Goal: Task Accomplishment & Management: Use online tool/utility

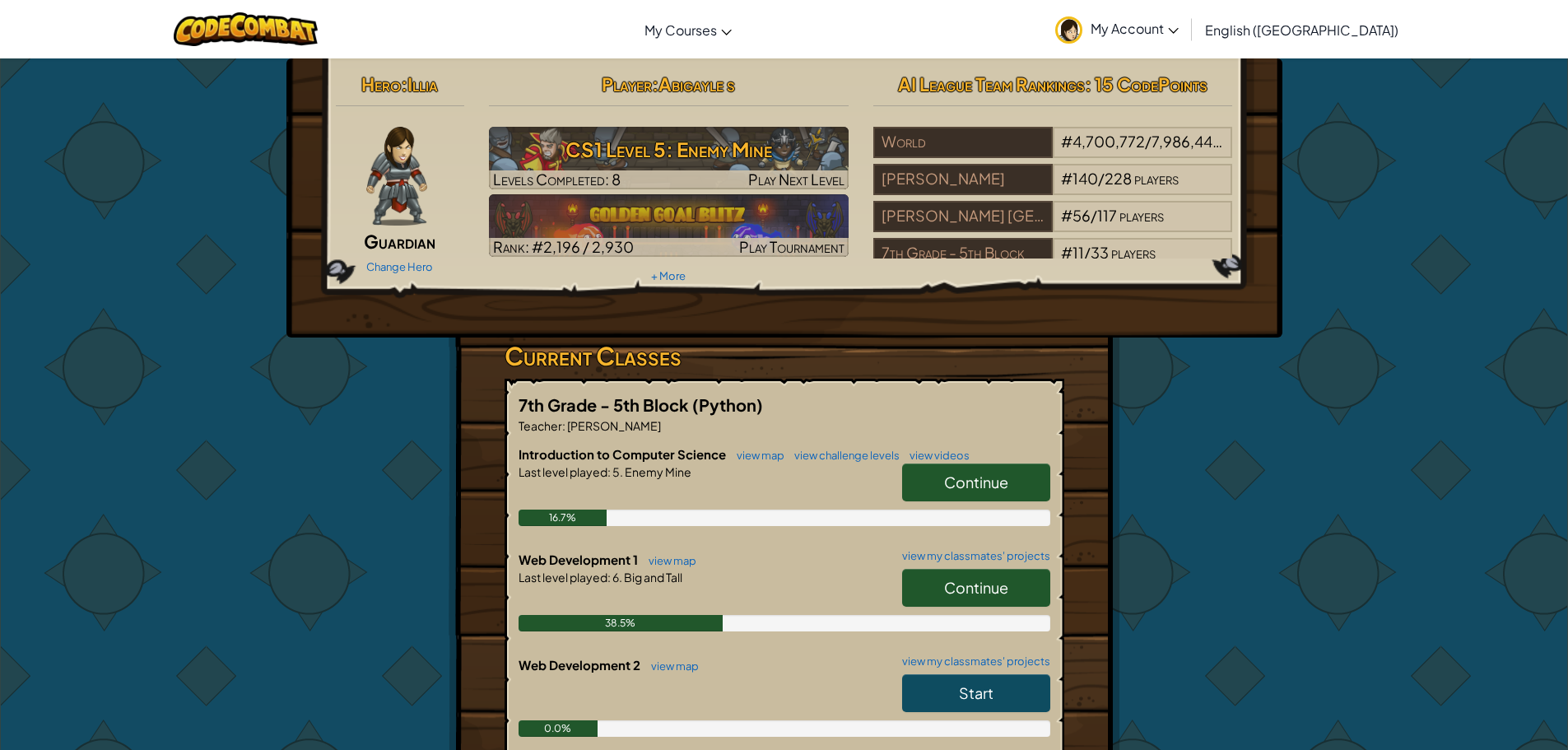
click at [1012, 584] on link "Continue" at bounding box center [976, 587] width 148 height 38
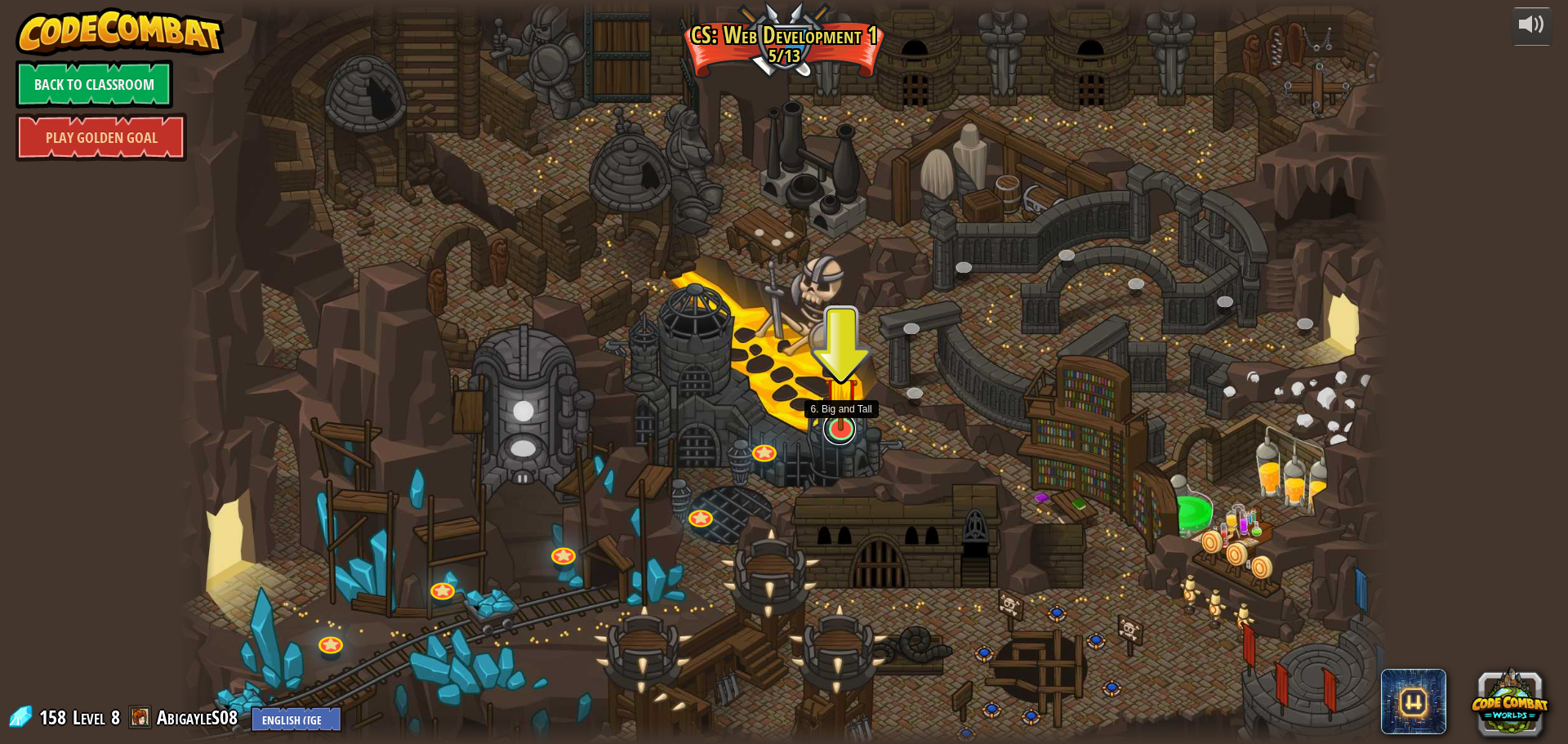
click at [838, 432] on link at bounding box center [839, 428] width 33 height 33
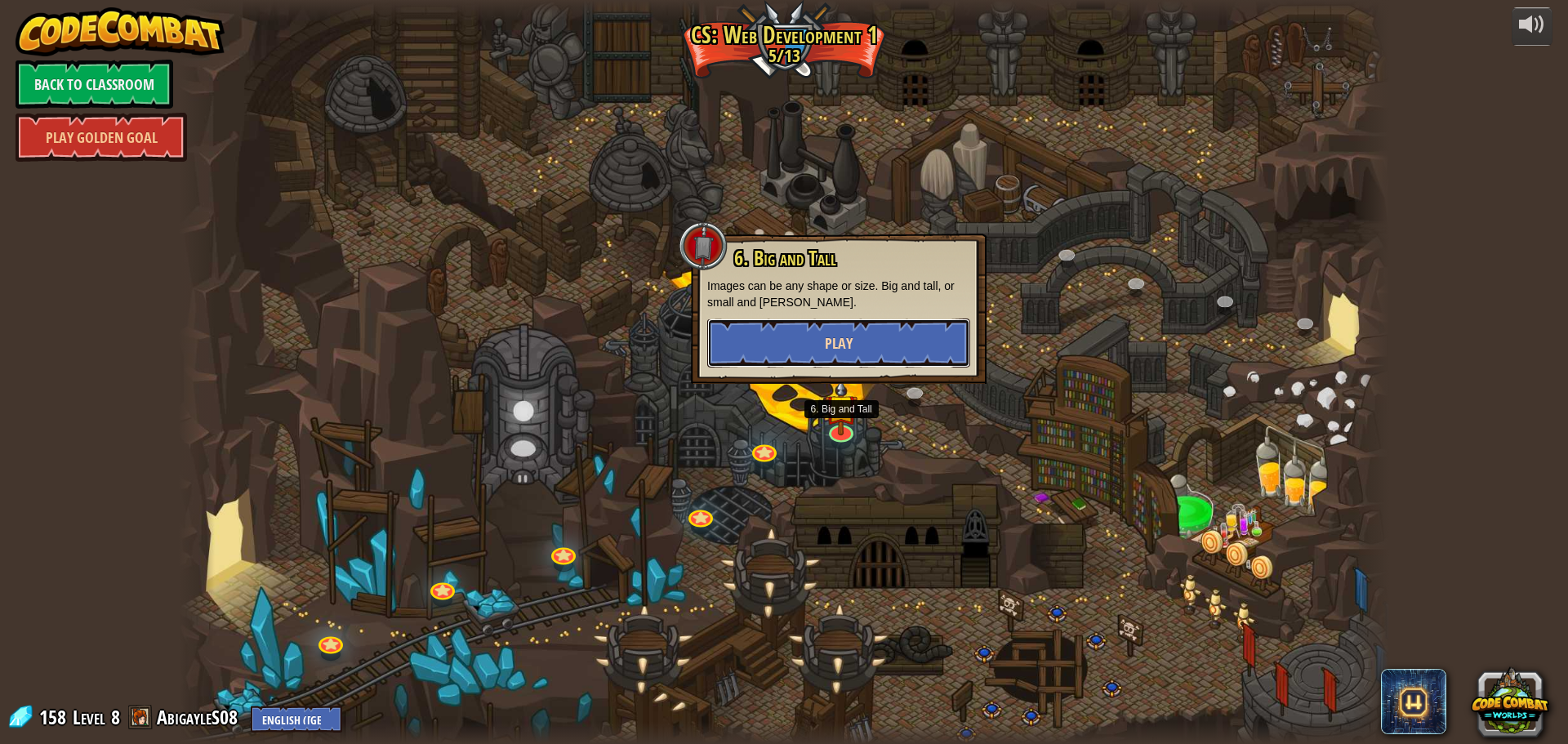
click at [851, 356] on button "Play" at bounding box center [838, 342] width 263 height 49
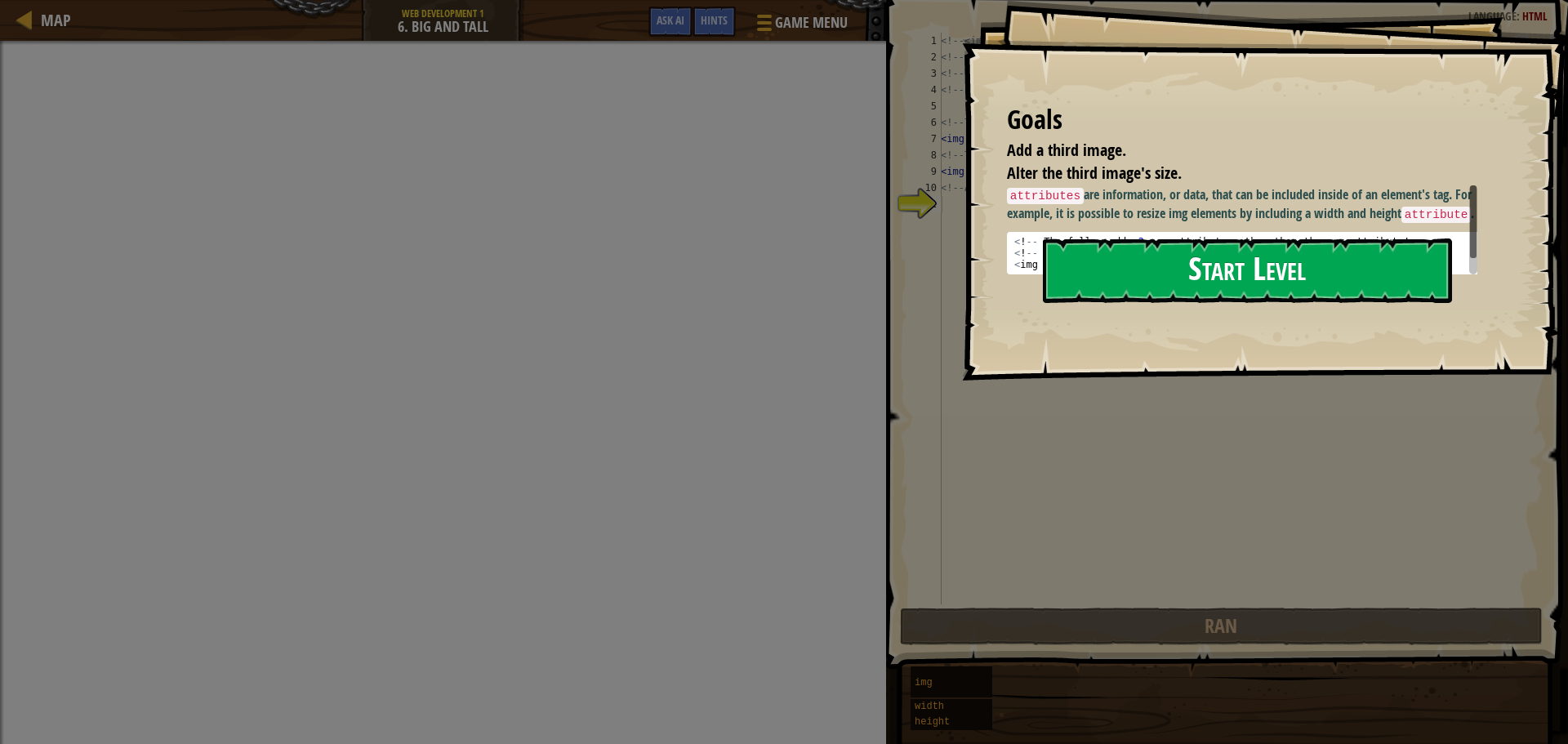
click at [1144, 263] on button "Start Level" at bounding box center [1247, 270] width 409 height 64
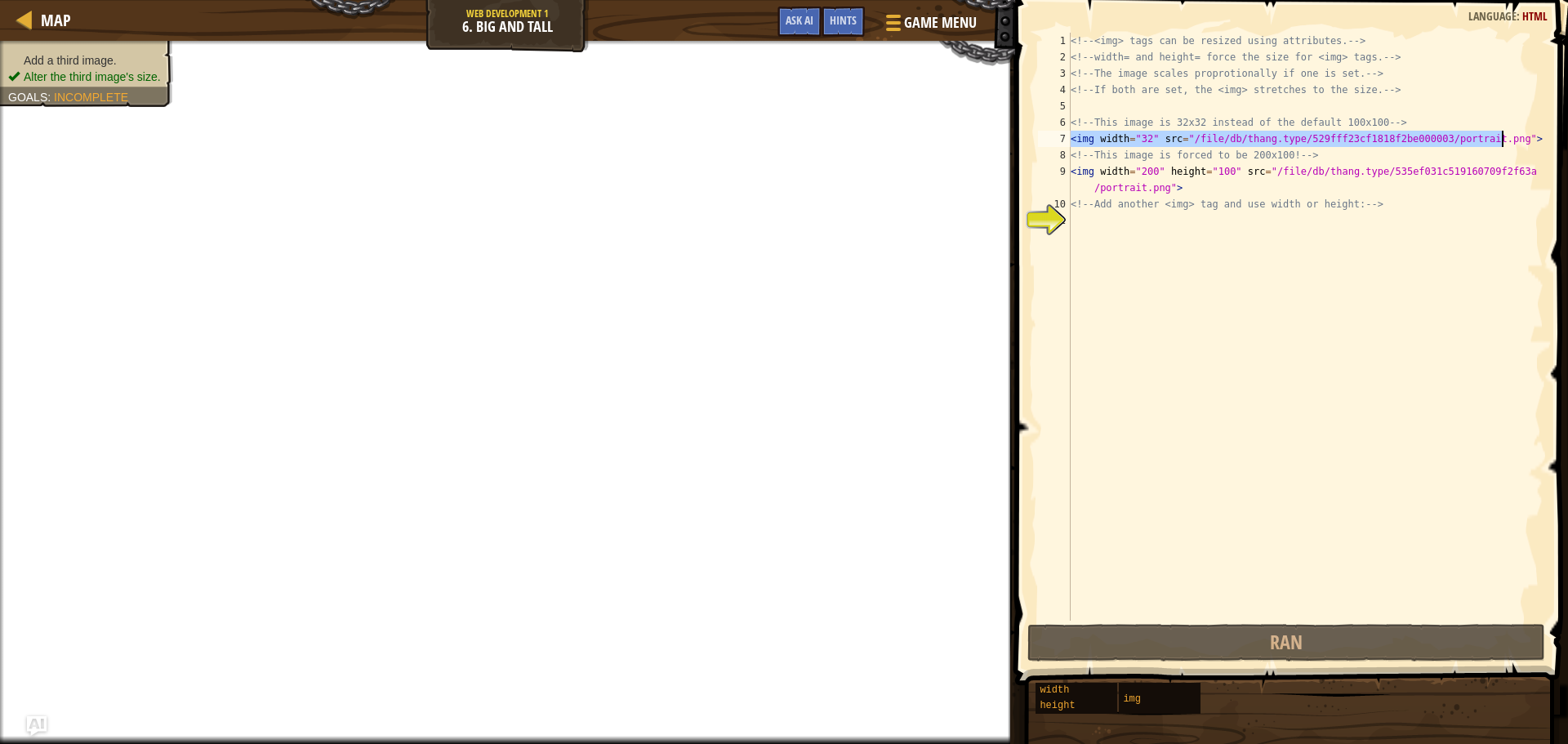
drag, startPoint x: 1072, startPoint y: 137, endPoint x: 1510, endPoint y: 136, distance: 438.0
click at [1504, 142] on div "<!-- <img> tags can be resized using attributes. --> <!-- width= and height= fo…" at bounding box center [1305, 342] width 476 height 620
type textarea "<img width="32" src="/file/db/thang.type/529fff23cf1818f2be000003/portrait.png">"
click at [1094, 227] on div "<!-- <img> tags can be resized using attributes. --> <!-- width= and height= fo…" at bounding box center [1305, 342] width 476 height 620
paste textarea "<img width="32" src="/file/db/thang.type/529fff23cf1818f2be000003/portrait.png">"
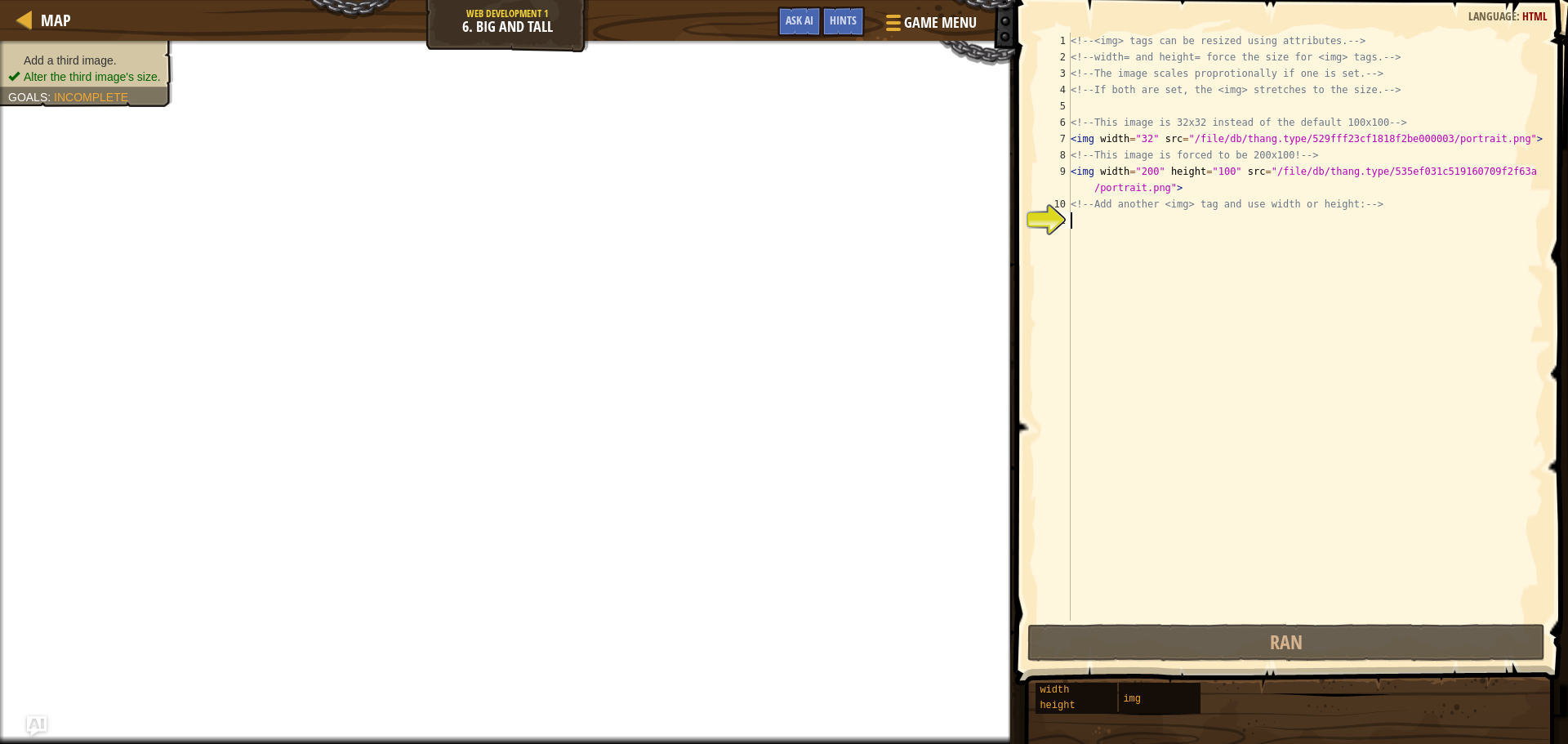
type textarea "<img width="32" src="/file/db/thang.type/529fff23cf1818f2be000003/portrait.png">"
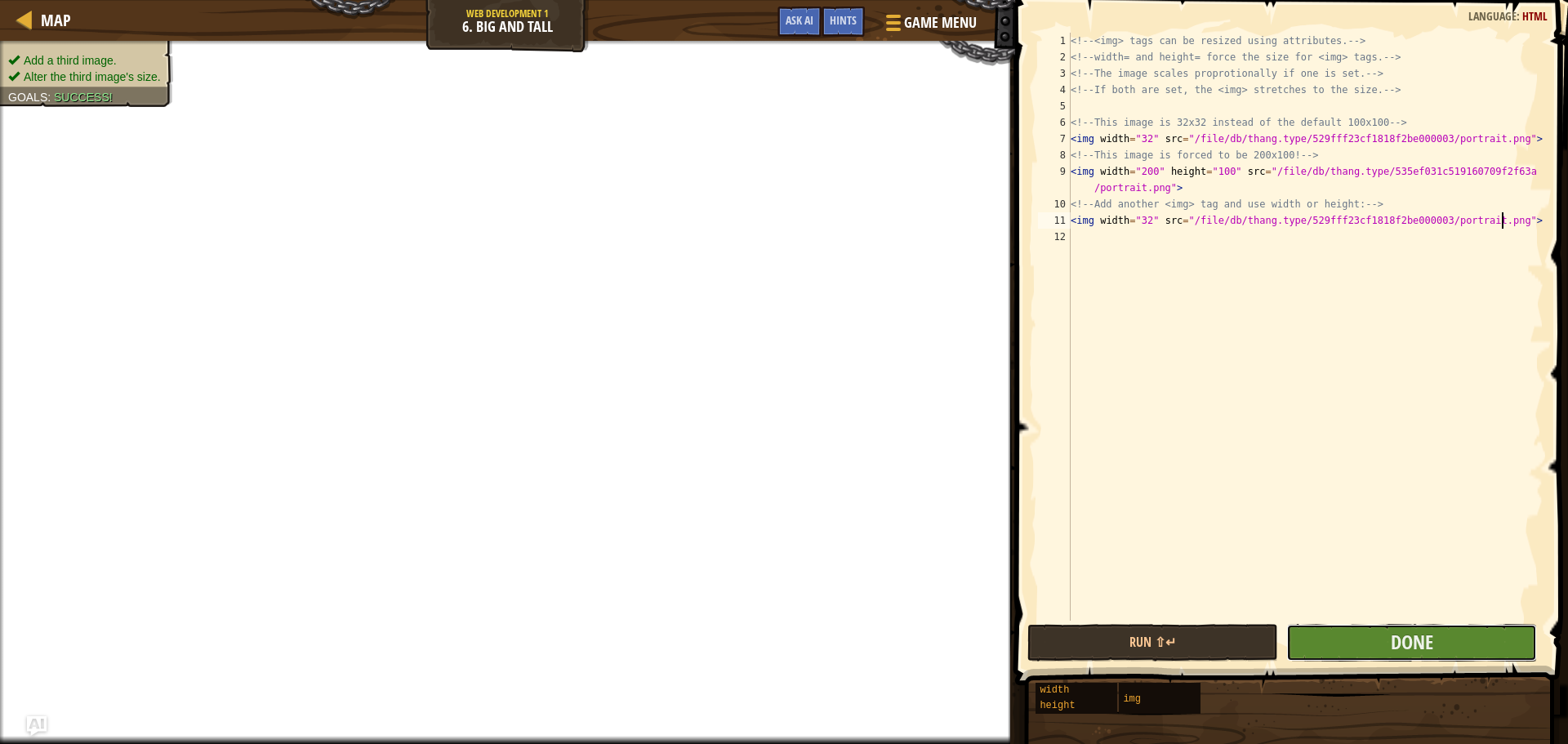
click at [1320, 647] on button "Done" at bounding box center [1411, 643] width 251 height 38
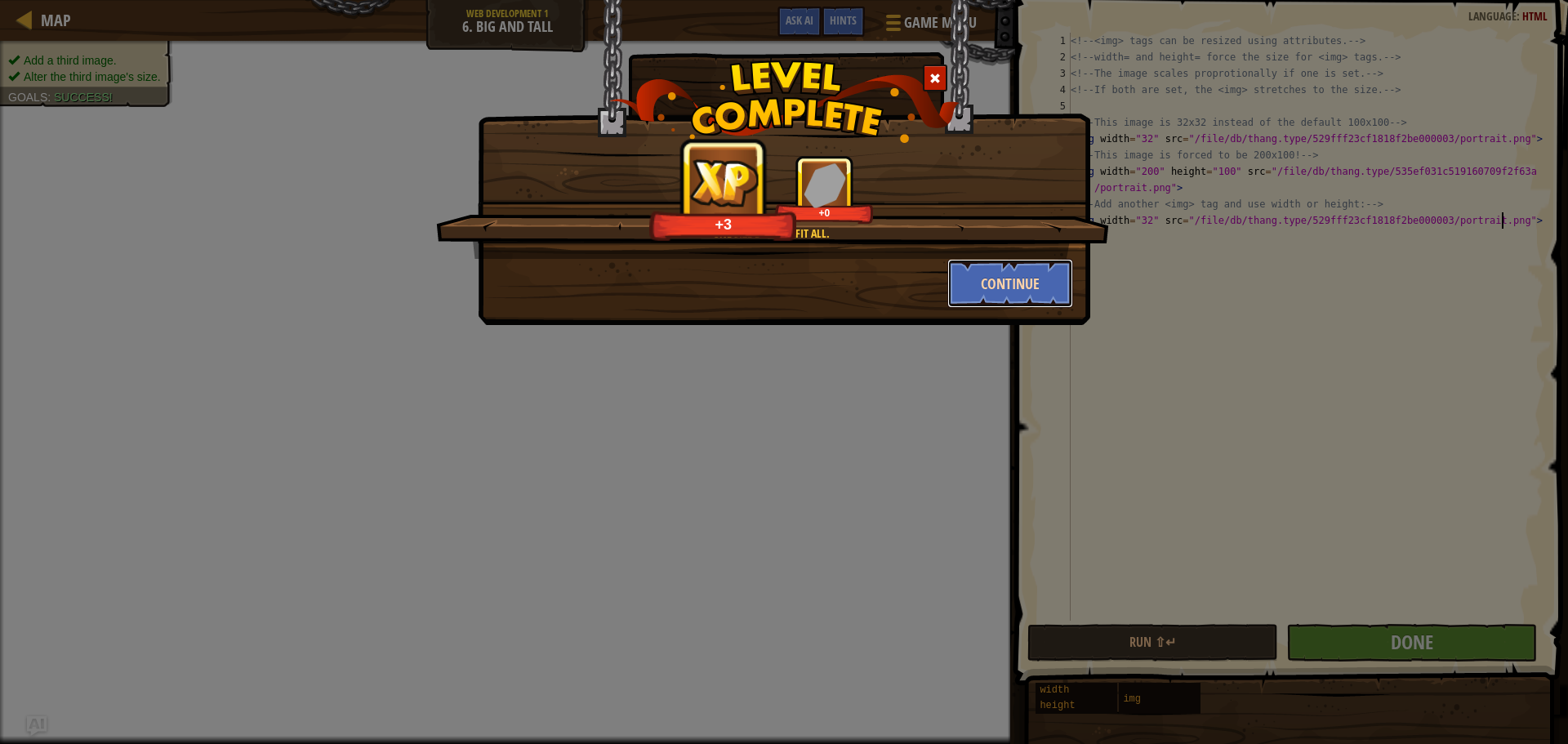
click at [1016, 282] on button "Continue" at bounding box center [1010, 283] width 126 height 49
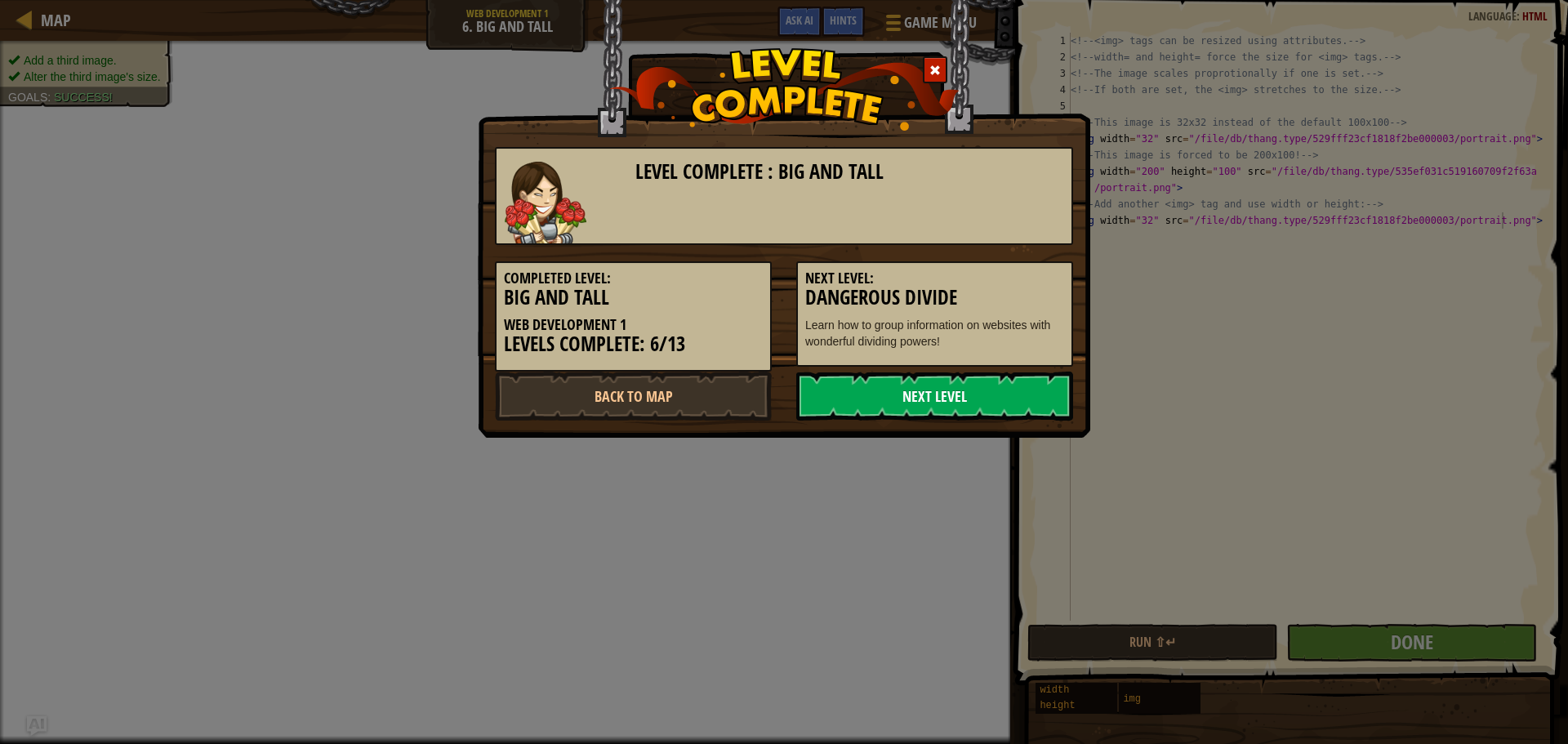
click at [1002, 387] on link "Next Level" at bounding box center [935, 396] width 277 height 49
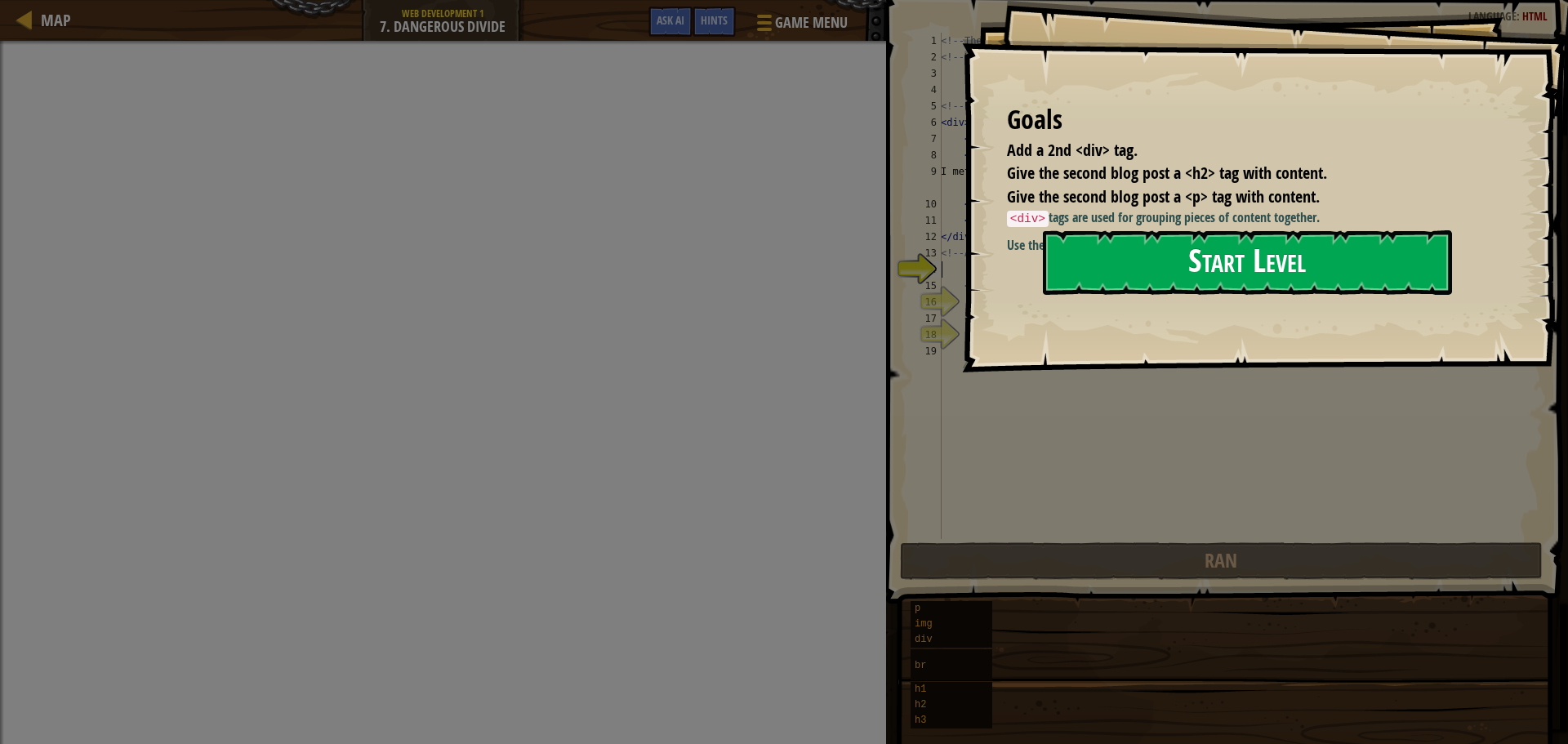
click at [1299, 262] on button "Start Level" at bounding box center [1247, 262] width 409 height 64
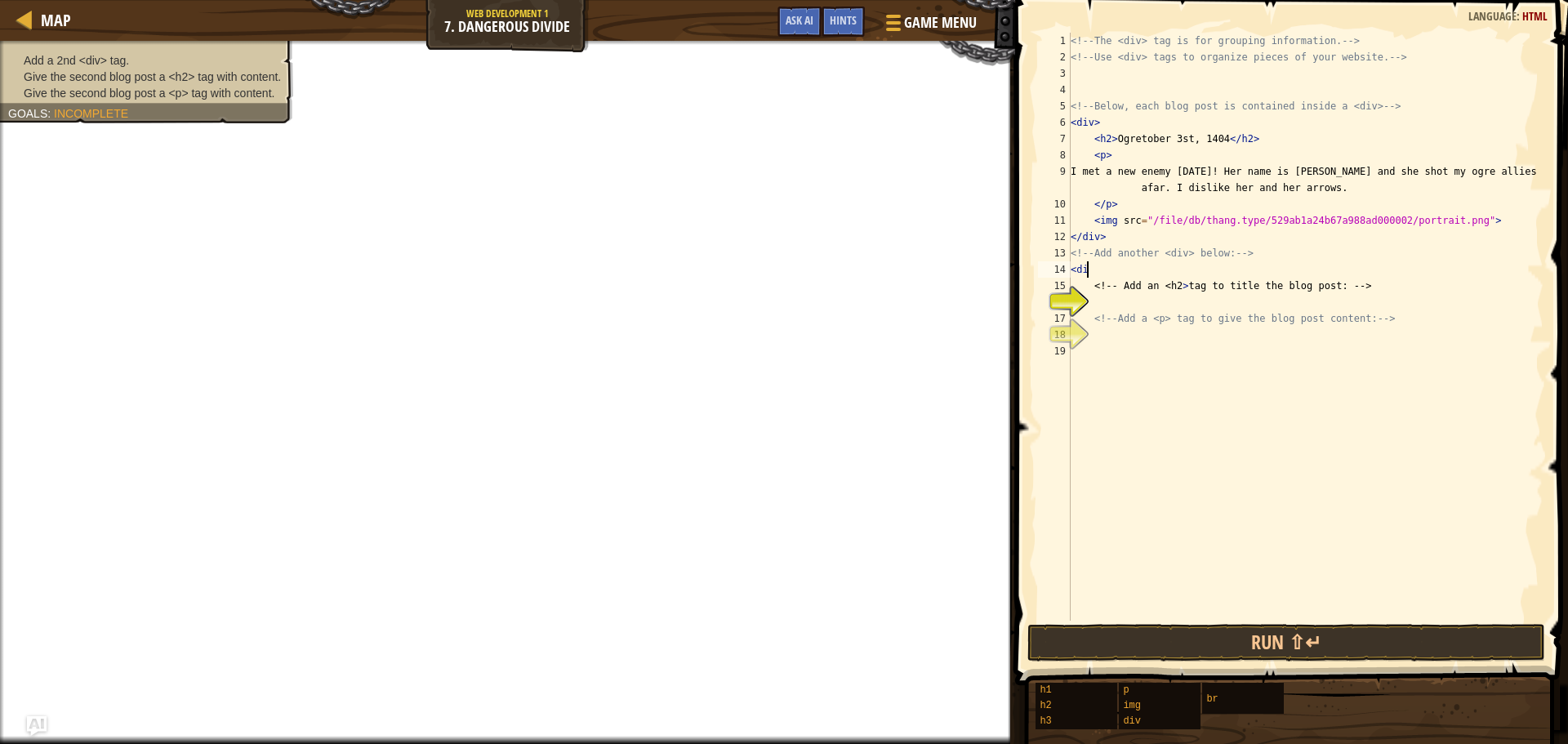
scroll to position [8, 1]
click at [1093, 293] on div "<!-- The <div> tag is for grouping information. --> <!-- Use <div> tags to orga…" at bounding box center [1305, 342] width 476 height 620
type textarea "<!-- Add an <h2> tag to title the blog post: -->"
click at [1088, 294] on div "<!-- The <div> tag is for grouping information. --> <!-- Use <div> tags to orga…" at bounding box center [1305, 342] width 476 height 620
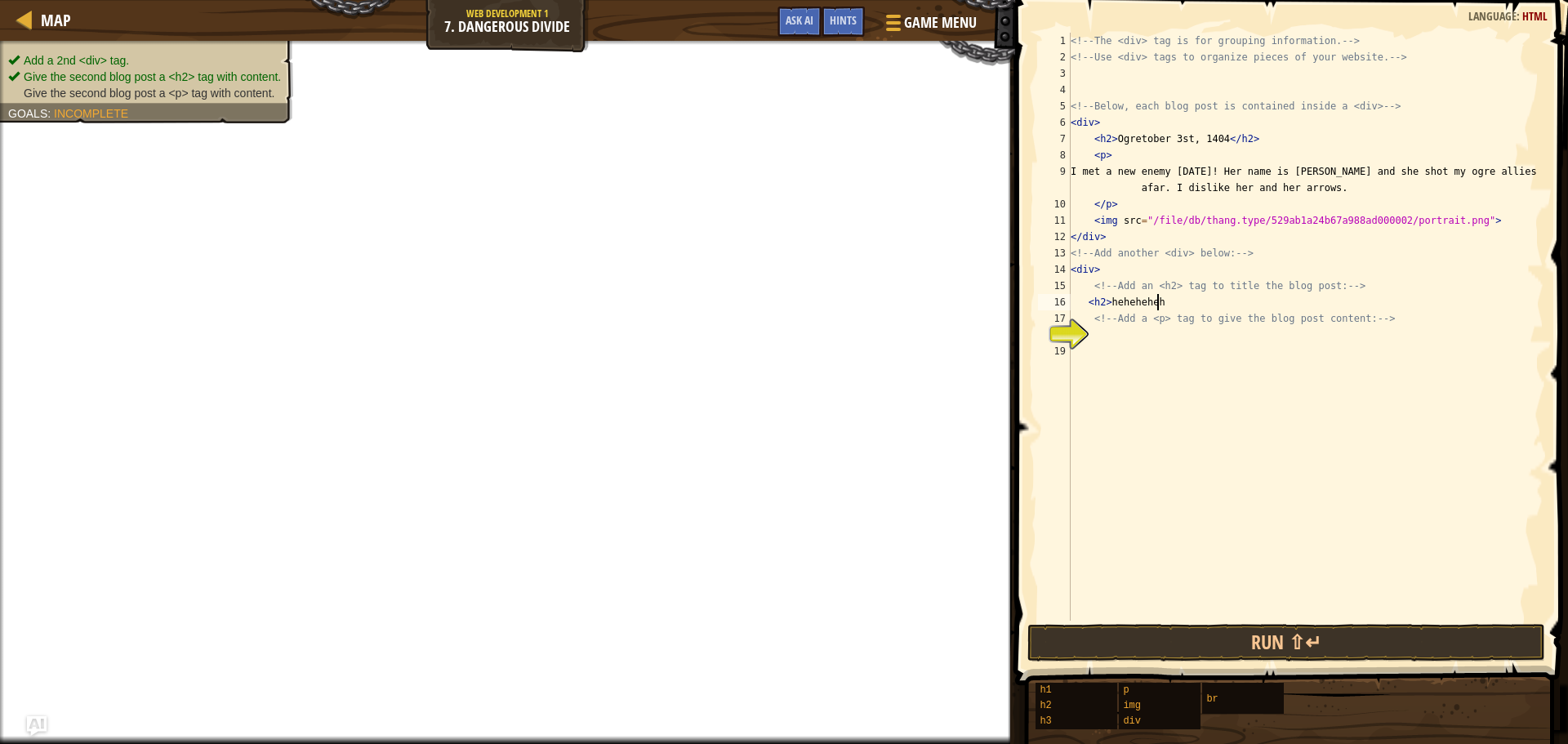
type textarea "<h2>heheheheheh"
click at [1111, 343] on div "<!-- The <div> tag is for grouping information. --> <!-- Use <div> tags to orga…" at bounding box center [1305, 342] width 476 height 620
click at [1102, 334] on div "<!-- The <div> tag is for grouping information. --> <!-- Use <div> tags to orga…" at bounding box center [1305, 342] width 476 height 620
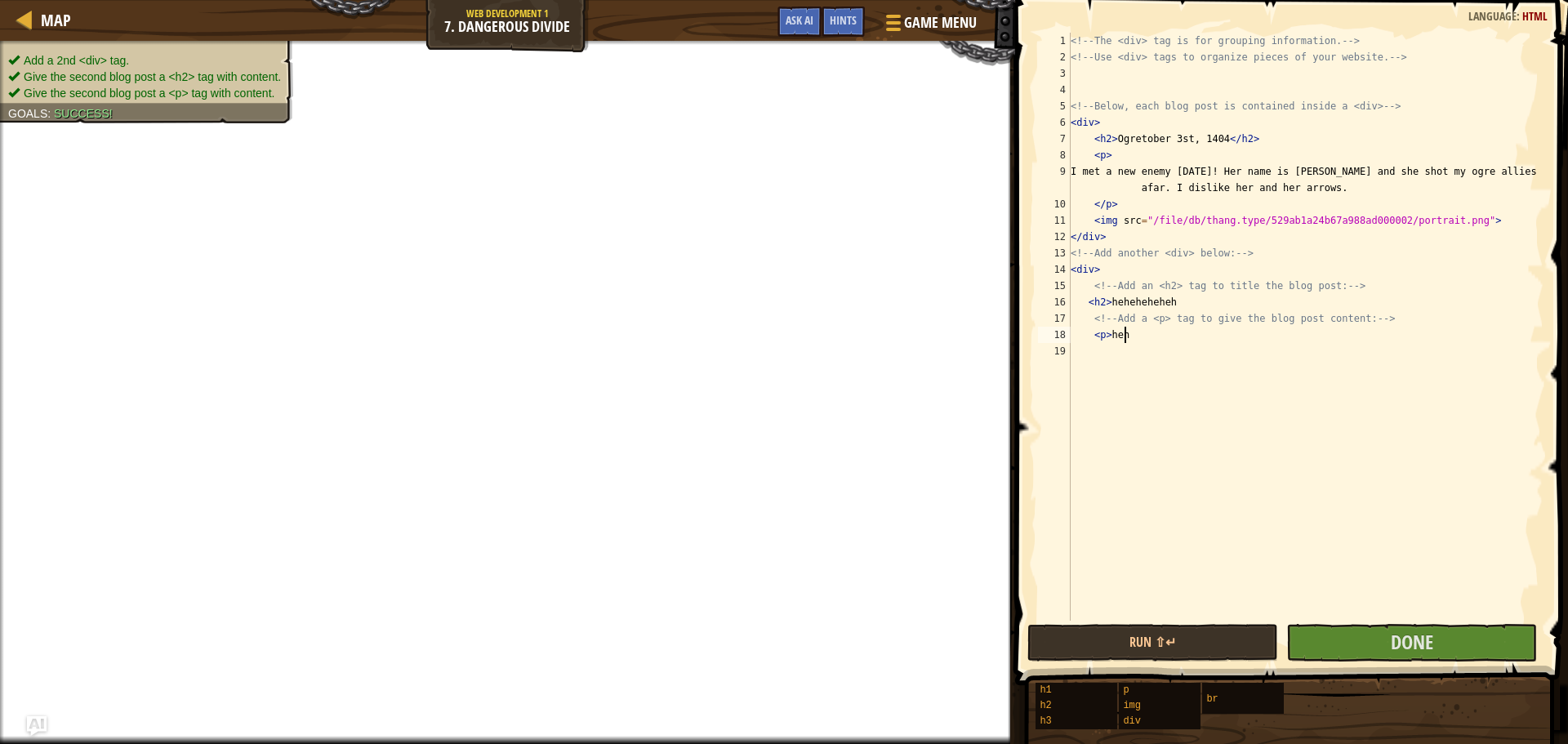
scroll to position [8, 4]
type textarea "<p>heheh"
click at [1298, 644] on button "Done" at bounding box center [1411, 643] width 251 height 38
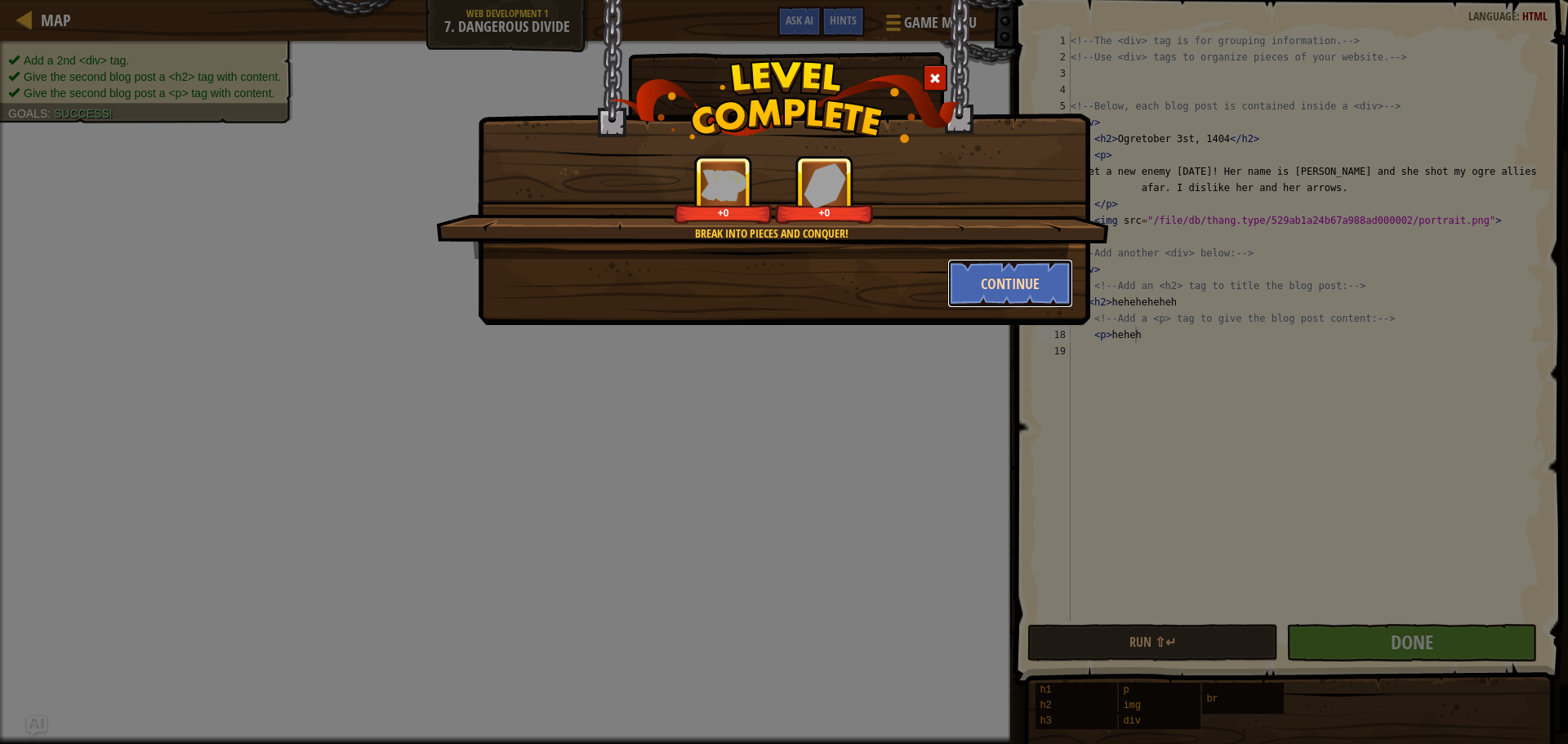
click at [998, 287] on button "Continue" at bounding box center [1010, 283] width 126 height 49
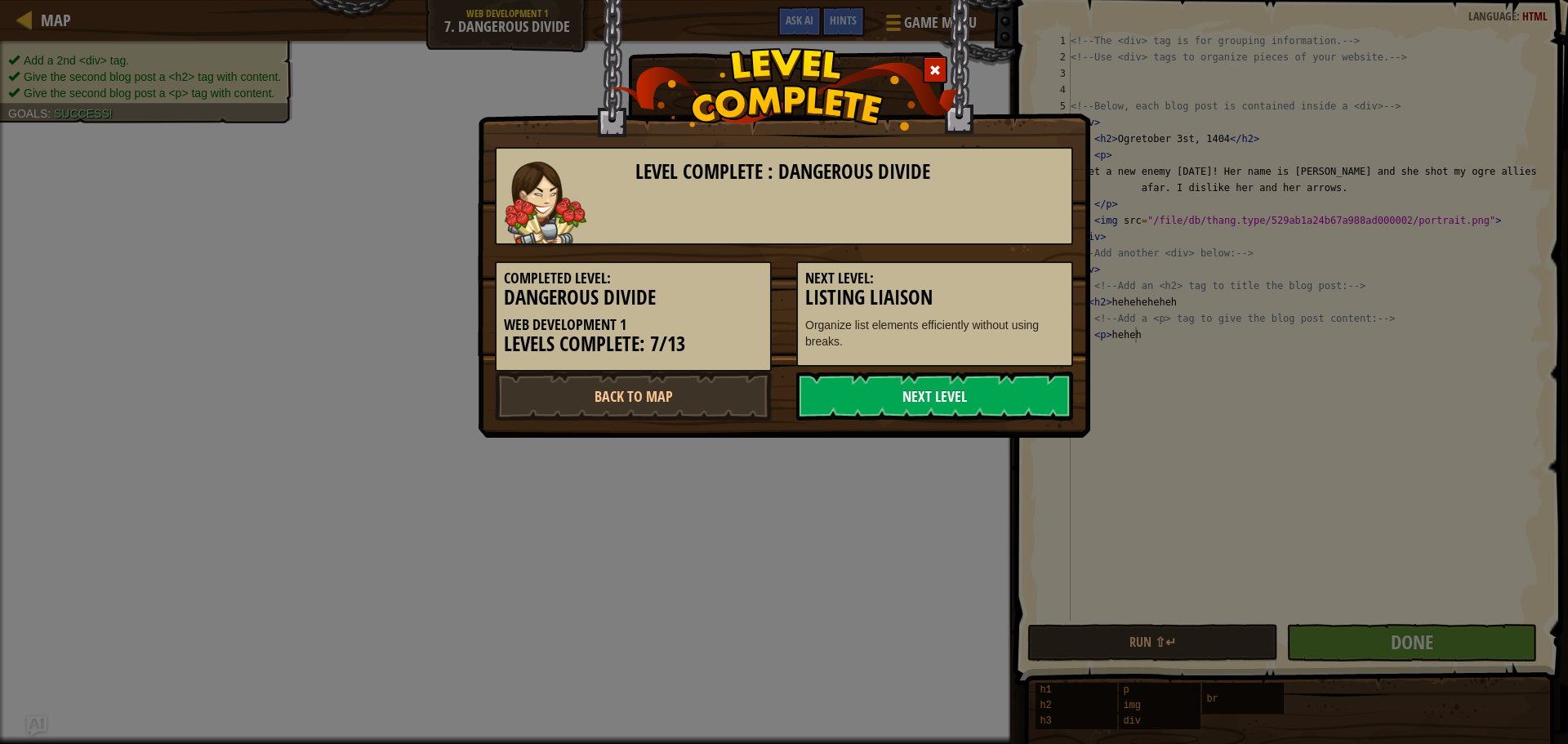
click at [966, 393] on link "Next Level" at bounding box center [935, 396] width 277 height 49
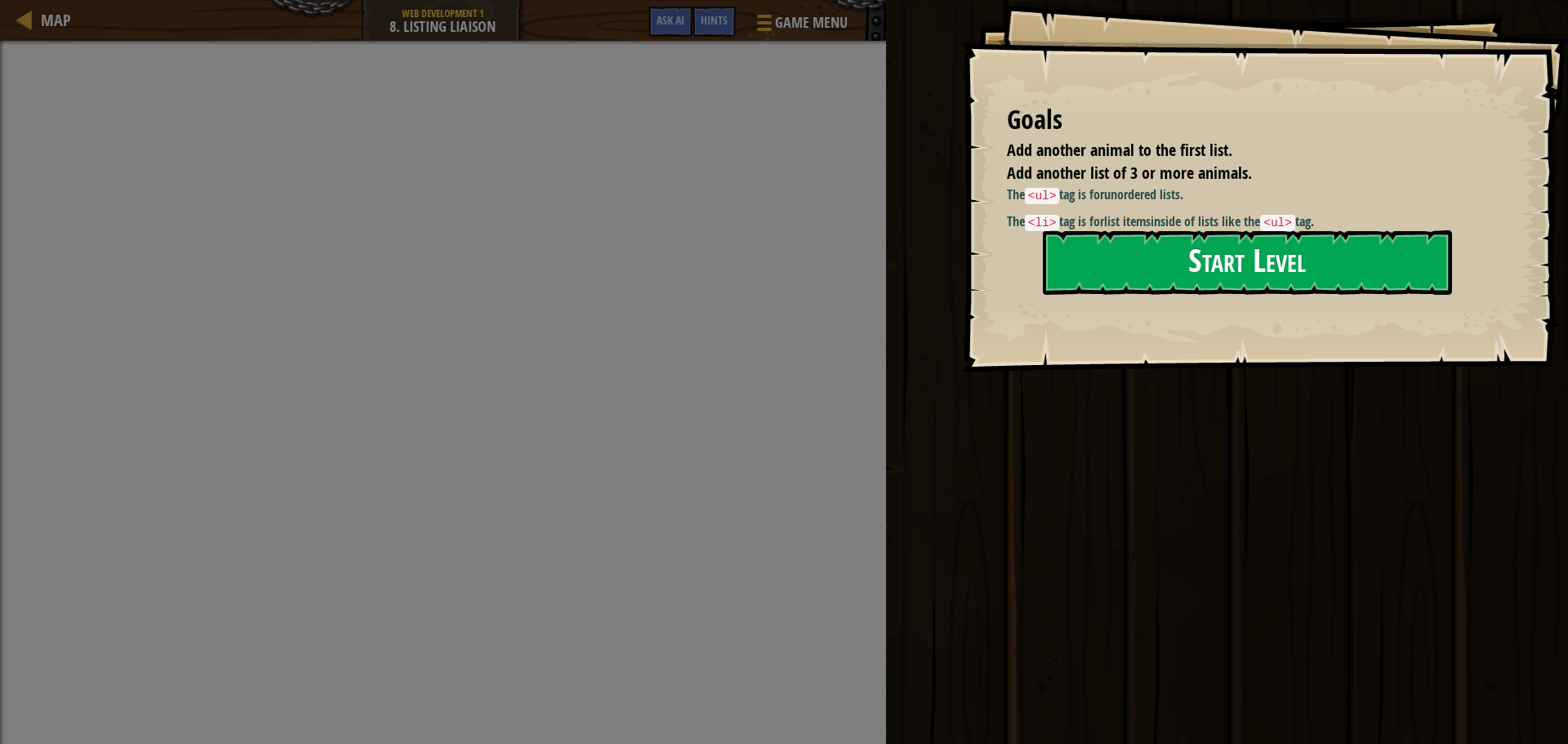
click at [1093, 259] on button "Start Level" at bounding box center [1247, 262] width 409 height 64
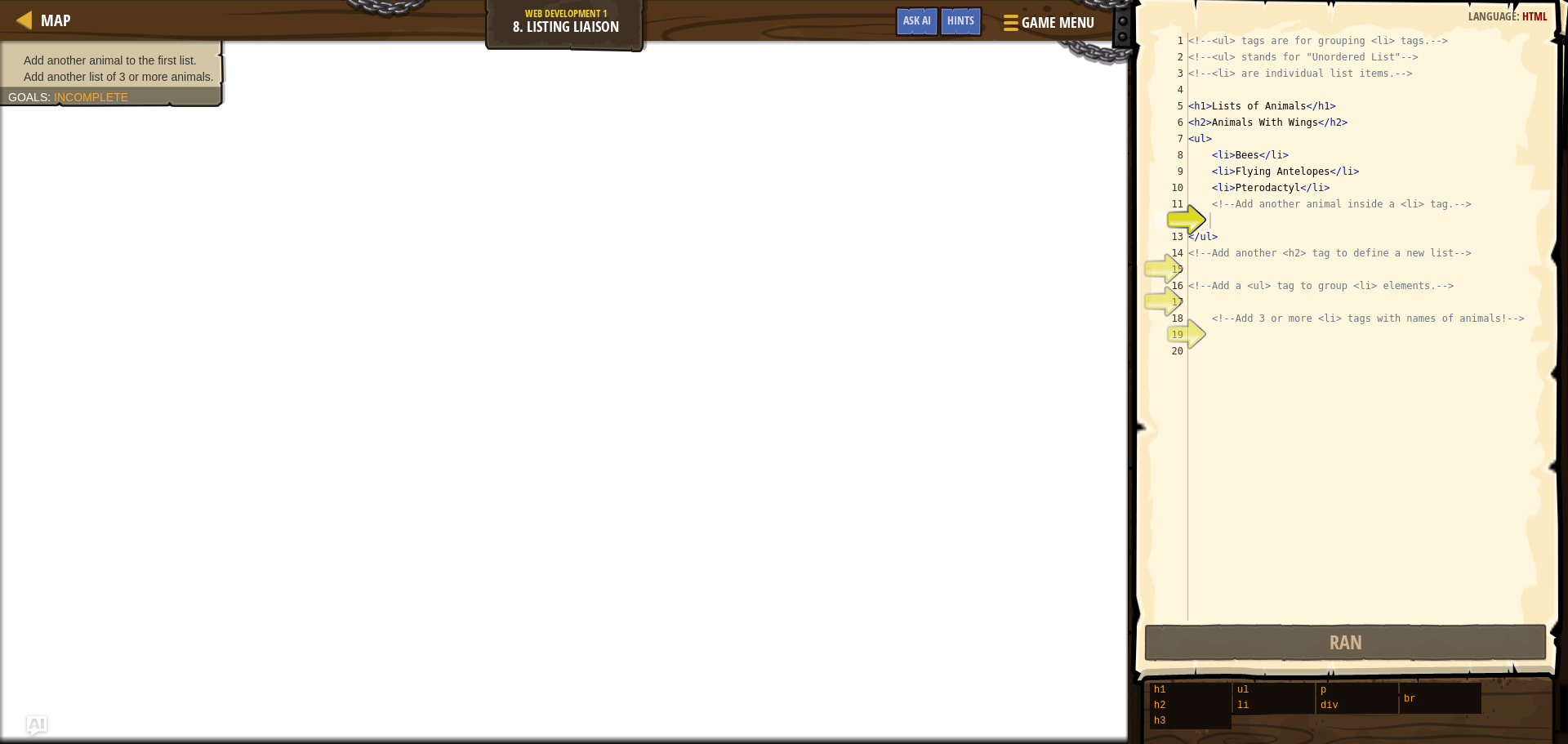
click at [1214, 225] on div "<!-- <ul> tags are for grouping <li> tags. --> <!-- <ul> stands for "Unordered …" at bounding box center [1364, 342] width 359 height 620
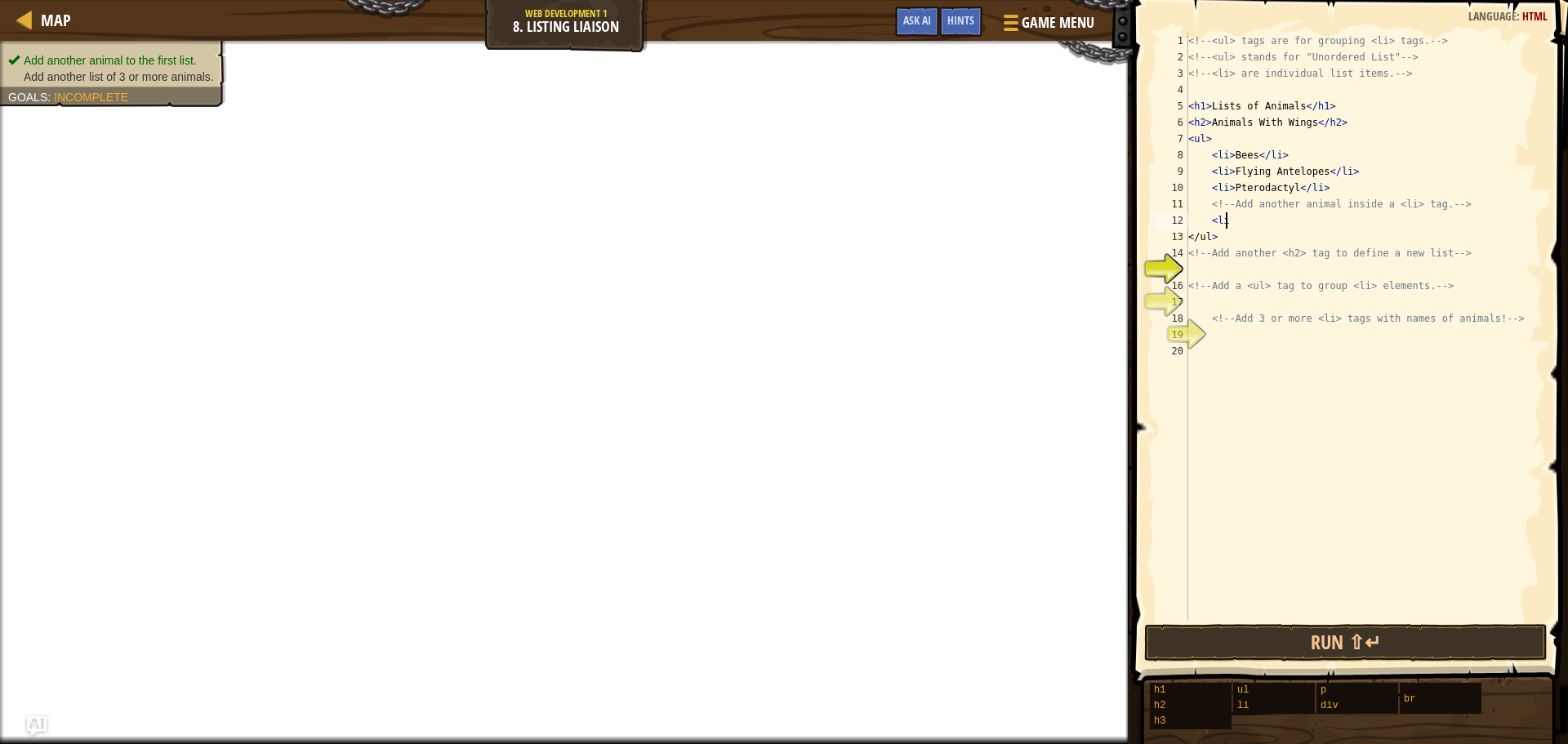
scroll to position [8, 3]
type textarea "<li> lion"
click at [1199, 268] on div "<!-- <ul> tags are for grouping <li> tags. --> <!-- <ul> stands for "Unordered …" at bounding box center [1364, 342] width 359 height 620
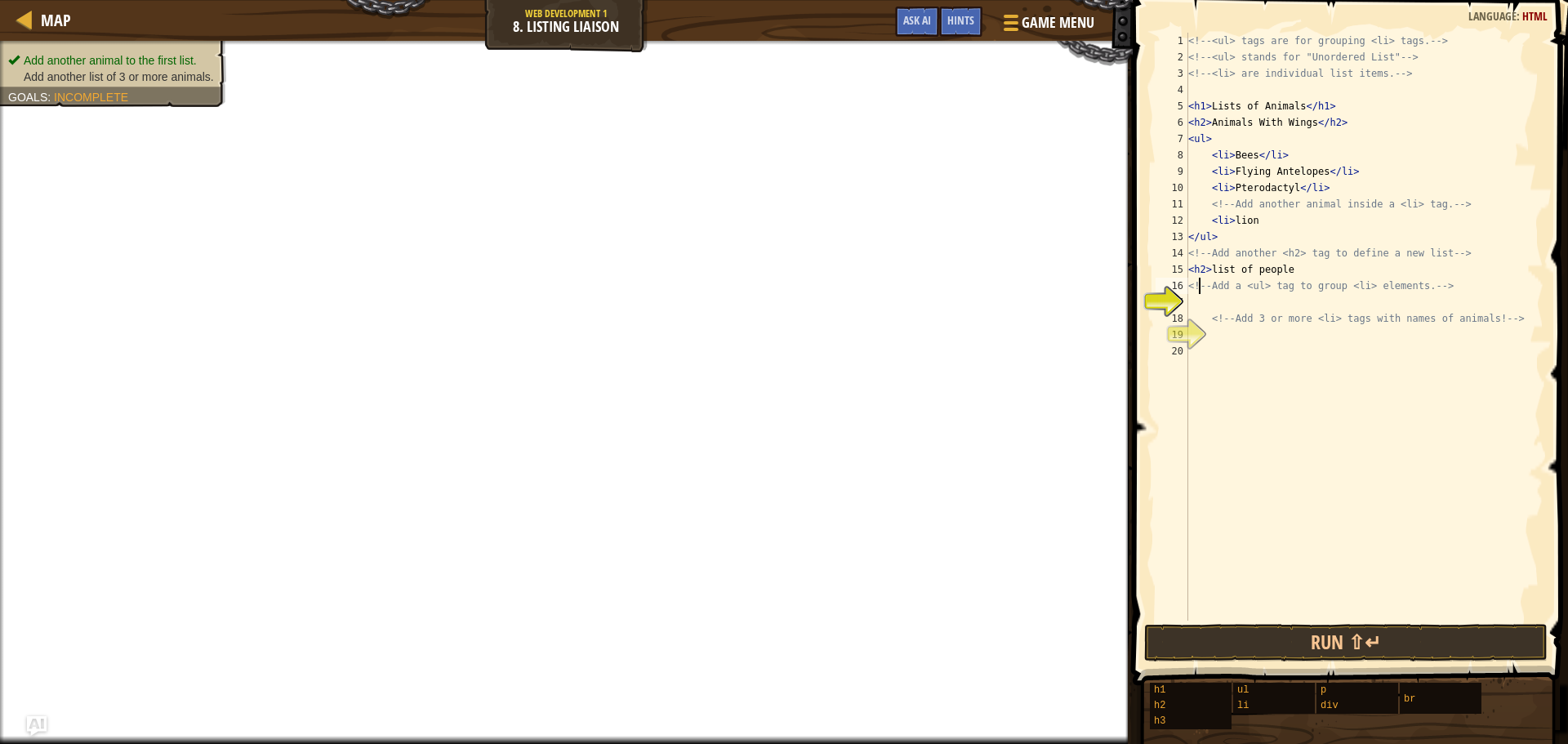
click at [1199, 293] on div "<!-- <ul> tags are for grouping <li> tags. --> <!-- <ul> stands for "Unordered …" at bounding box center [1364, 342] width 359 height 620
click at [1185, 295] on div "17" at bounding box center [1171, 302] width 33 height 16
type textarea "<!-- Add 3 or more <li> tags with names of animals! -->"
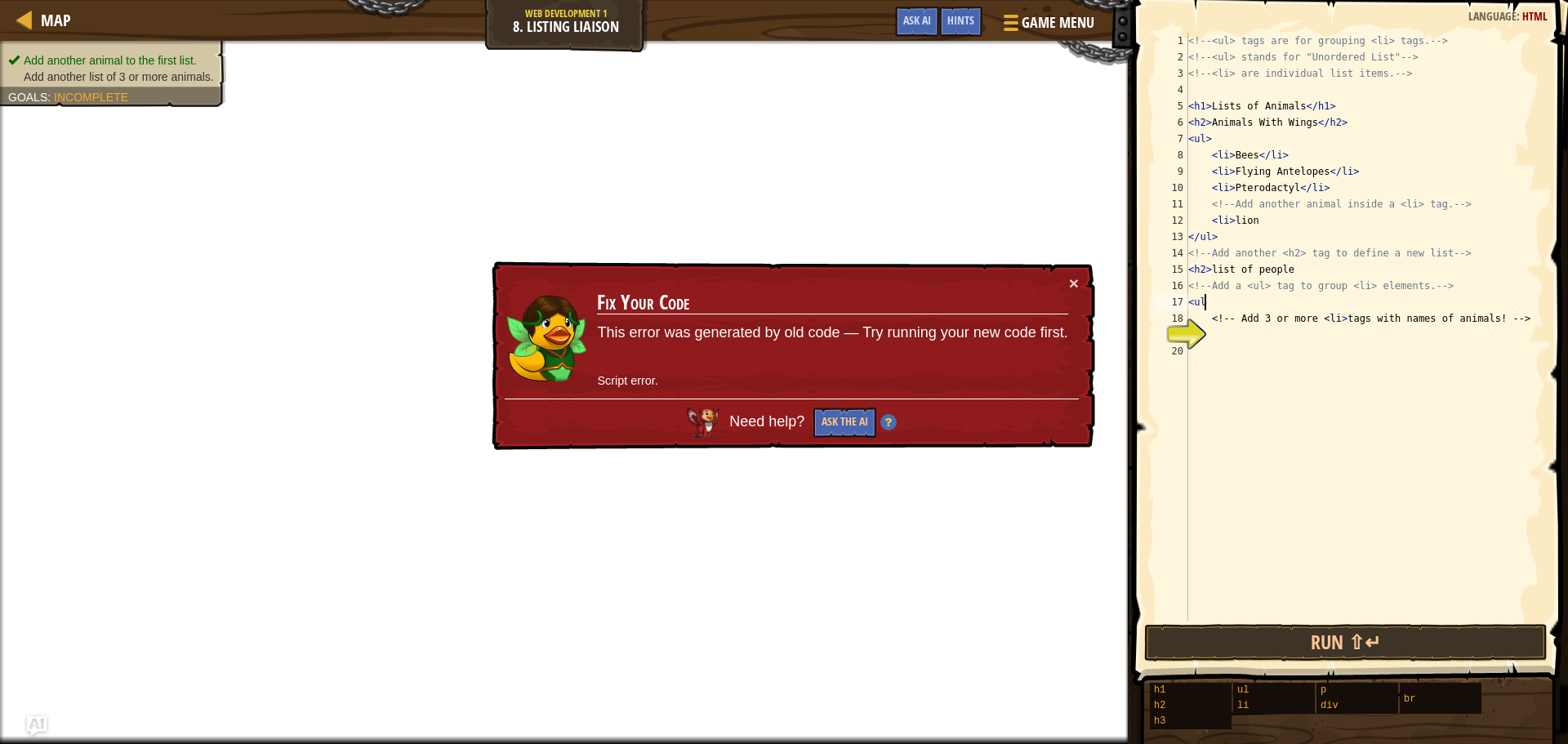
type textarea "<ul>"
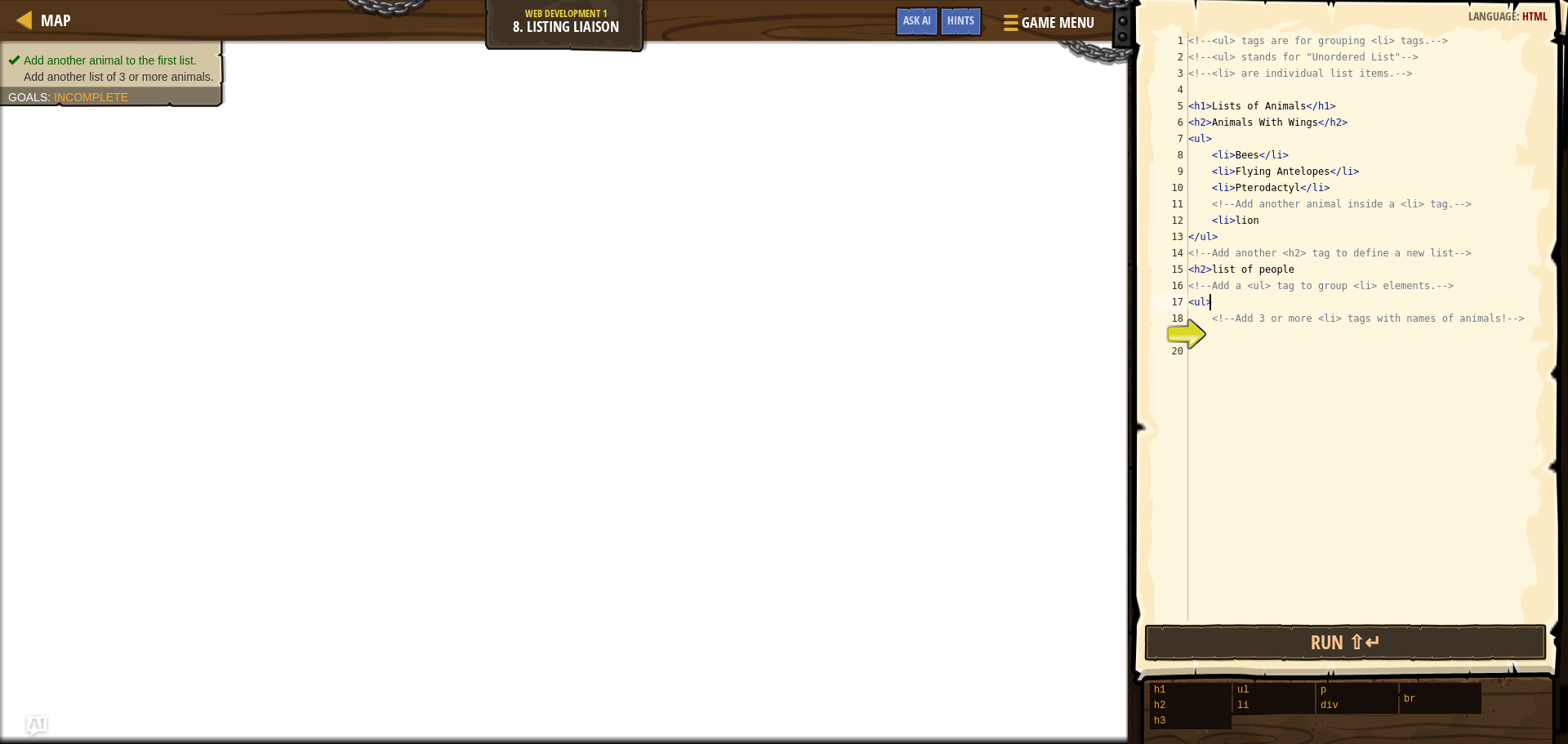
click at [1188, 331] on div "19" at bounding box center [1171, 335] width 33 height 16
click at [1212, 339] on div "<!-- <ul> tags are for grouping <li> tags. --> <!-- <ul> stands for "Unordered …" at bounding box center [1364, 342] width 359 height 620
type textarea ","
type textarea ">"
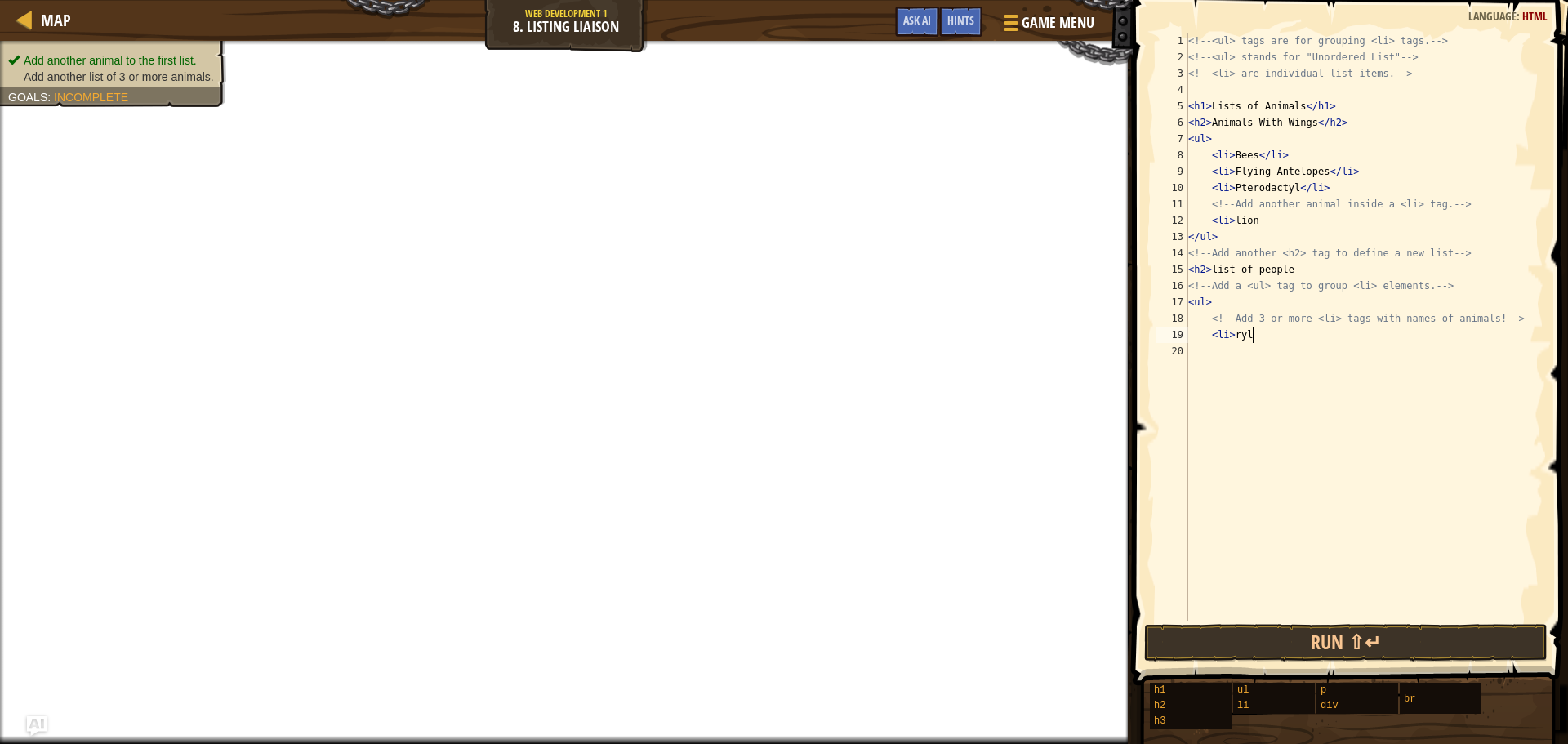
type textarea "<li> rylee"
type textarea "<"
type textarea ","
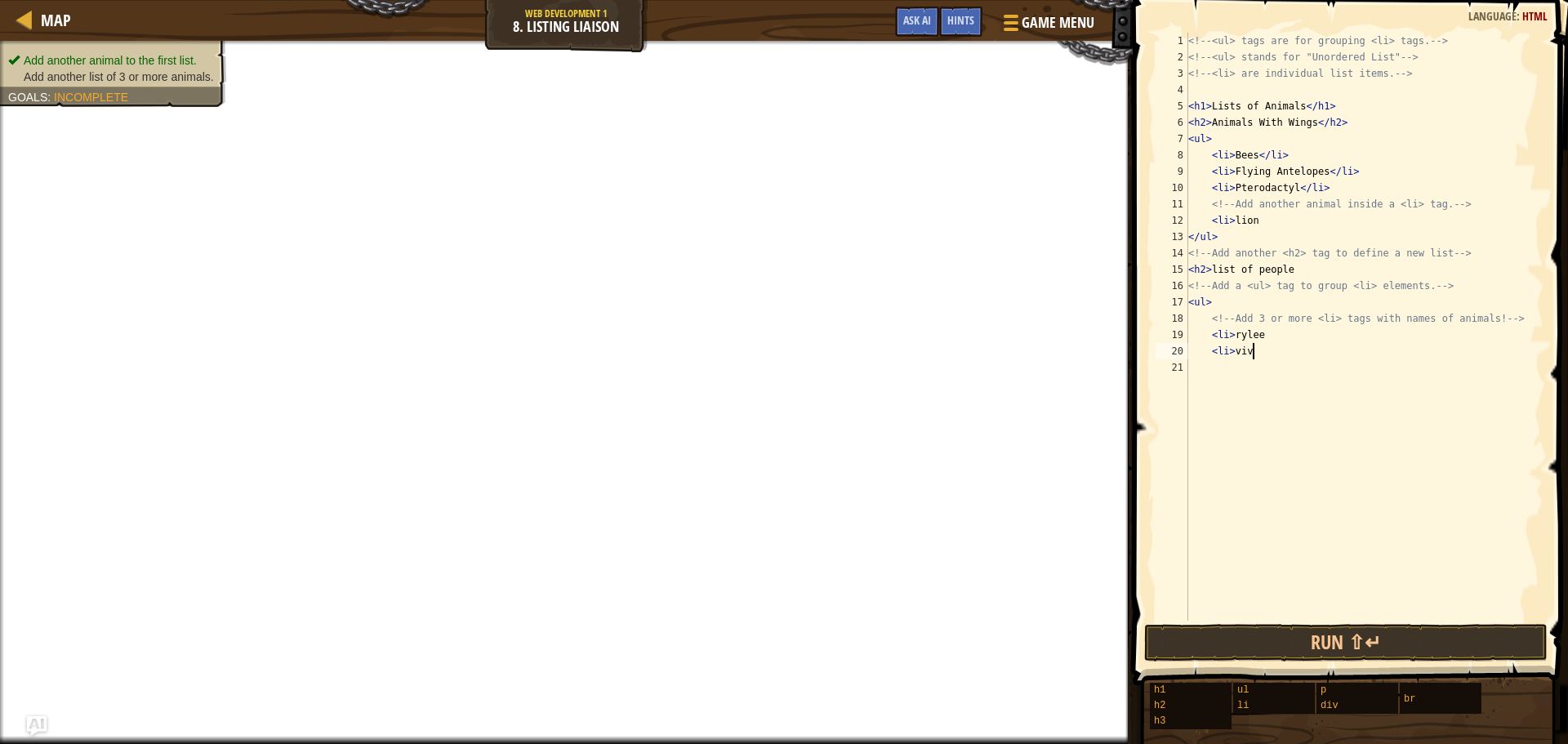
type textarea "<li> vivi"
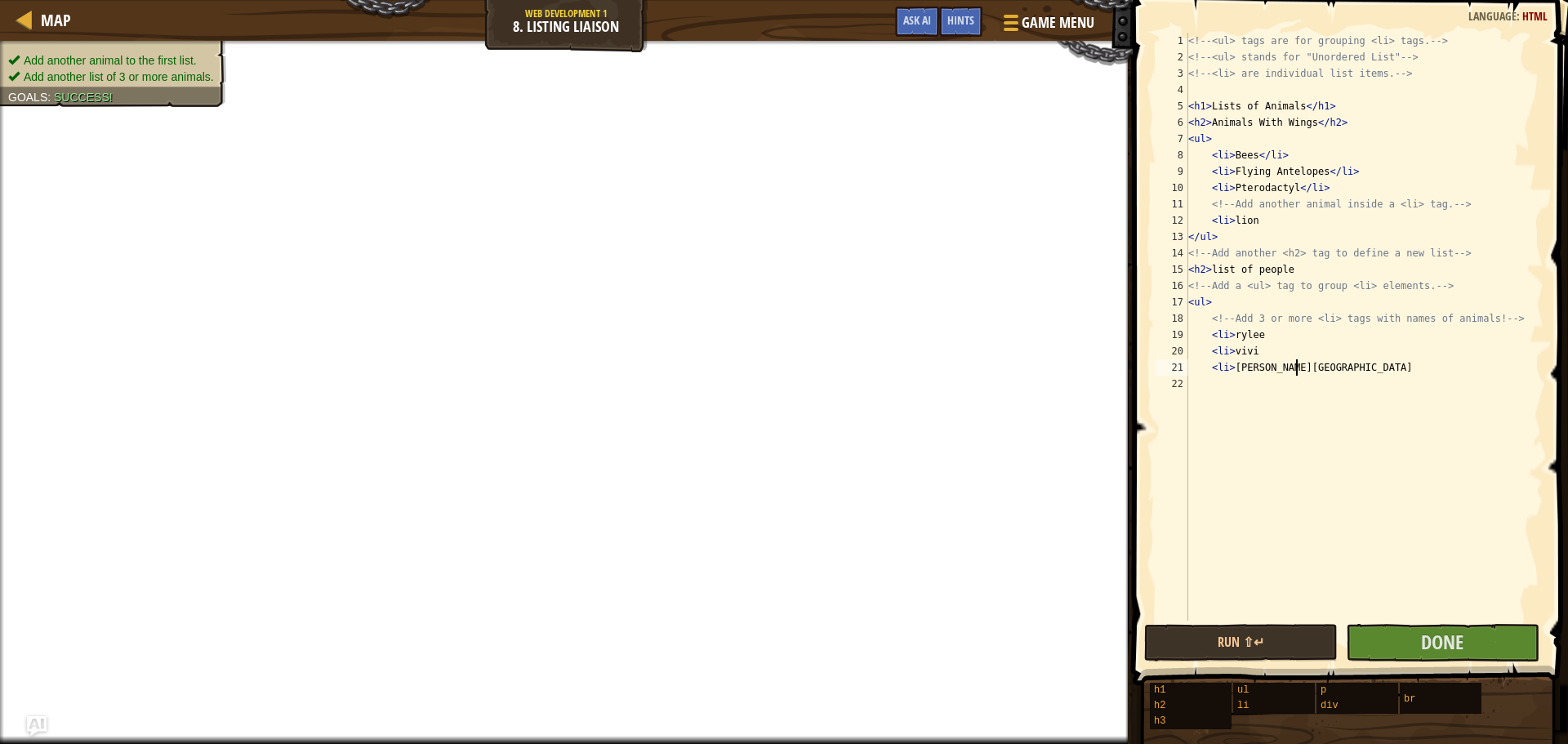
type textarea "<li> [PERSON_NAME]"
click at [1387, 622] on span at bounding box center [1352, 319] width 448 height 733
click at [1386, 632] on button "Done" at bounding box center [1442, 643] width 193 height 38
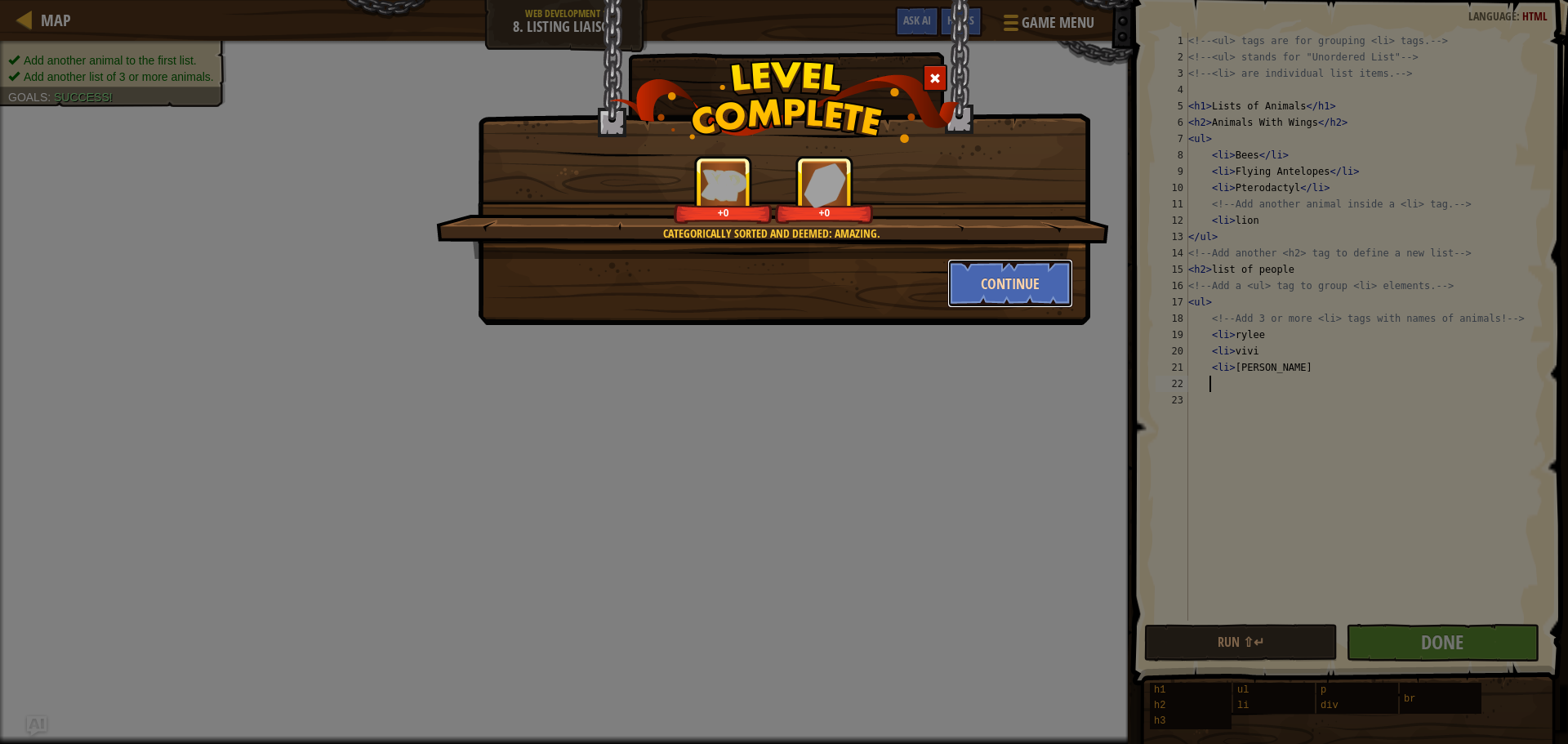
click at [982, 283] on button "Continue" at bounding box center [1010, 283] width 126 height 49
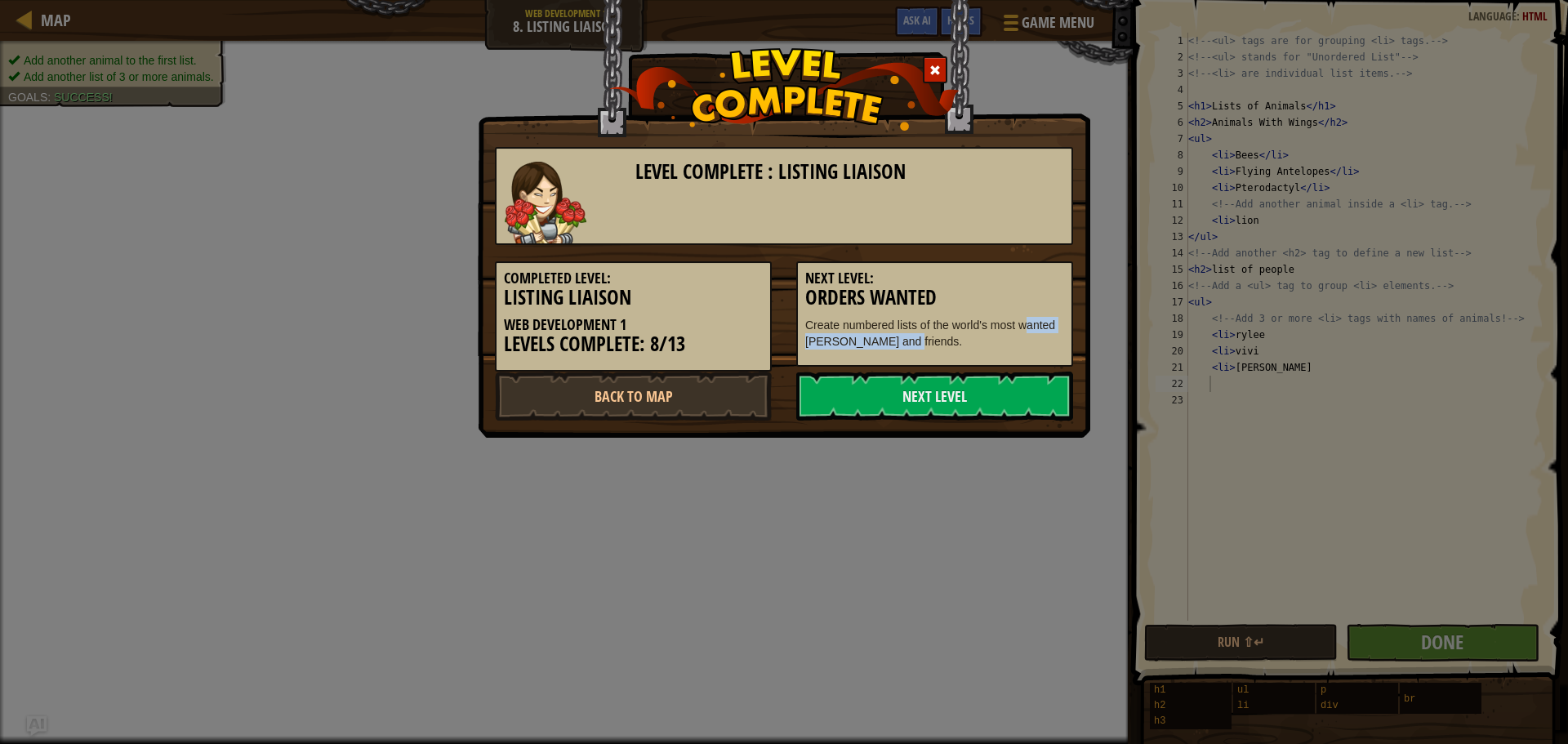
drag, startPoint x: 1032, startPoint y: 320, endPoint x: 1046, endPoint y: 318, distance: 14.1
click at [1045, 317] on p "Create numbered lists of the world's most wanted [PERSON_NAME] and friends." at bounding box center [935, 333] width 259 height 33
drag, startPoint x: 1093, startPoint y: 342, endPoint x: 984, endPoint y: 379, distance: 115.1
click at [984, 379] on link "Next Level" at bounding box center [935, 396] width 277 height 49
drag, startPoint x: 997, startPoint y: 382, endPoint x: 1026, endPoint y: 368, distance: 32.2
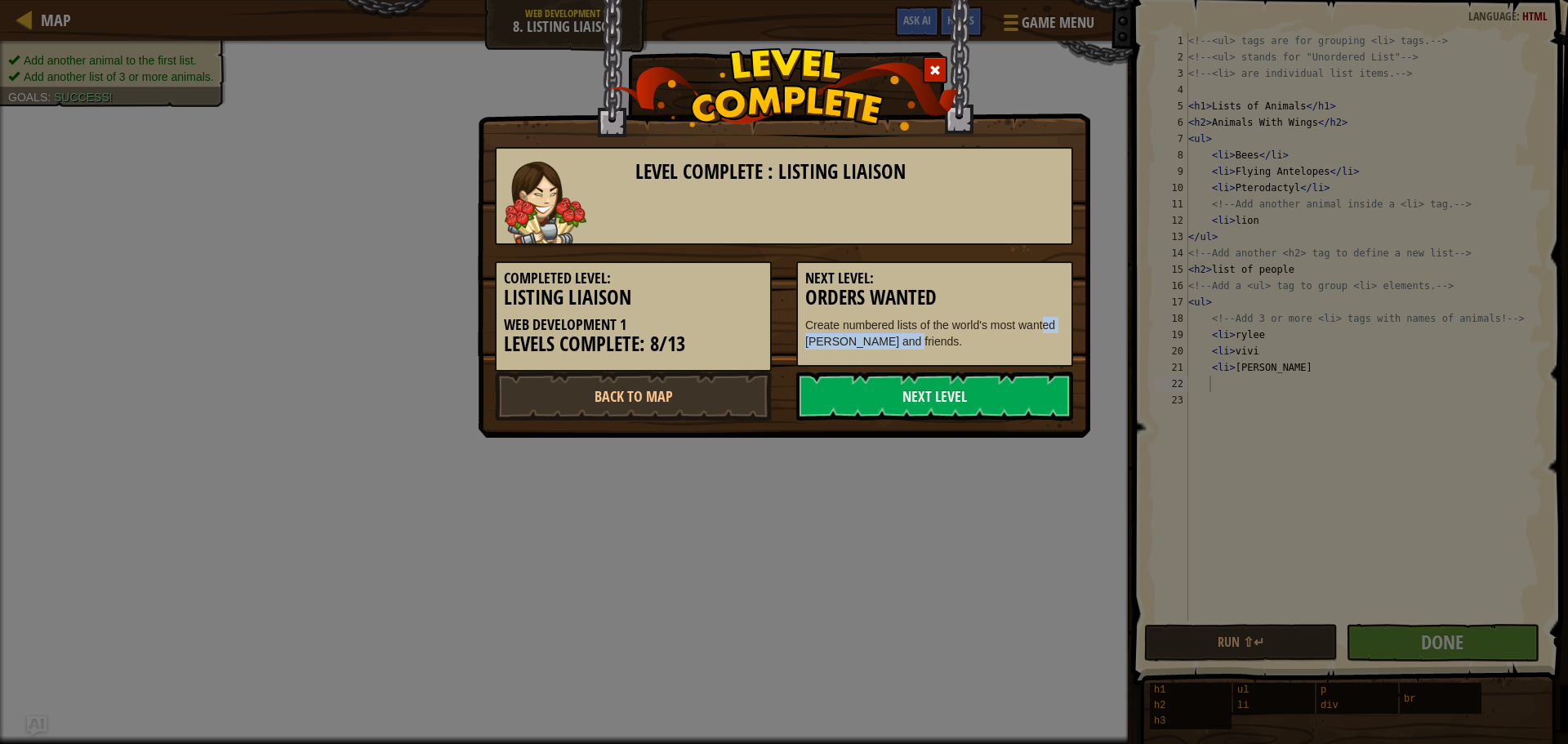
click at [1023, 368] on div "Level Complete : Listing Liaison Completed Level: Listing Liaison Web Developme…" at bounding box center [784, 275] width 578 height 290
drag, startPoint x: 1030, startPoint y: 412, endPoint x: 1038, endPoint y: 413, distance: 8.1
click at [1032, 412] on link "Next Level" at bounding box center [935, 396] width 277 height 49
click at [1027, 381] on link "Next Level" at bounding box center [935, 396] width 277 height 49
click at [1029, 394] on link "Next Level" at bounding box center [935, 396] width 277 height 49
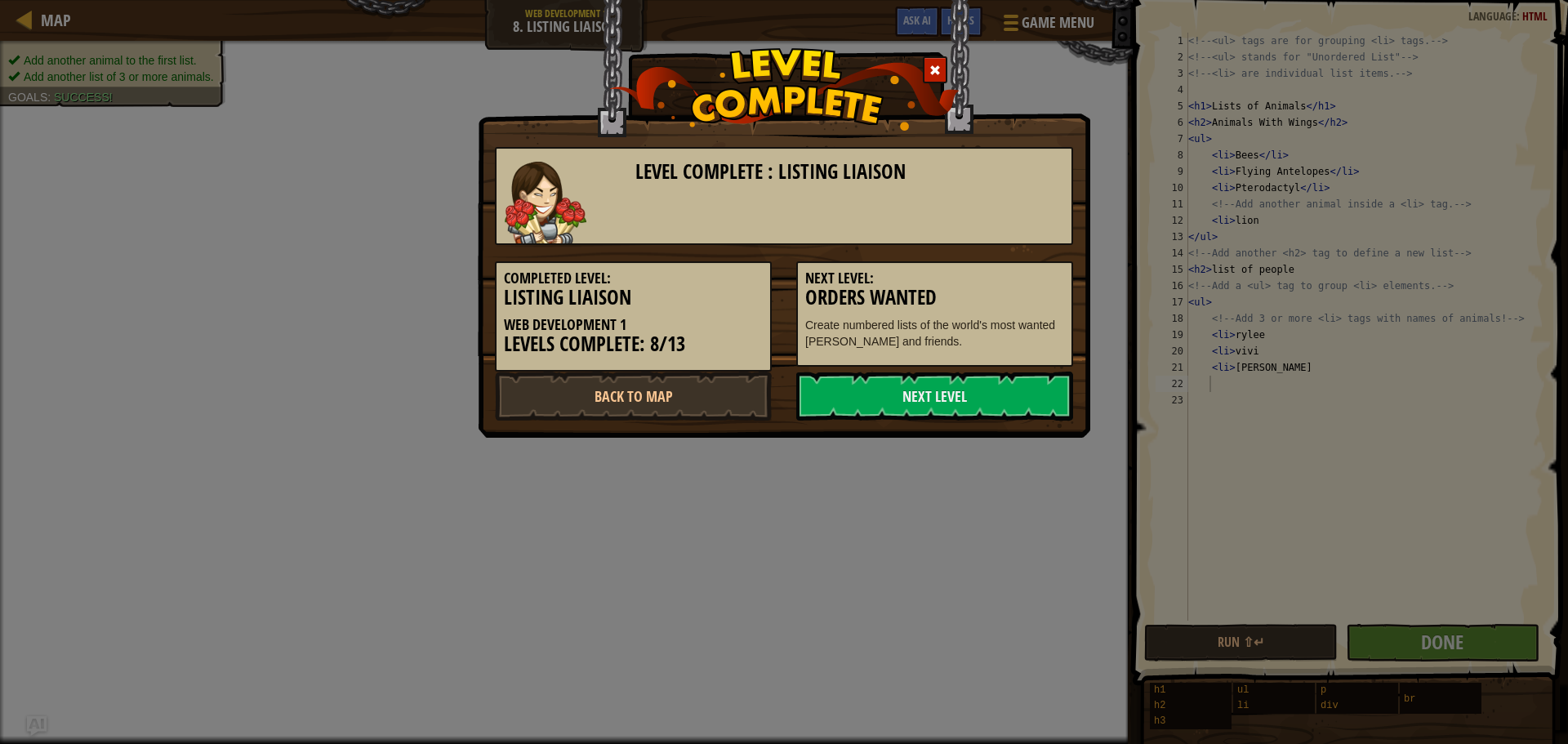
click at [1020, 469] on div "Level Complete : Listing Liaison Completed Level: Listing Liaison Web Developme…" at bounding box center [784, 372] width 1568 height 744
click at [1023, 397] on link "Next Level" at bounding box center [935, 396] width 277 height 49
click at [1027, 395] on link "Next Level" at bounding box center [935, 396] width 277 height 49
click at [1008, 401] on link "Next Level" at bounding box center [935, 396] width 277 height 49
click at [1002, 391] on link "Next Level" at bounding box center [935, 396] width 277 height 49
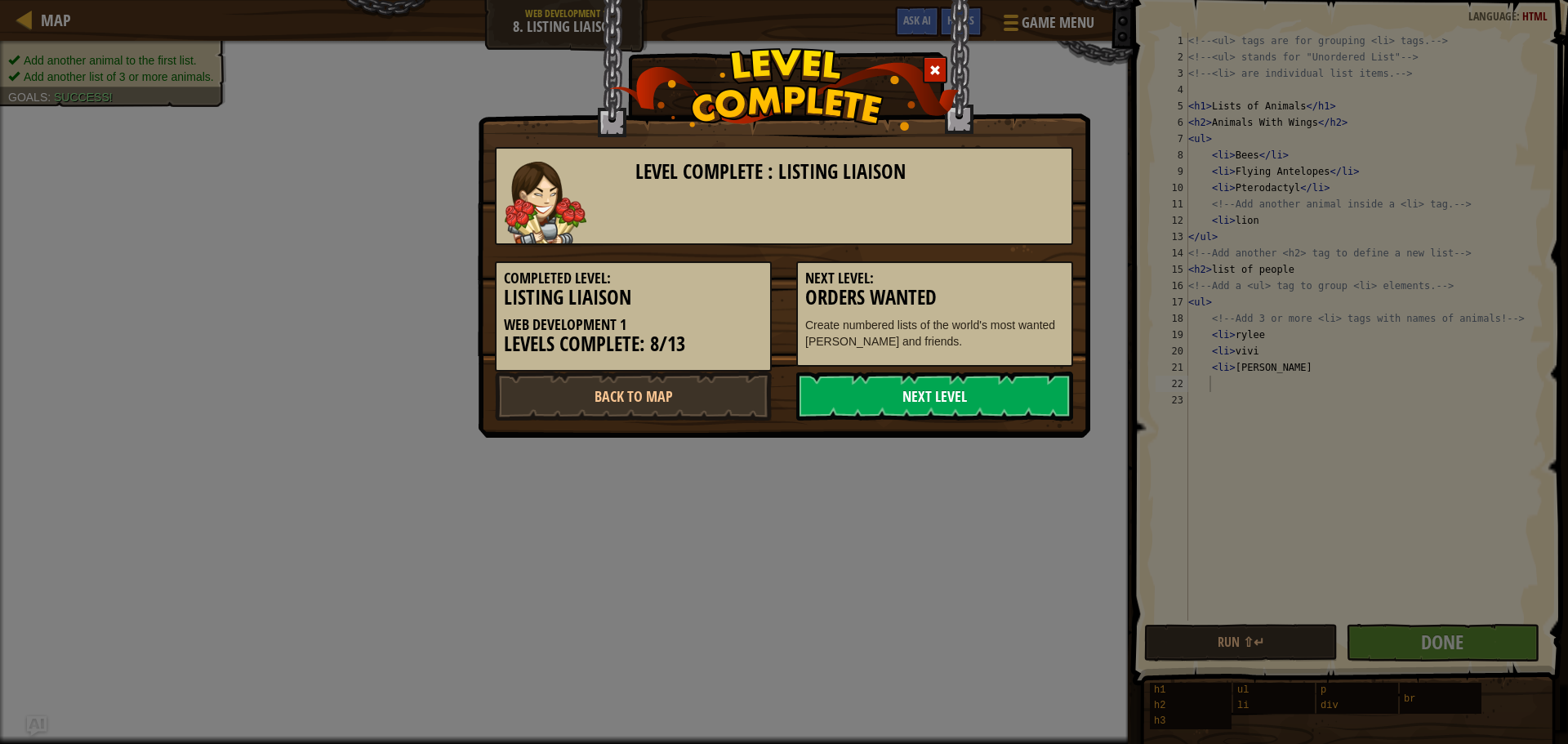
click at [997, 396] on link "Next Level" at bounding box center [935, 396] width 277 height 49
click at [1001, 397] on link "Next Level" at bounding box center [935, 396] width 277 height 49
click at [996, 394] on link "Next Level" at bounding box center [935, 396] width 277 height 49
click at [996, 396] on link "Next Level" at bounding box center [935, 396] width 277 height 49
click at [995, 394] on link "Next Level" at bounding box center [935, 396] width 277 height 49
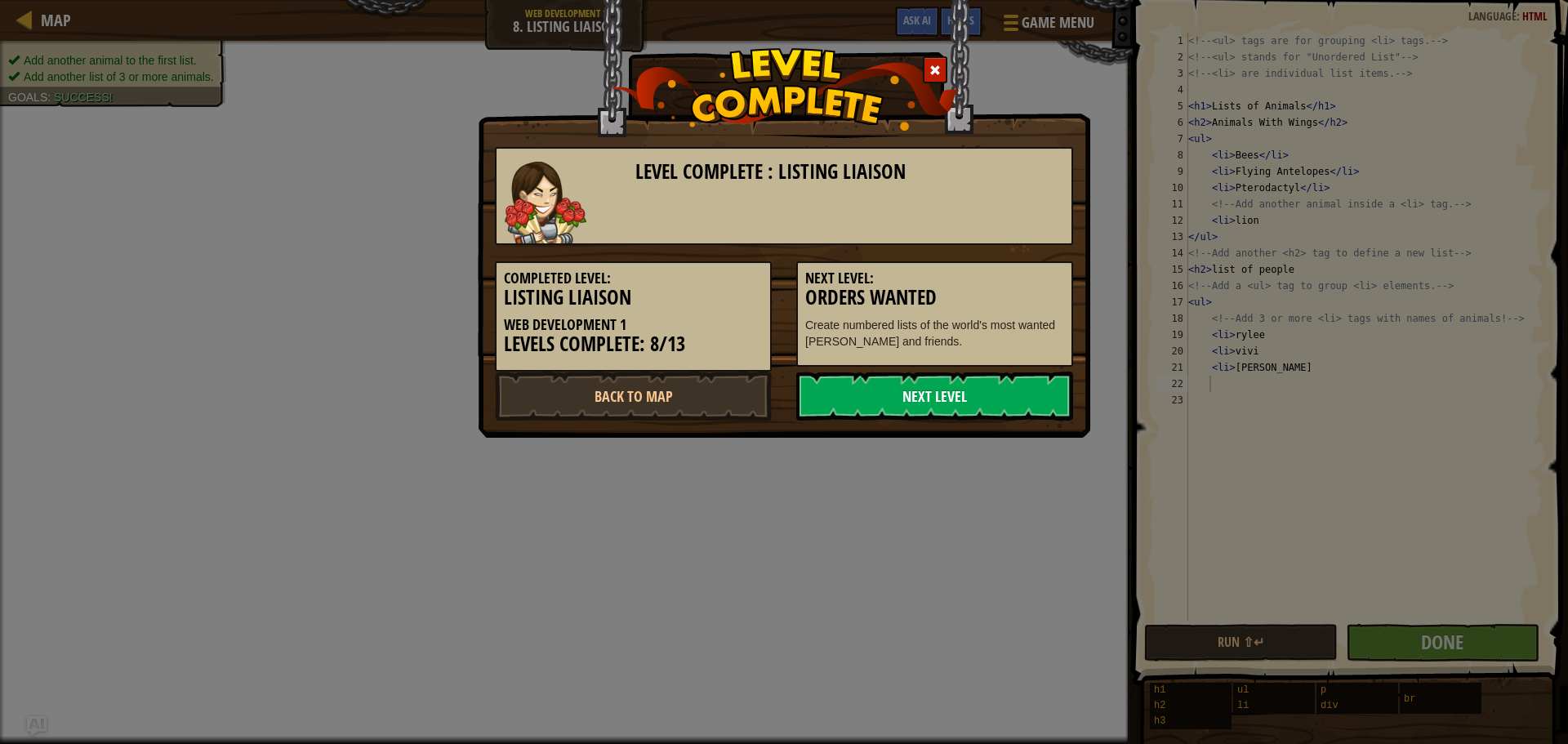
click at [1016, 400] on link "Next Level" at bounding box center [935, 396] width 277 height 49
drag, startPoint x: 1019, startPoint y: 401, endPoint x: 1024, endPoint y: 409, distance: 9.4
click at [1017, 396] on link "Next Level" at bounding box center [935, 396] width 277 height 49
click at [1024, 417] on link "Next Level" at bounding box center [935, 396] width 277 height 49
drag, startPoint x: 1023, startPoint y: 415, endPoint x: 1015, endPoint y: 401, distance: 16.1
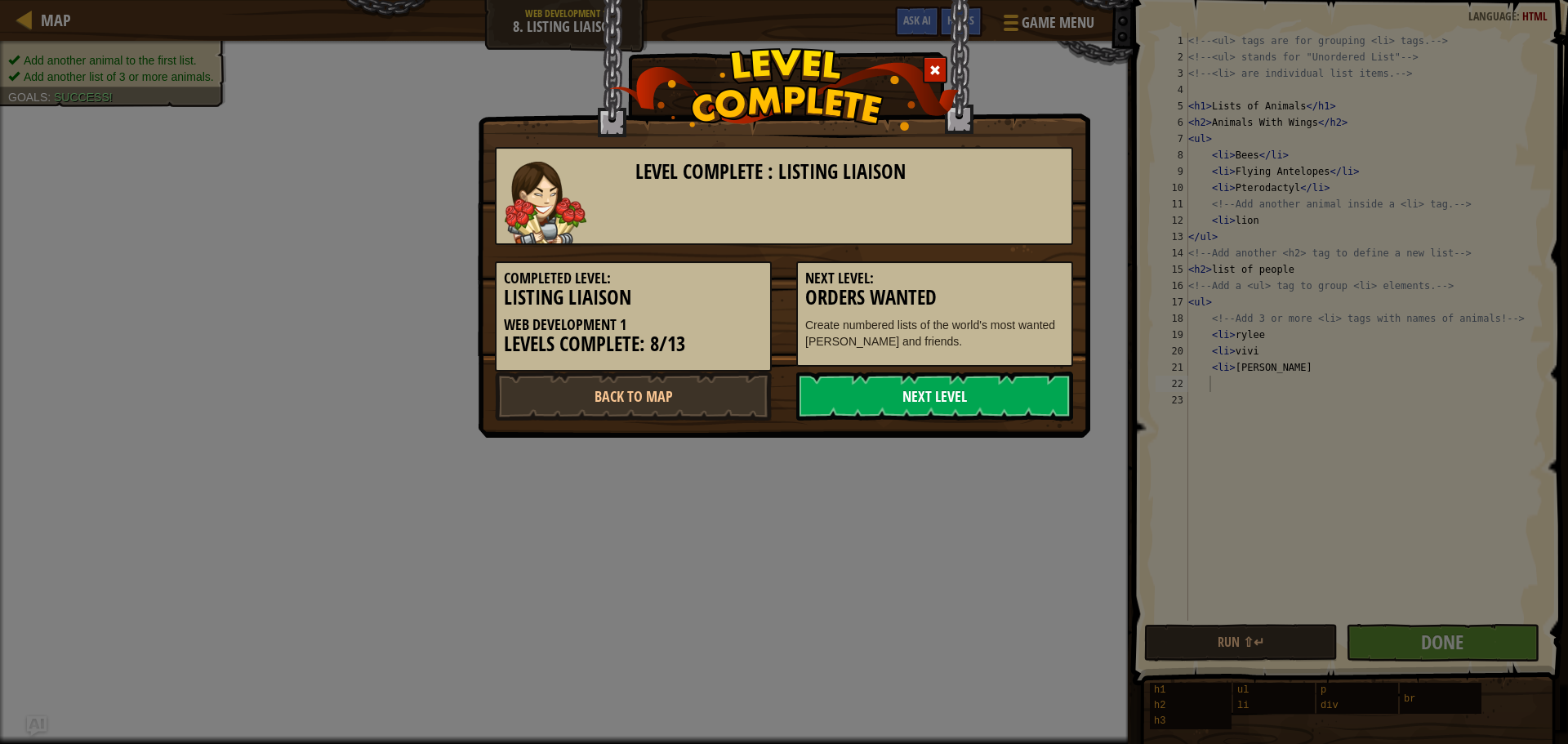
click at [1015, 403] on link "Next Level" at bounding box center [935, 396] width 277 height 49
click at [1014, 398] on link "Next Level" at bounding box center [935, 396] width 277 height 49
click at [1003, 375] on link "Next Level" at bounding box center [935, 396] width 277 height 49
click at [1004, 391] on link "Next Level" at bounding box center [935, 396] width 277 height 49
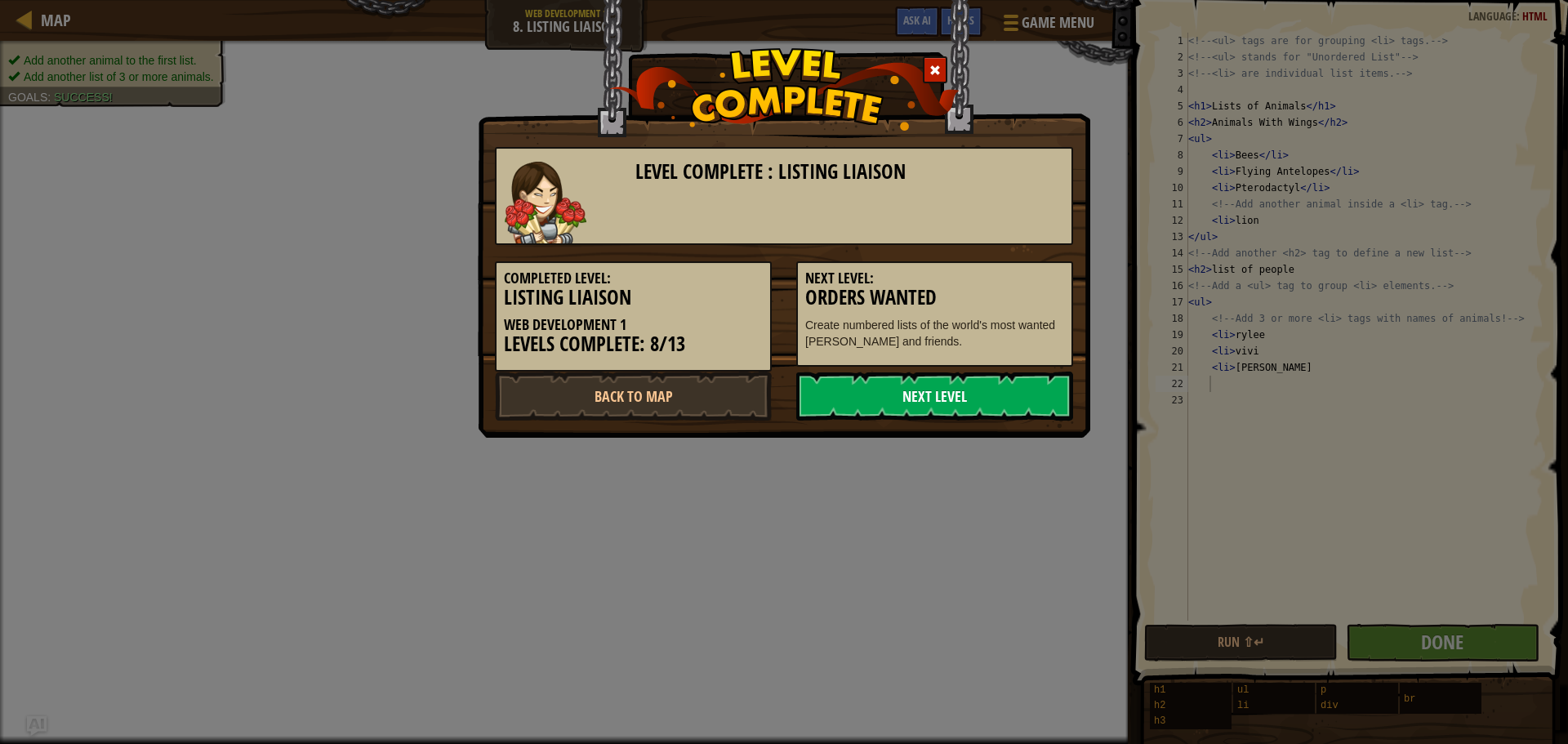
click at [1004, 391] on link "Next Level" at bounding box center [935, 396] width 277 height 49
click at [1010, 395] on link "Next Level" at bounding box center [935, 396] width 277 height 49
click at [1010, 394] on link "Next Level" at bounding box center [935, 396] width 277 height 49
click at [1011, 394] on link "Next Level" at bounding box center [935, 396] width 277 height 49
click at [1016, 387] on link "Next Level" at bounding box center [935, 396] width 277 height 49
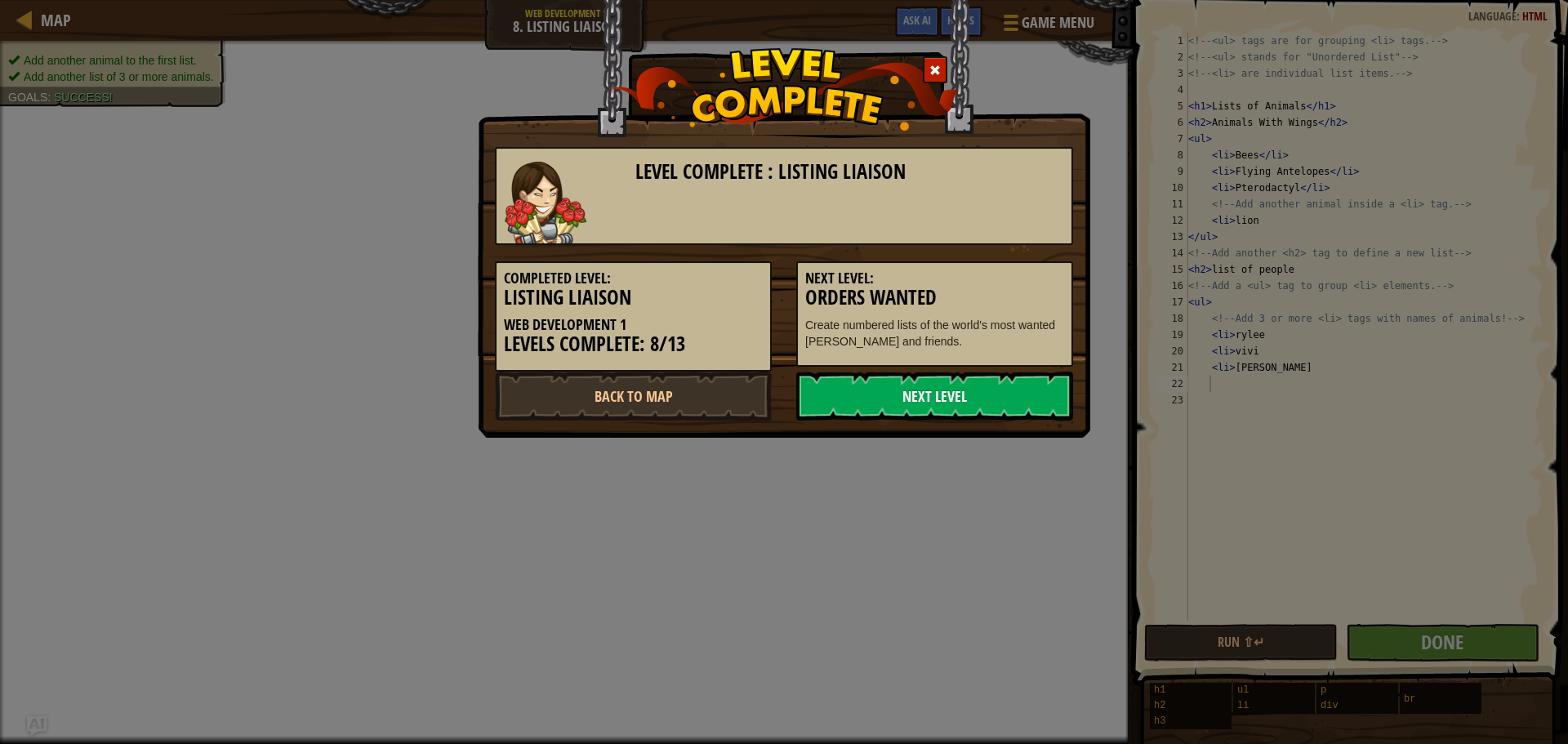
drag, startPoint x: 1017, startPoint y: 384, endPoint x: 1016, endPoint y: 373, distance: 11.0
click at [1016, 375] on link "Next Level" at bounding box center [935, 396] width 277 height 49
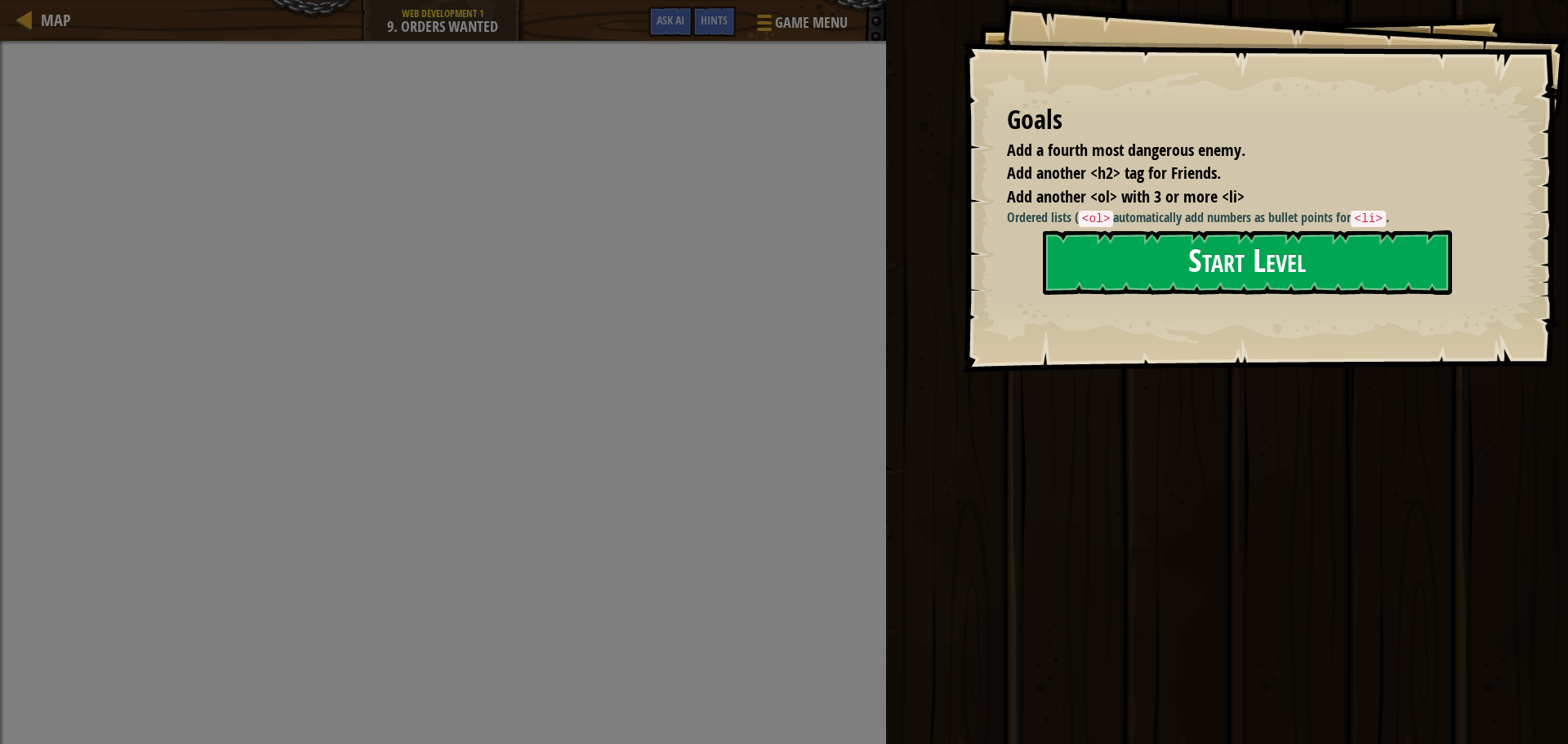
click at [1100, 279] on button "Start Level" at bounding box center [1247, 262] width 409 height 64
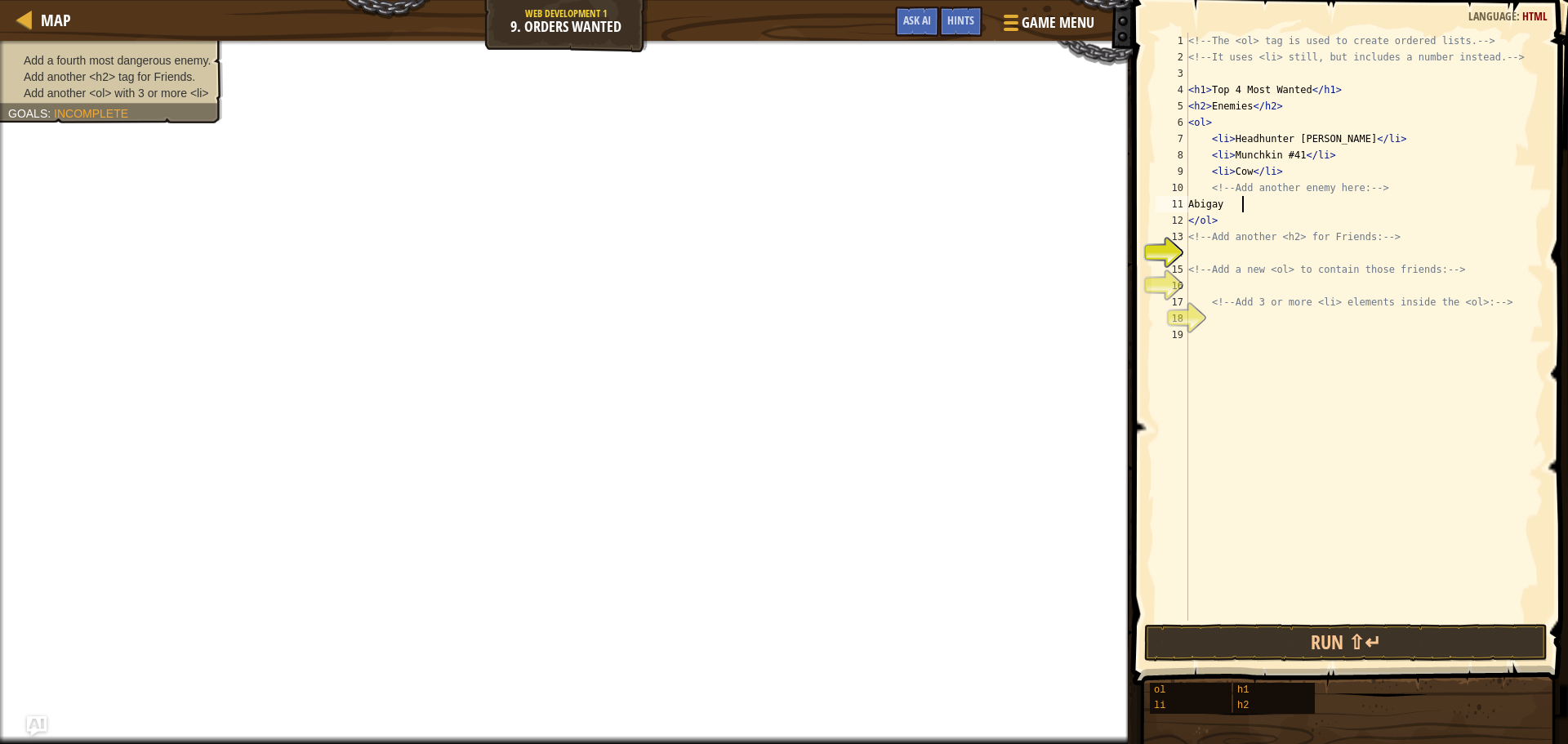
scroll to position [8, 4]
click at [1190, 244] on div "<!-- The <ol> tag is used to create ordered lists. --> <!-- It uses <li> still,…" at bounding box center [1364, 342] width 359 height 620
type textarea "<!-- Add another <h2> for Friends: -->"
click at [1191, 257] on div "<!-- The <ol> tag is used to create ordered lists. --> <!-- It uses <li> still,…" at bounding box center [1364, 342] width 359 height 620
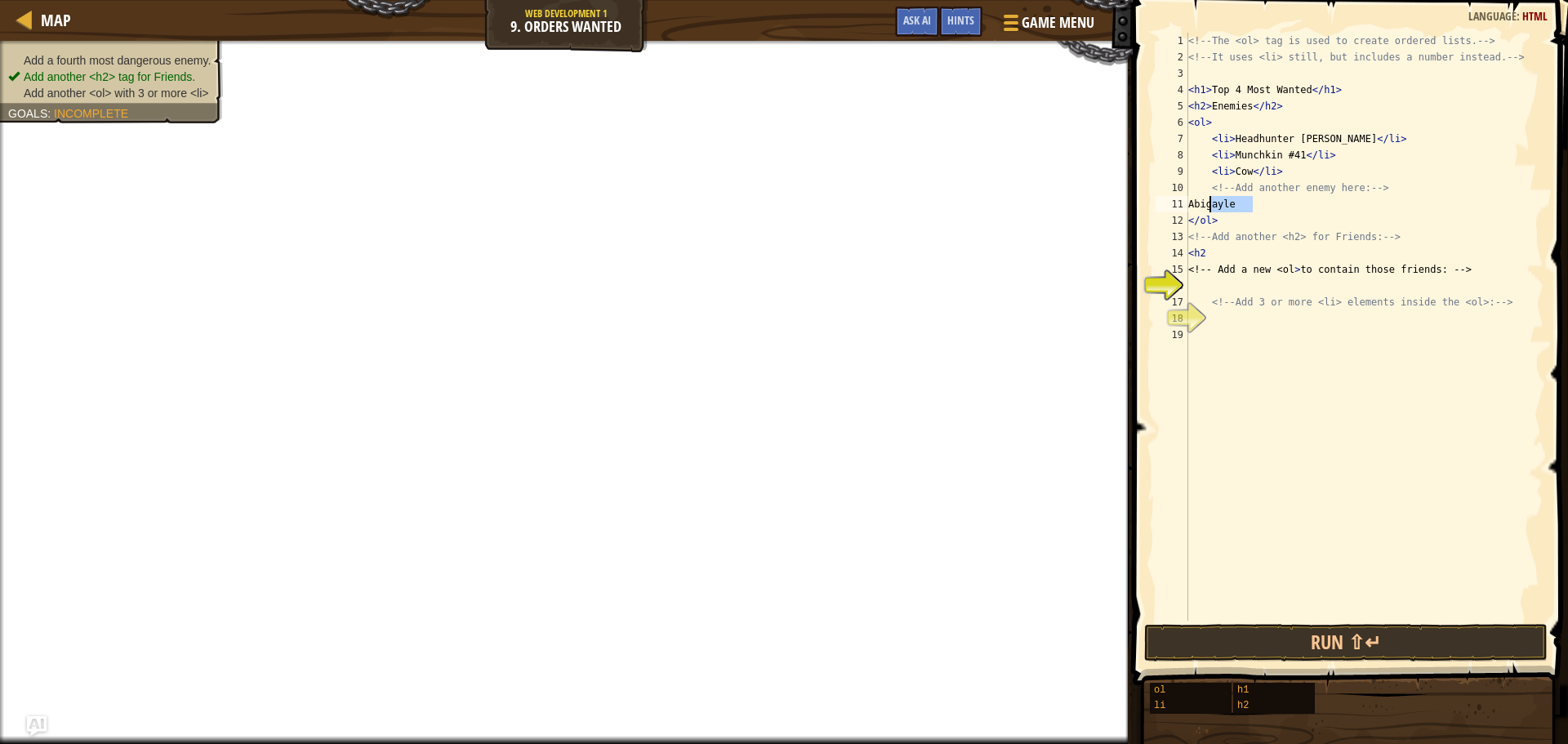
drag, startPoint x: 1257, startPoint y: 208, endPoint x: 1210, endPoint y: 200, distance: 47.7
click at [1210, 200] on div "<!-- The <ol> tag is used to create ordered lists. --> <!-- It uses <li> still,…" at bounding box center [1364, 342] width 359 height 620
type textarea "Abigayle"
click at [1218, 262] on div "<!-- The <ol> tag is used to create ordered lists. --> <!-- It uses <li> still,…" at bounding box center [1364, 342] width 359 height 620
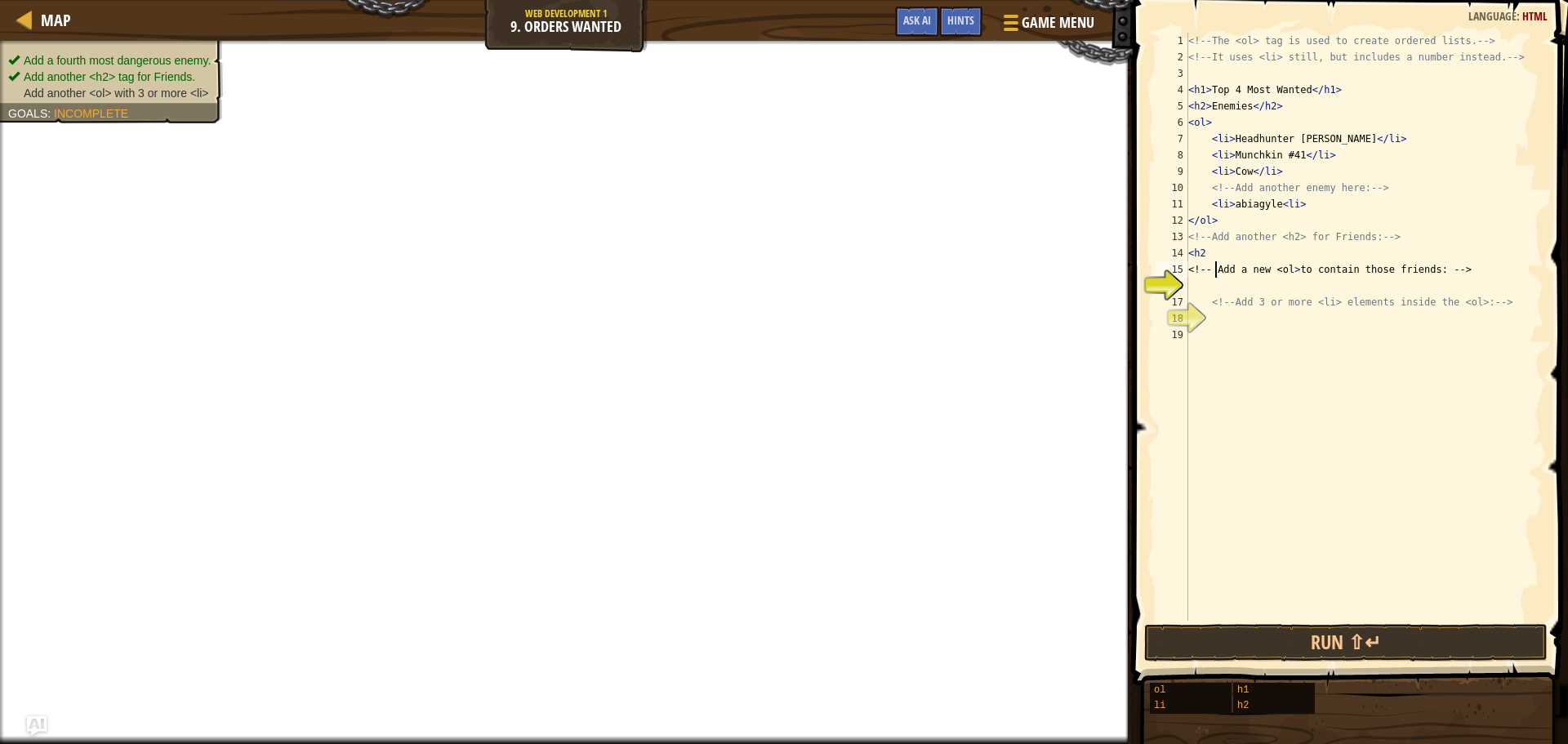
click at [1214, 248] on div "<!-- The <ol> tag is used to create ordered lists. --> <!-- It uses <li> still,…" at bounding box center [1364, 342] width 359 height 620
type textarea "<h2>"
click at [1206, 288] on div "<!-- The <ol> tag is used to create ordered lists. --> <!-- It uses <li> still,…" at bounding box center [1364, 342] width 359 height 620
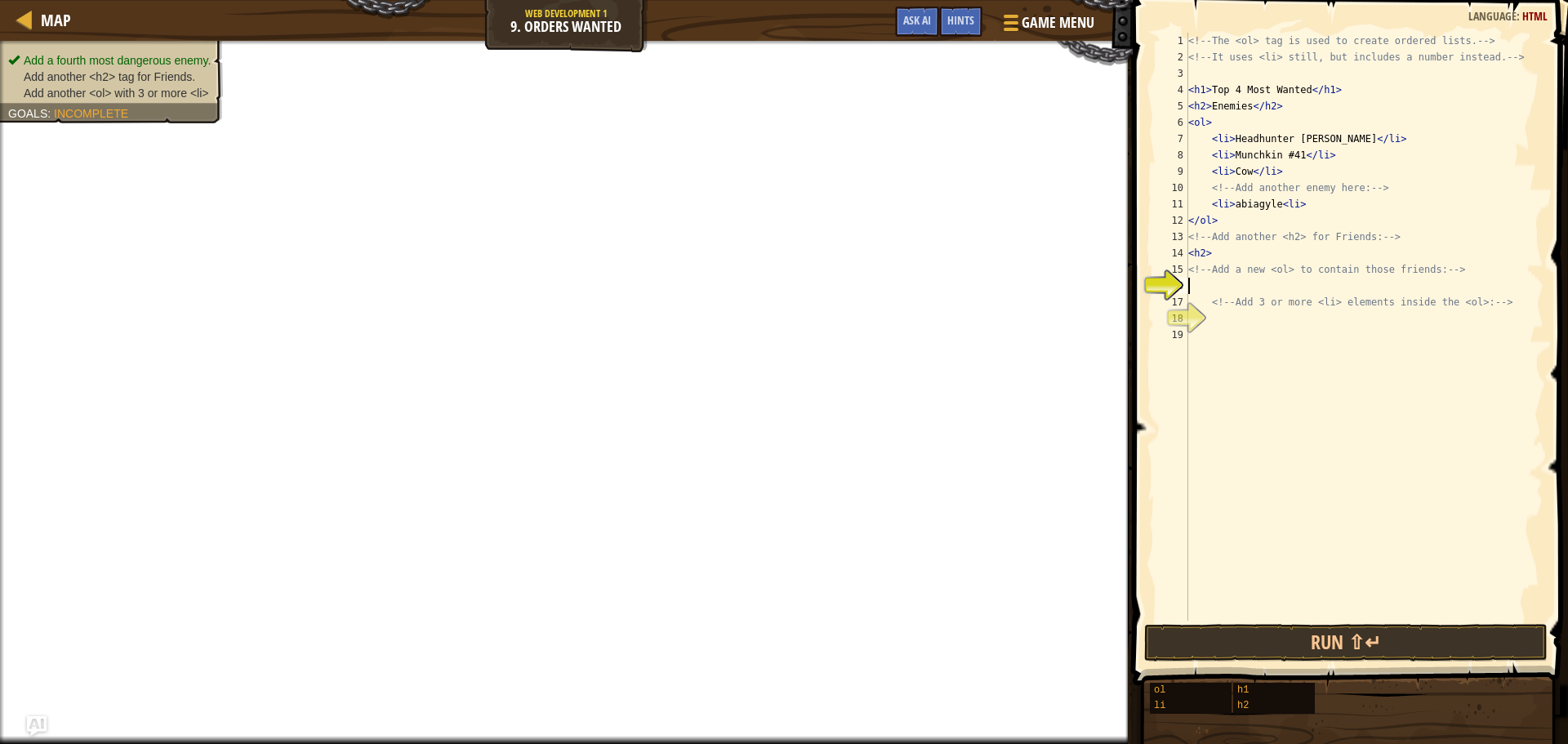
type textarea ">"
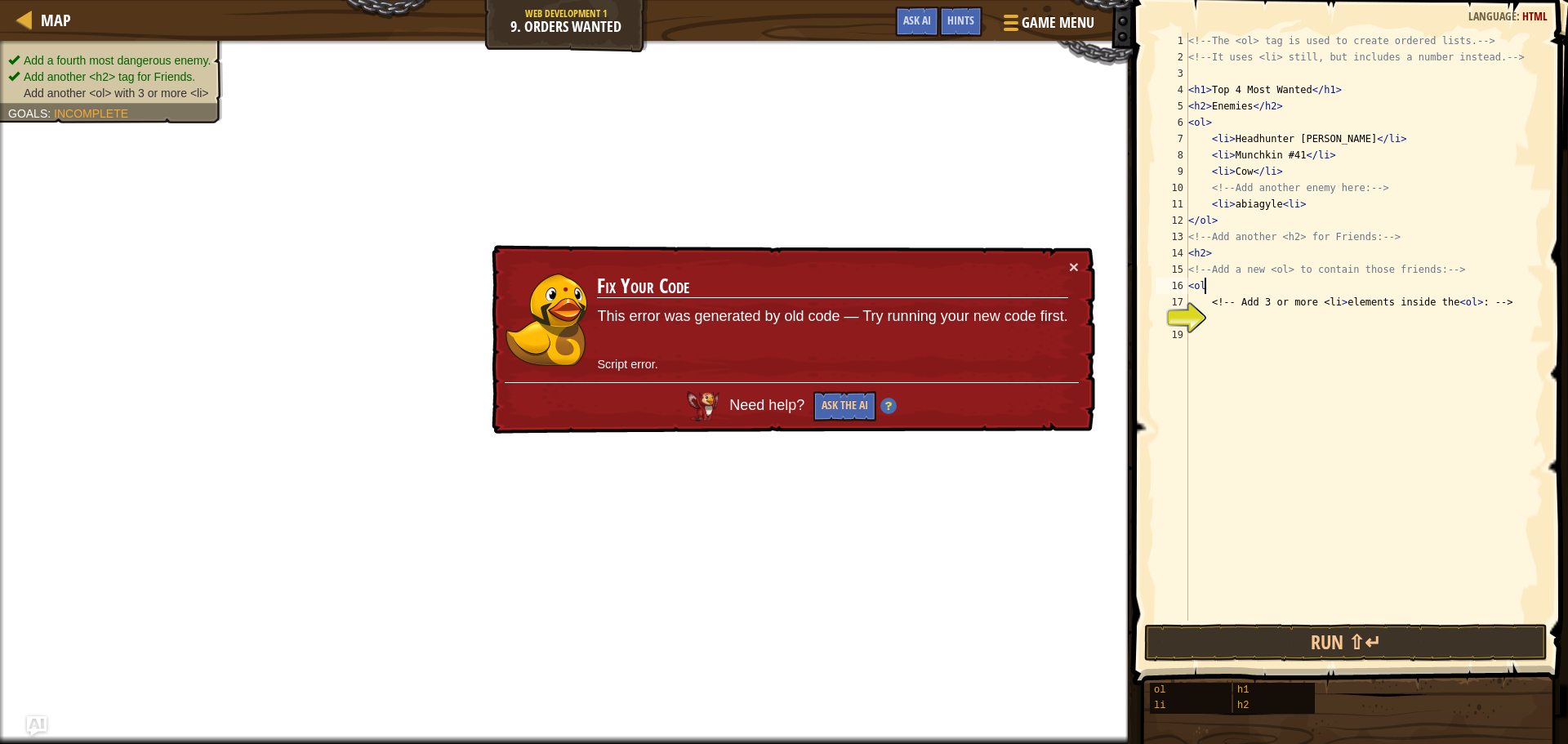
scroll to position [8, 1]
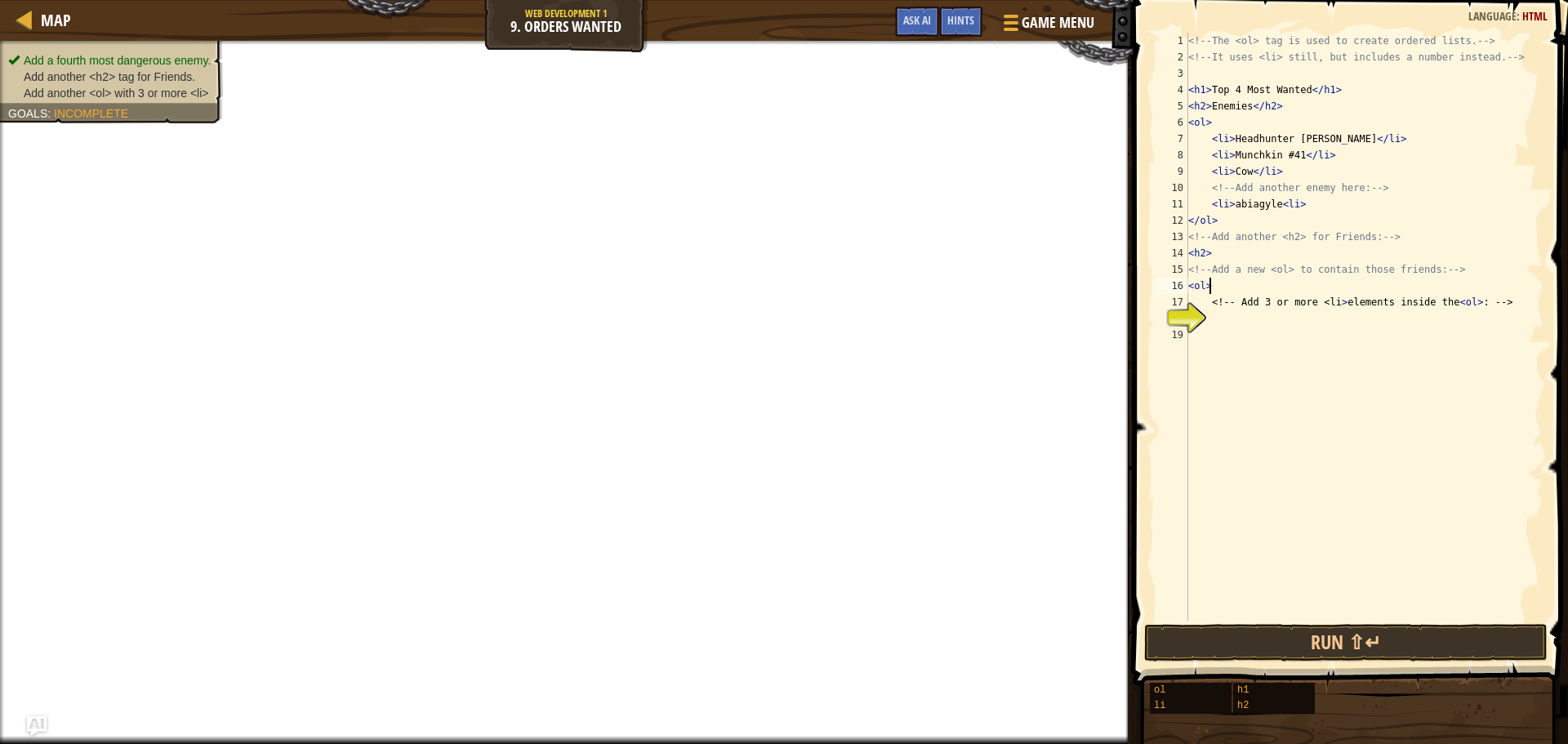
type textarea "<ol>"
click at [1223, 329] on div "<!-- The <ol> tag is used to create ordered lists. --> <!-- It uses <li> still,…" at bounding box center [1364, 342] width 359 height 620
click at [1188, 312] on div "18" at bounding box center [1171, 318] width 33 height 16
click at [1210, 318] on div "<!-- The <ol> tag is used to create ordered lists. --> <!-- It uses <li> still,…" at bounding box center [1364, 342] width 359 height 620
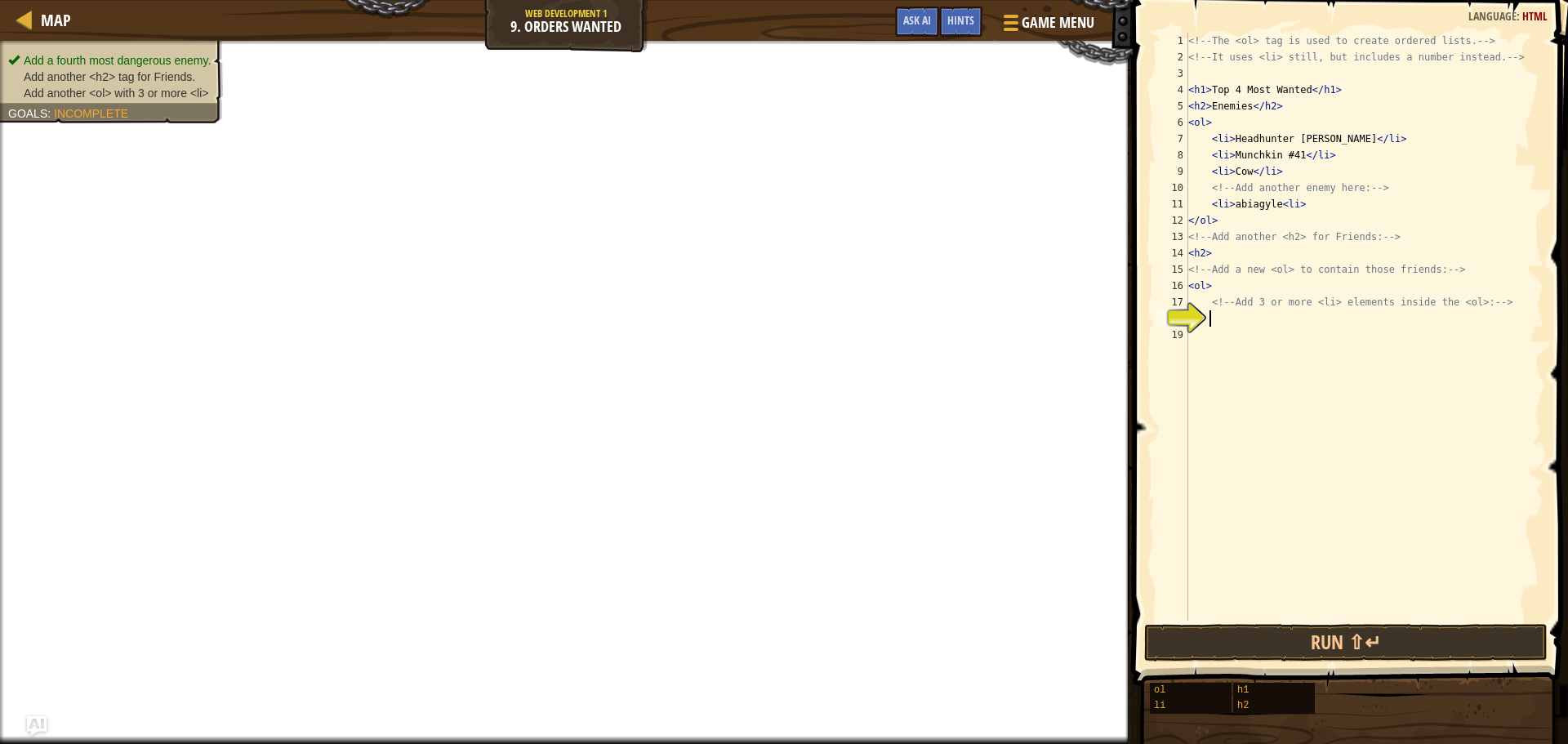
type textarea "<"
click at [1218, 288] on div "<!-- The <ol> tag is used to create ordered lists. --> <!-- It uses <li> still,…" at bounding box center [1364, 342] width 359 height 620
click at [1232, 321] on div "<!-- The <ol> tag is used to create ordered lists. --> <!-- It uses <li> still,…" at bounding box center [1364, 342] width 359 height 620
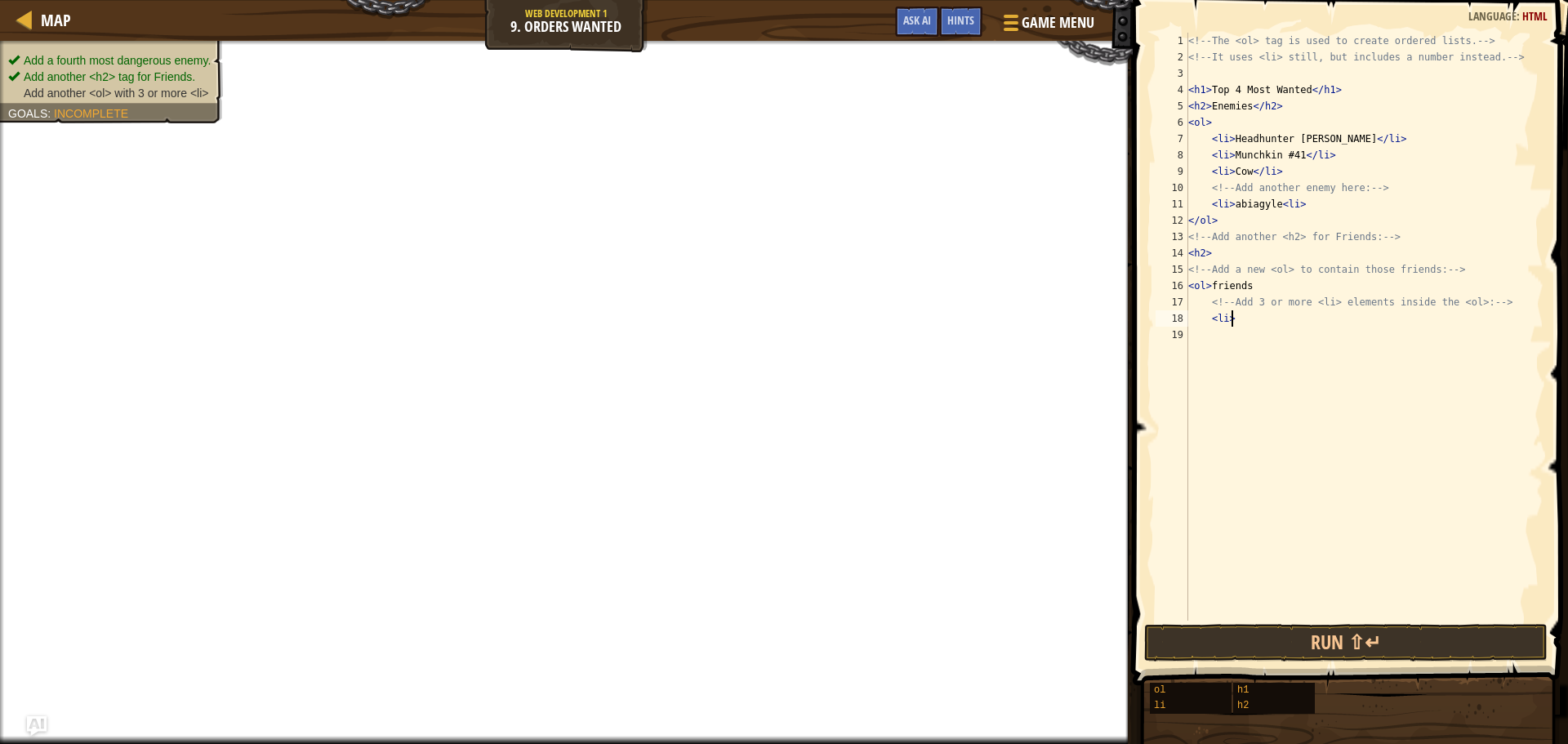
scroll to position [8, 3]
click at [1202, 287] on div "<!-- The <ol> tag is used to create ordered lists. --> <!-- It uses <li> still,…" at bounding box center [1364, 342] width 359 height 620
click at [1239, 325] on div "<!-- The <ol> tag is used to create ordered lists. --> <!-- It uses <li> still,…" at bounding box center [1364, 342] width 359 height 620
type textarea "<li> rylee"
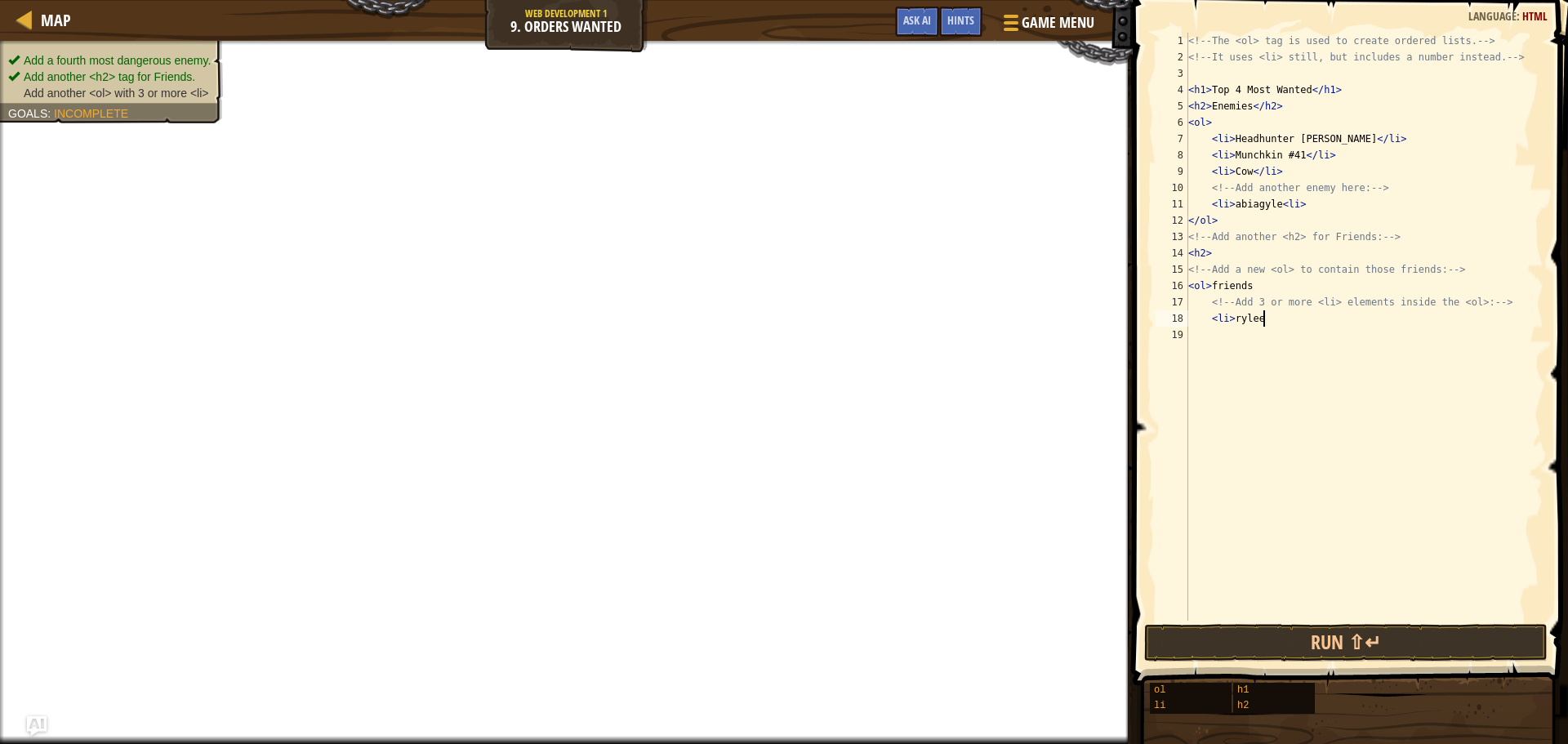
click at [1218, 342] on div "<!-- The <ol> tag is used to create ordered lists. --> <!-- It uses <li> still,…" at bounding box center [1364, 342] width 359 height 620
click at [1221, 334] on div "<!-- The <ol> tag is used to create ordered lists. --> <!-- It uses <li> still,…" at bounding box center [1364, 342] width 359 height 620
type textarea "<li> bella"
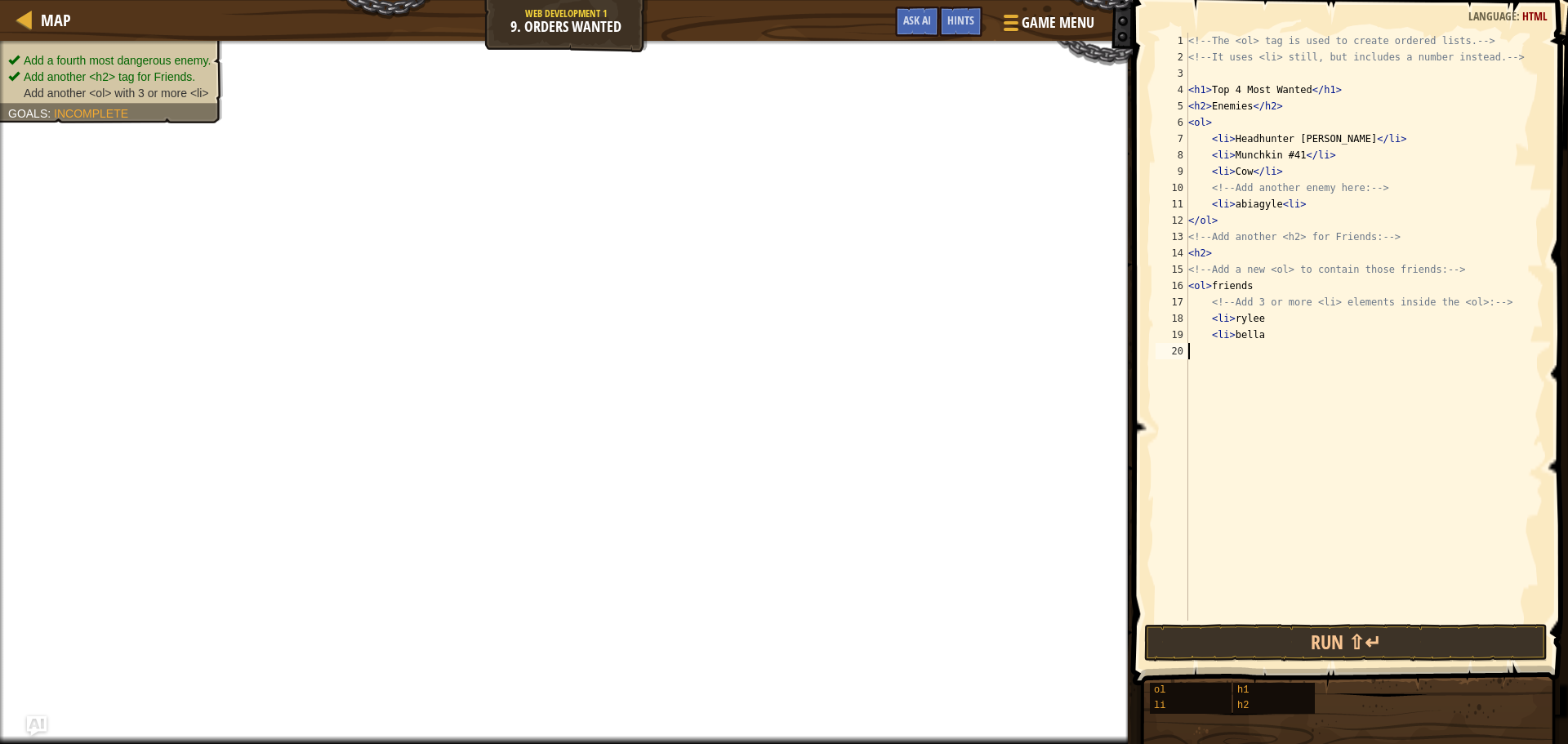
click at [1214, 347] on div "<!-- The <ol> tag is used to create ordered lists. --> <!-- It uses <li> still,…" at bounding box center [1364, 342] width 359 height 620
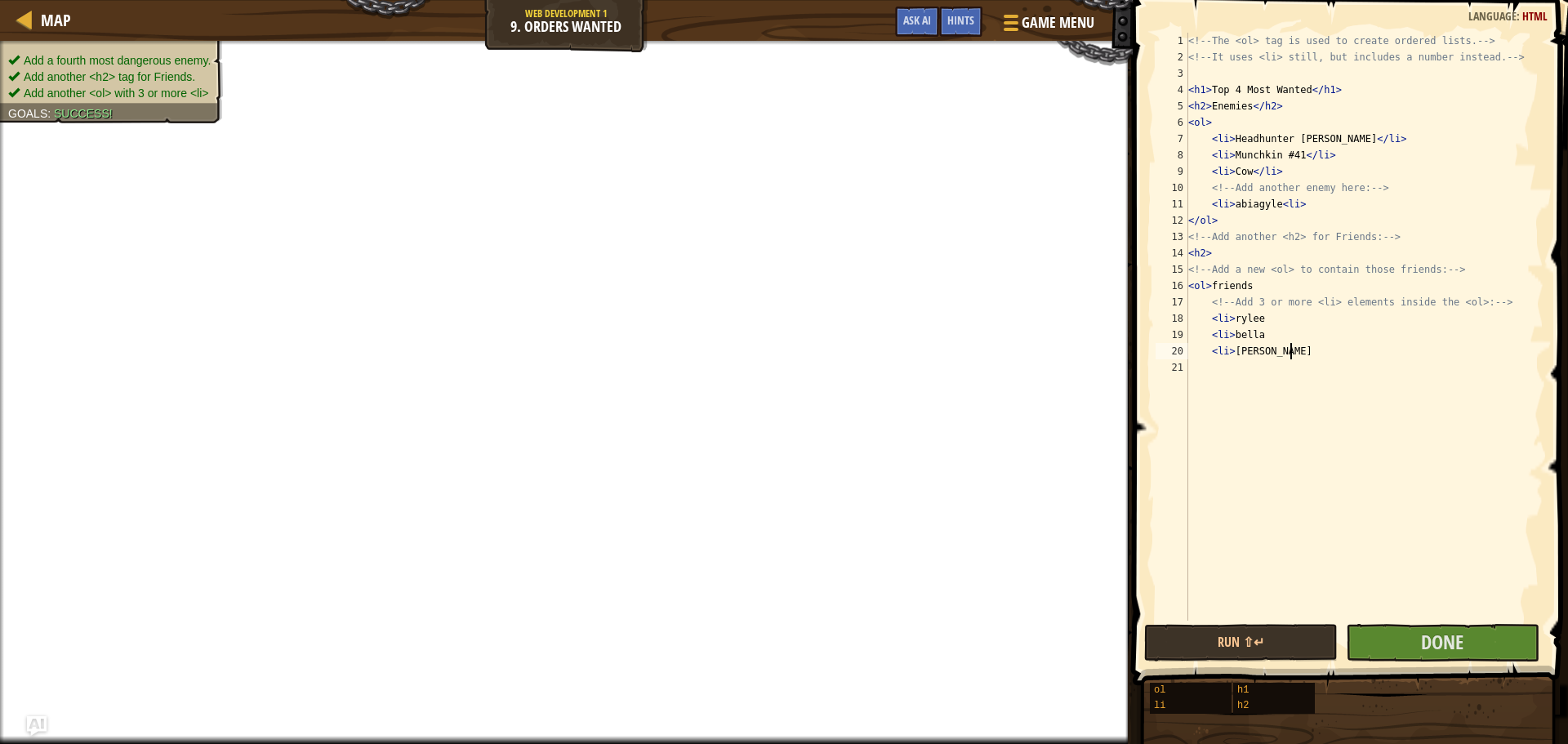
scroll to position [8, 8]
type textarea "<li>[PERSON_NAME]"
click at [1402, 630] on button "Done" at bounding box center [1442, 643] width 193 height 38
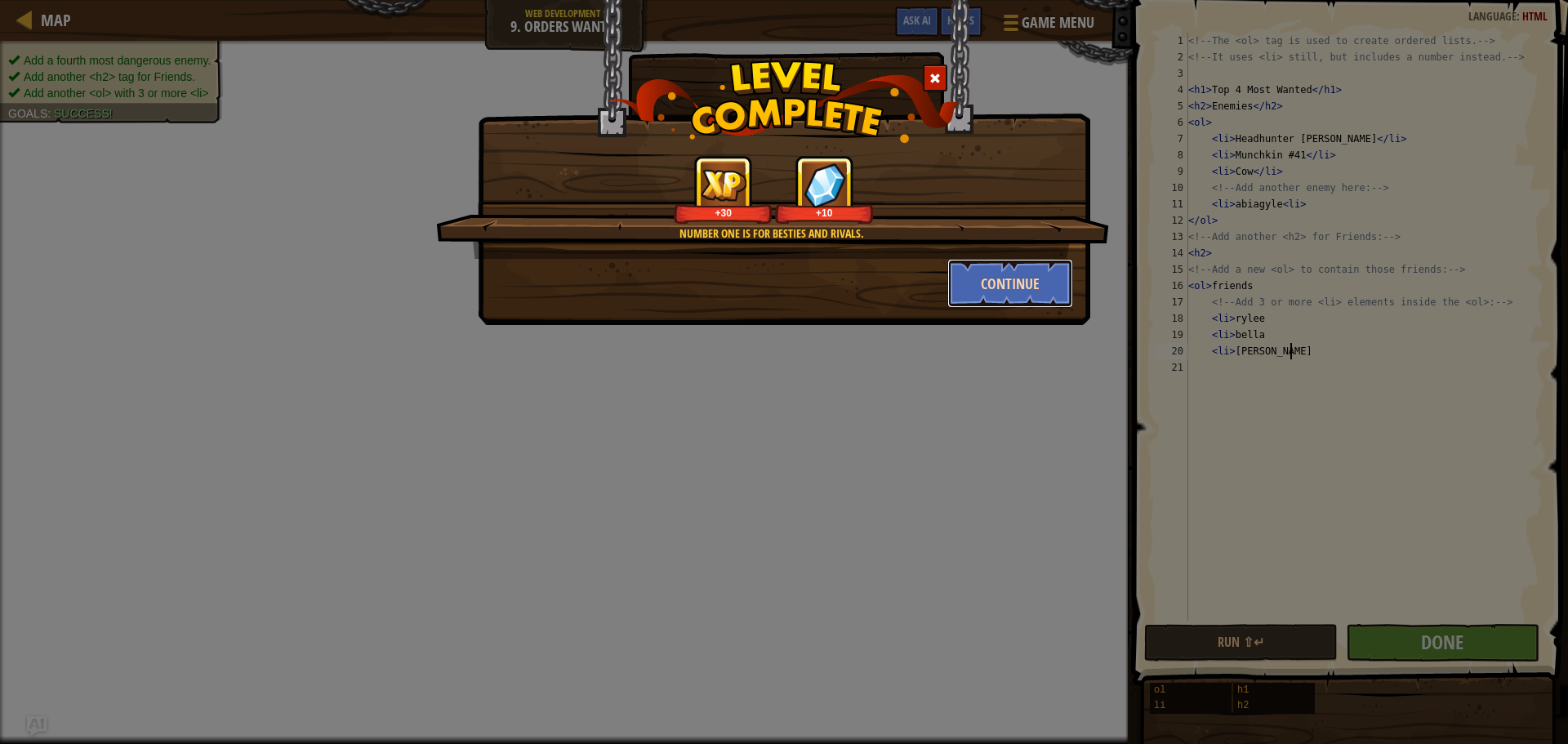
click at [1013, 266] on button "Continue" at bounding box center [1010, 283] width 126 height 49
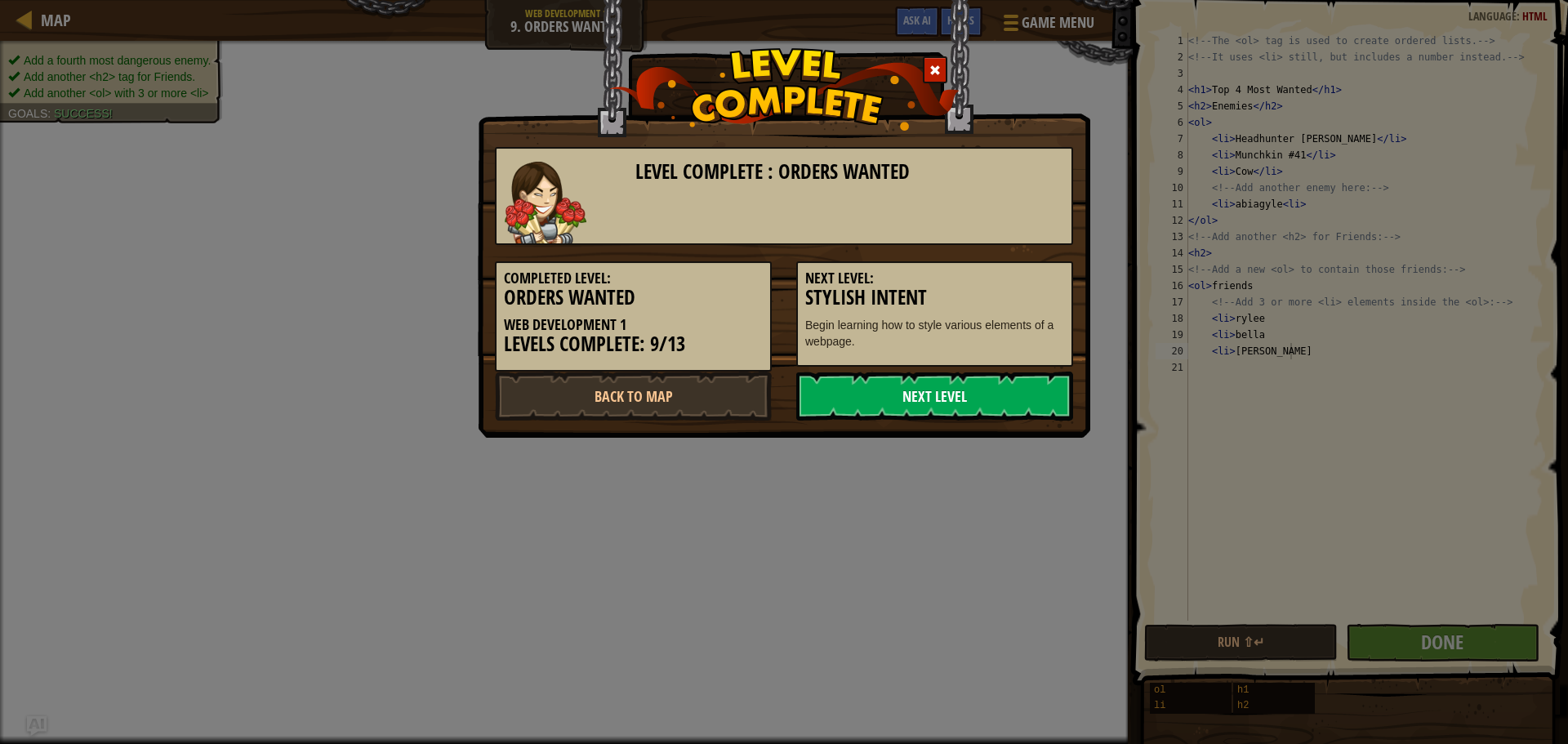
click at [941, 384] on link "Next Level" at bounding box center [935, 396] width 277 height 49
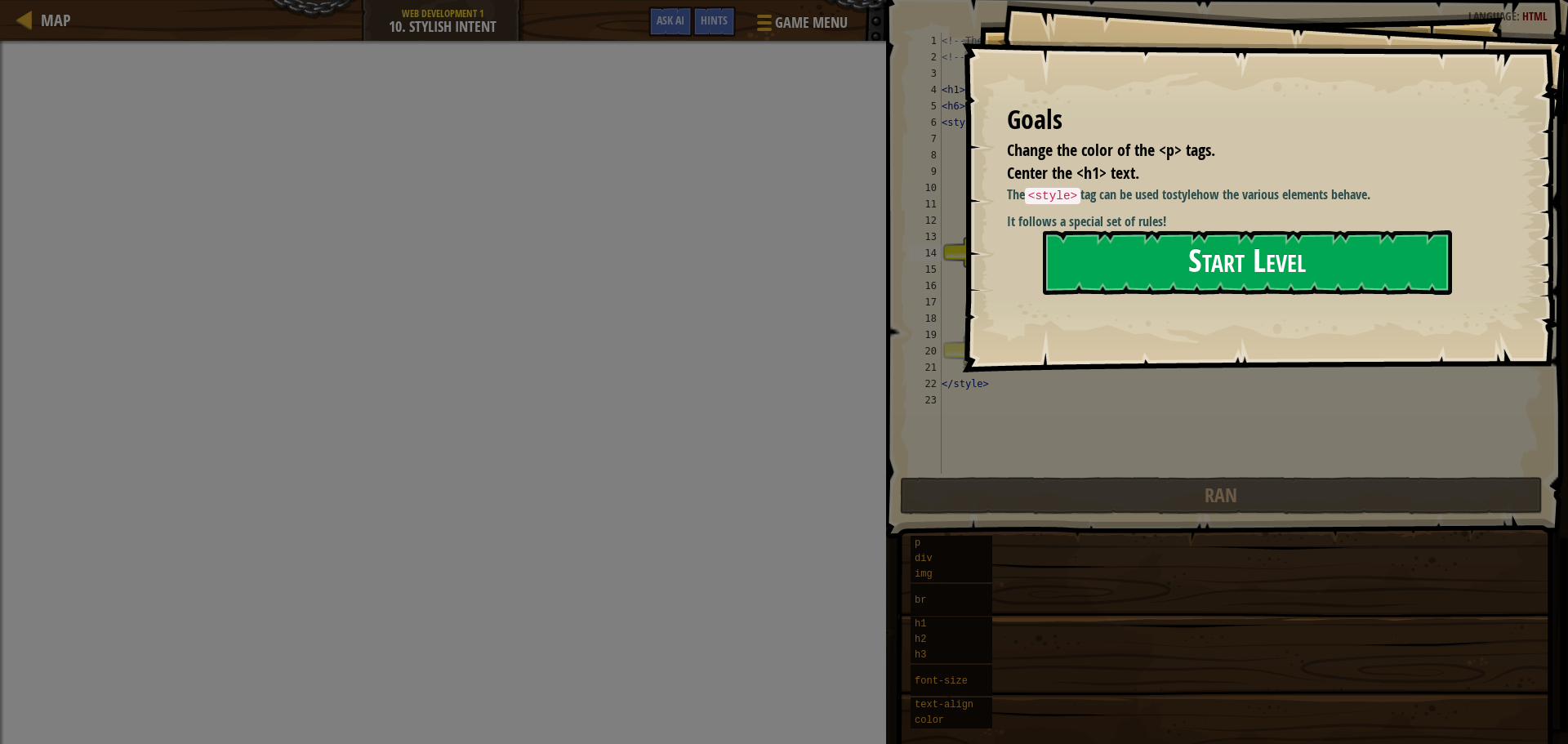
click at [1092, 277] on button "Start Level" at bounding box center [1247, 262] width 409 height 64
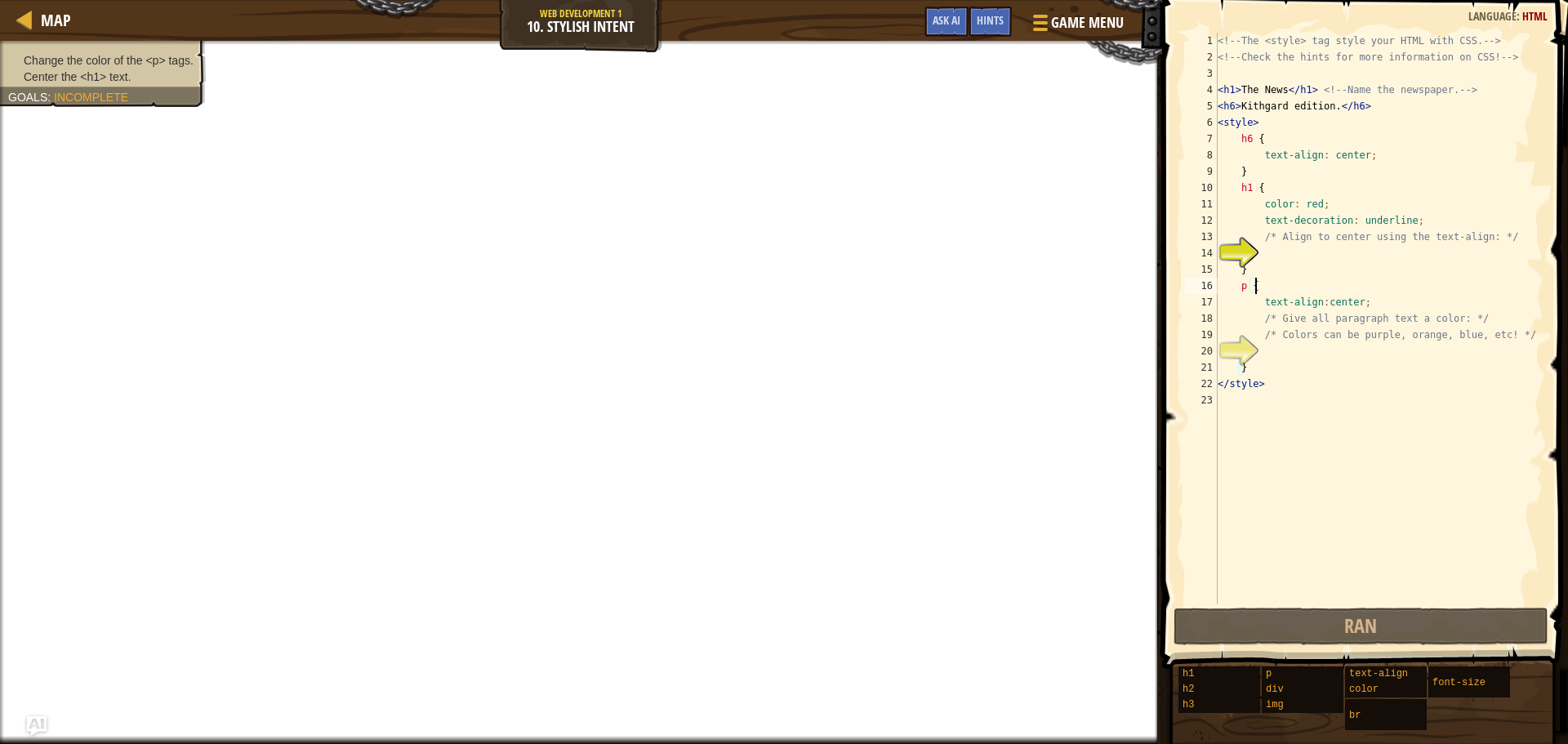
click at [1268, 292] on div "<!-- The <style> tag style your HTML with CSS. --> <!-- Check the hints for mor…" at bounding box center [1378, 335] width 329 height 604
type textarea "p {"
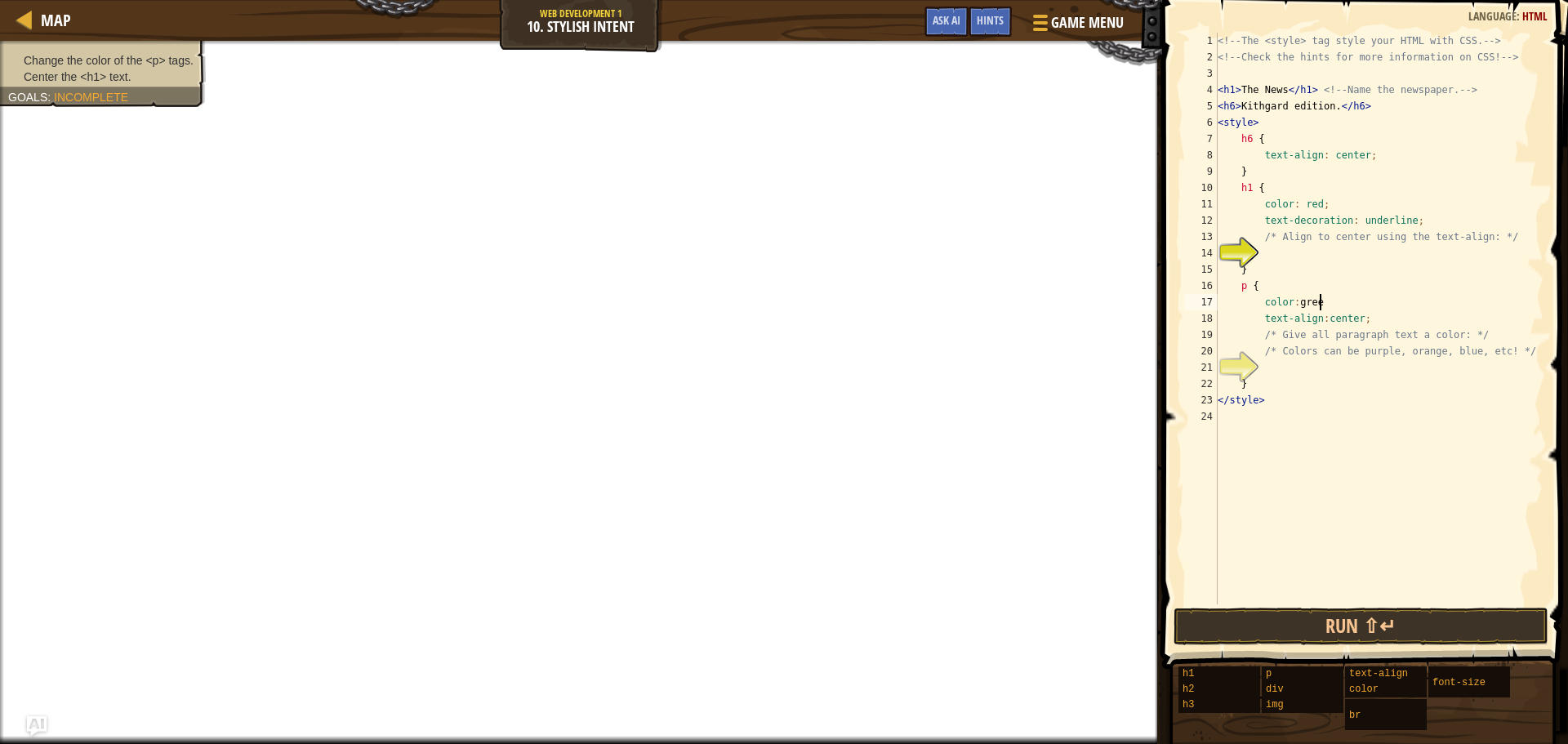
scroll to position [8, 9]
type textarea "color: green;"
click at [1259, 365] on div "<!-- The <style> tag style your HTML with CSS. --> <!-- Check the hints for mor…" at bounding box center [1378, 335] width 329 height 604
type textarea "<"
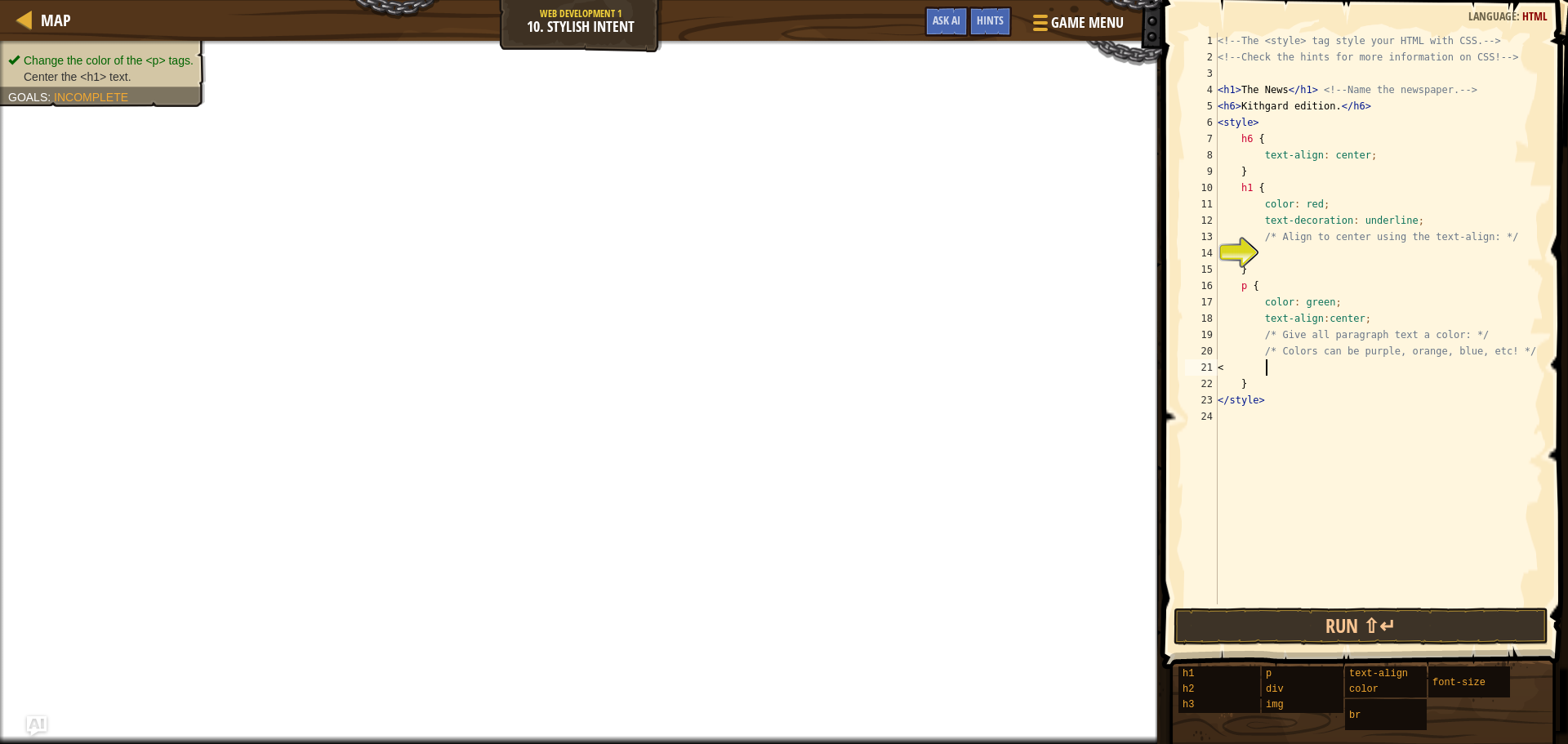
scroll to position [8, 3]
click at [1262, 254] on div "<!-- The <style> tag style your HTML with CSS. --> <!-- Check the hints for mor…" at bounding box center [1378, 335] width 329 height 604
click at [1268, 184] on div "<!-- The <style> tag style your HTML with CSS. --> <!-- Check the hints for mor…" at bounding box center [1378, 335] width 329 height 604
drag, startPoint x: 1245, startPoint y: 115, endPoint x: 1254, endPoint y: 112, distance: 9.5
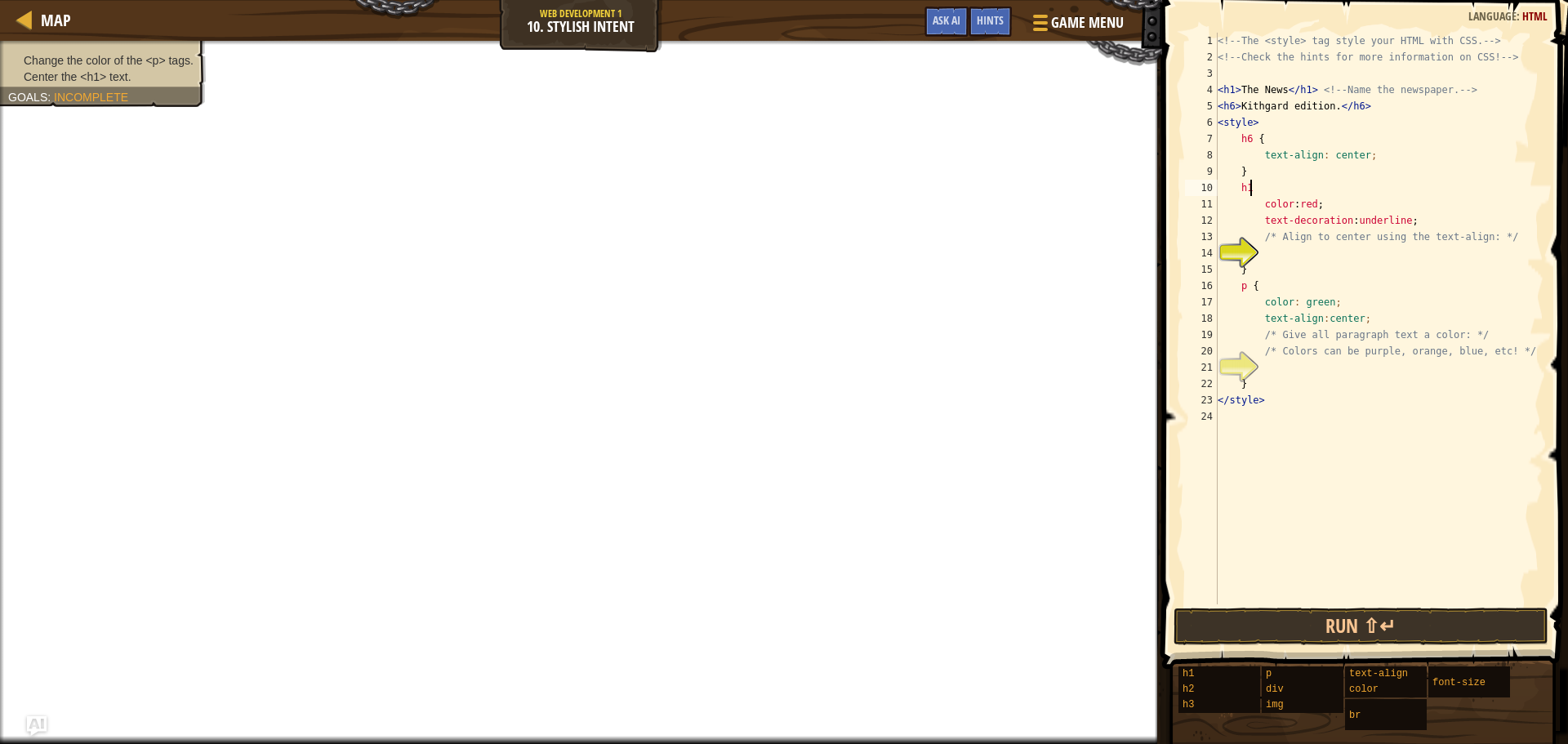
click at [1250, 114] on div "<!-- The <style> tag style your HTML with CSS. --> <!-- Check the hints for mor…" at bounding box center [1378, 335] width 329 height 604
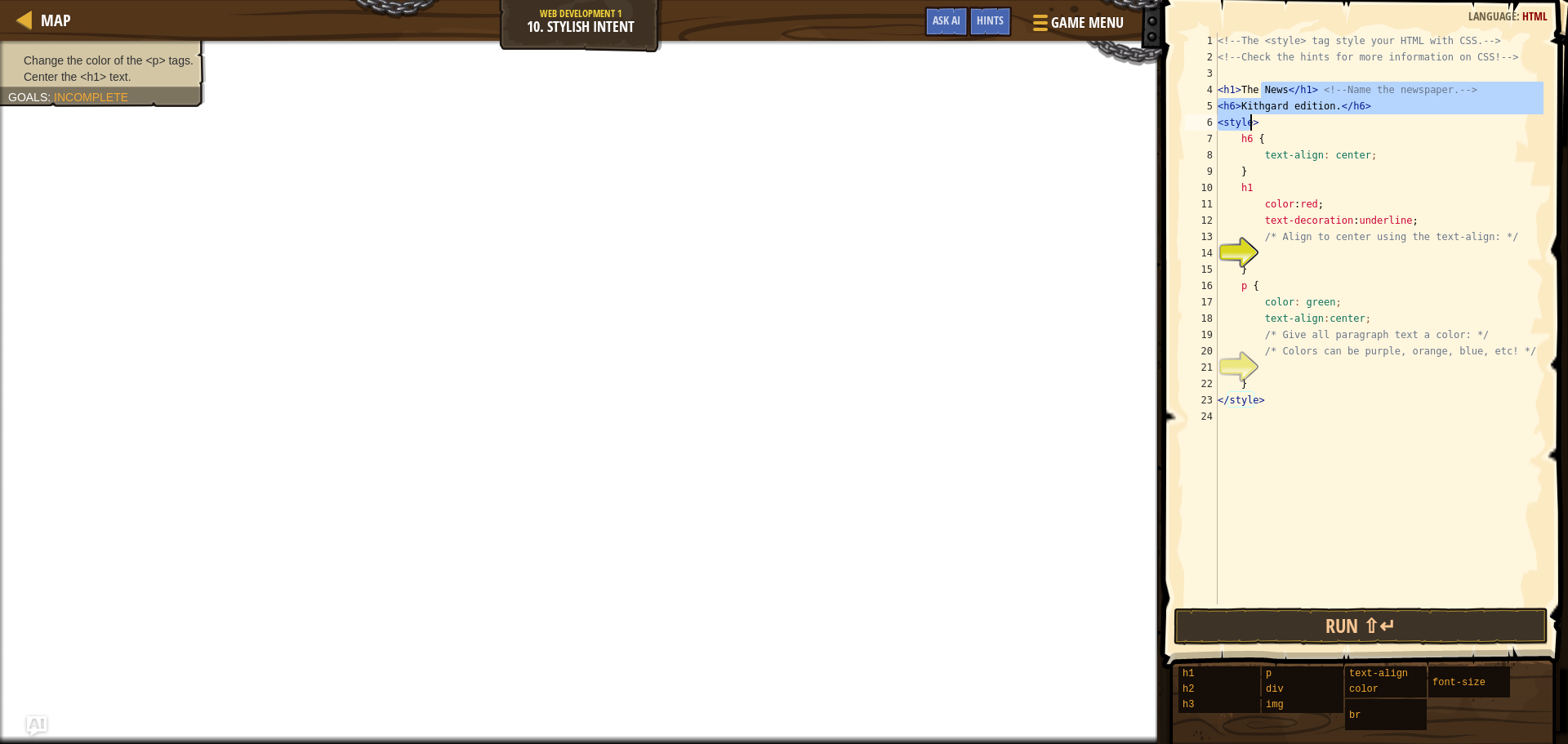
click at [1280, 88] on div "<!-- The <style> tag style your HTML with CSS. --> <!-- Check the hints for mor…" at bounding box center [1378, 318] width 329 height 572
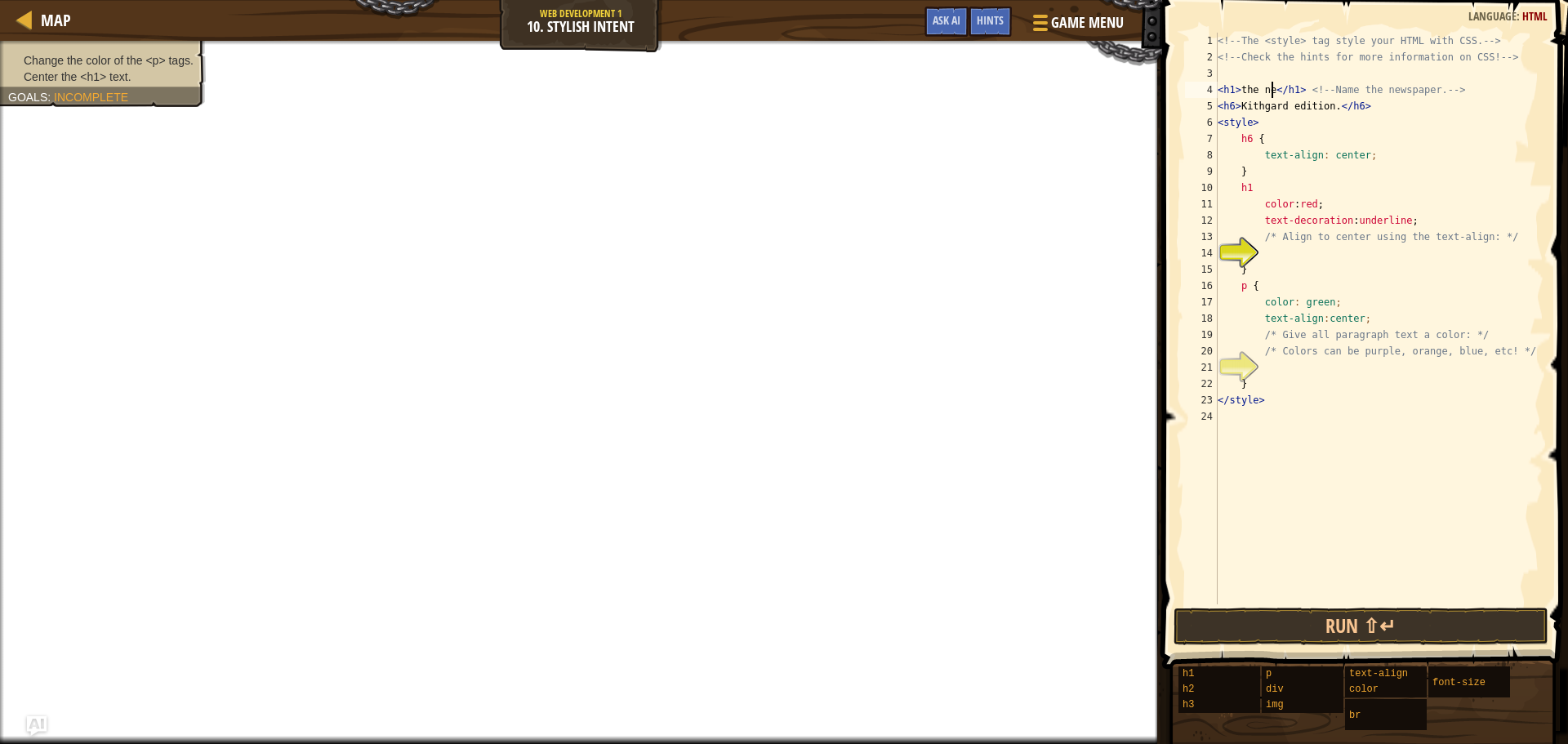
scroll to position [8, 5]
click at [1342, 178] on div "<!-- The <style> tag style your HTML with CSS. --> <!-- Check the hints for mor…" at bounding box center [1378, 335] width 329 height 604
drag, startPoint x: 1279, startPoint y: 88, endPoint x: 1239, endPoint y: 88, distance: 40.0
click at [1236, 88] on div "<!-- The <style> tag style your HTML with CSS. --> <!-- Check the hints for mor…" at bounding box center [1378, 335] width 329 height 604
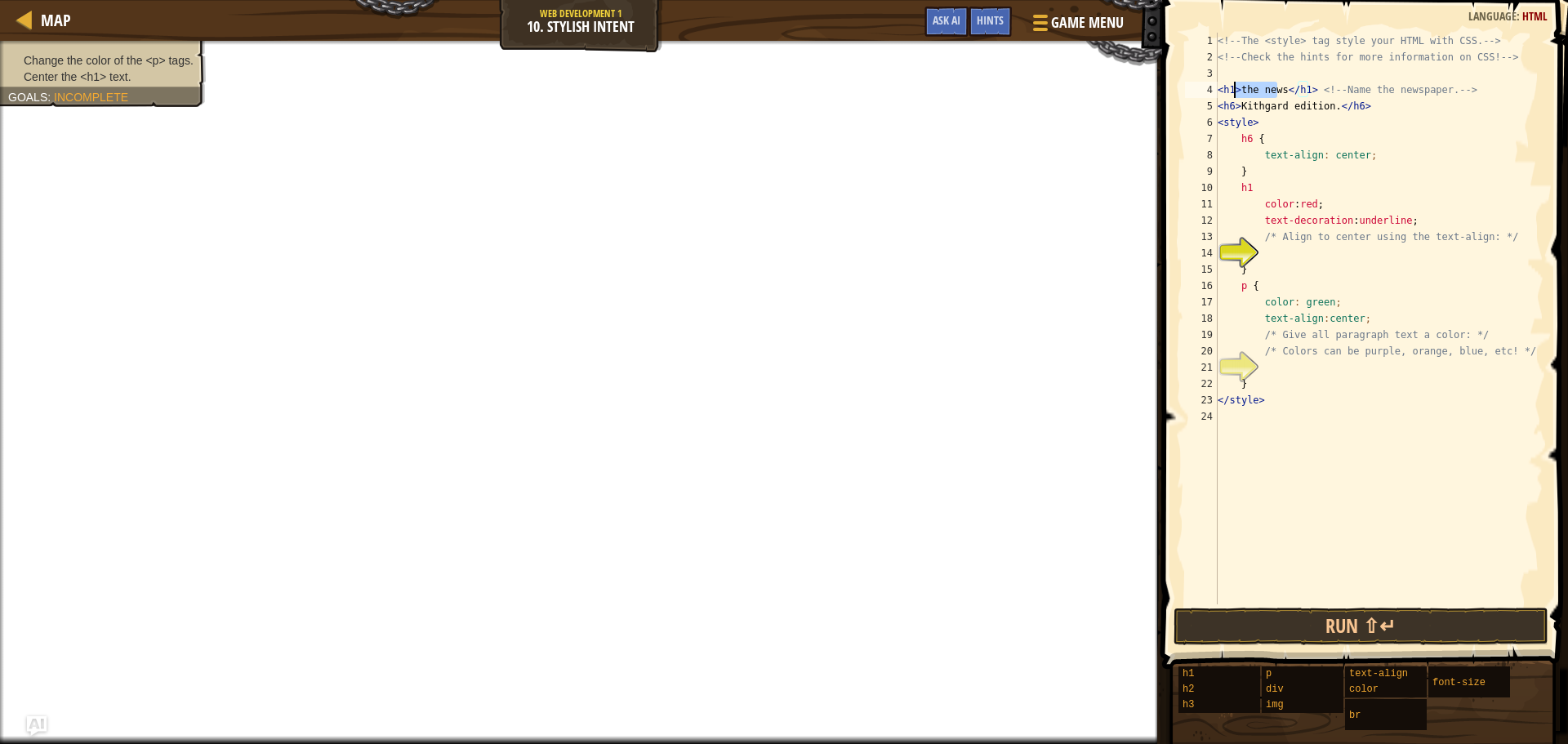
click at [1241, 92] on div "<!-- The <style> tag style your HTML with CSS. --> <!-- Check the hints for mor…" at bounding box center [1378, 318] width 329 height 572
drag, startPoint x: 1240, startPoint y: 92, endPoint x: 1283, endPoint y: 90, distance: 43.0
click at [1283, 90] on div "<!-- The <style> tag style your HTML with CSS. --> <!-- Check the hints for mor…" at bounding box center [1378, 335] width 329 height 604
drag, startPoint x: 1279, startPoint y: 85, endPoint x: 1434, endPoint y: 88, distance: 155.0
click at [1434, 88] on div "<!-- The <style> tag style your HTML with CSS. --> <!-- Check the hints for mor…" at bounding box center [1378, 335] width 329 height 604
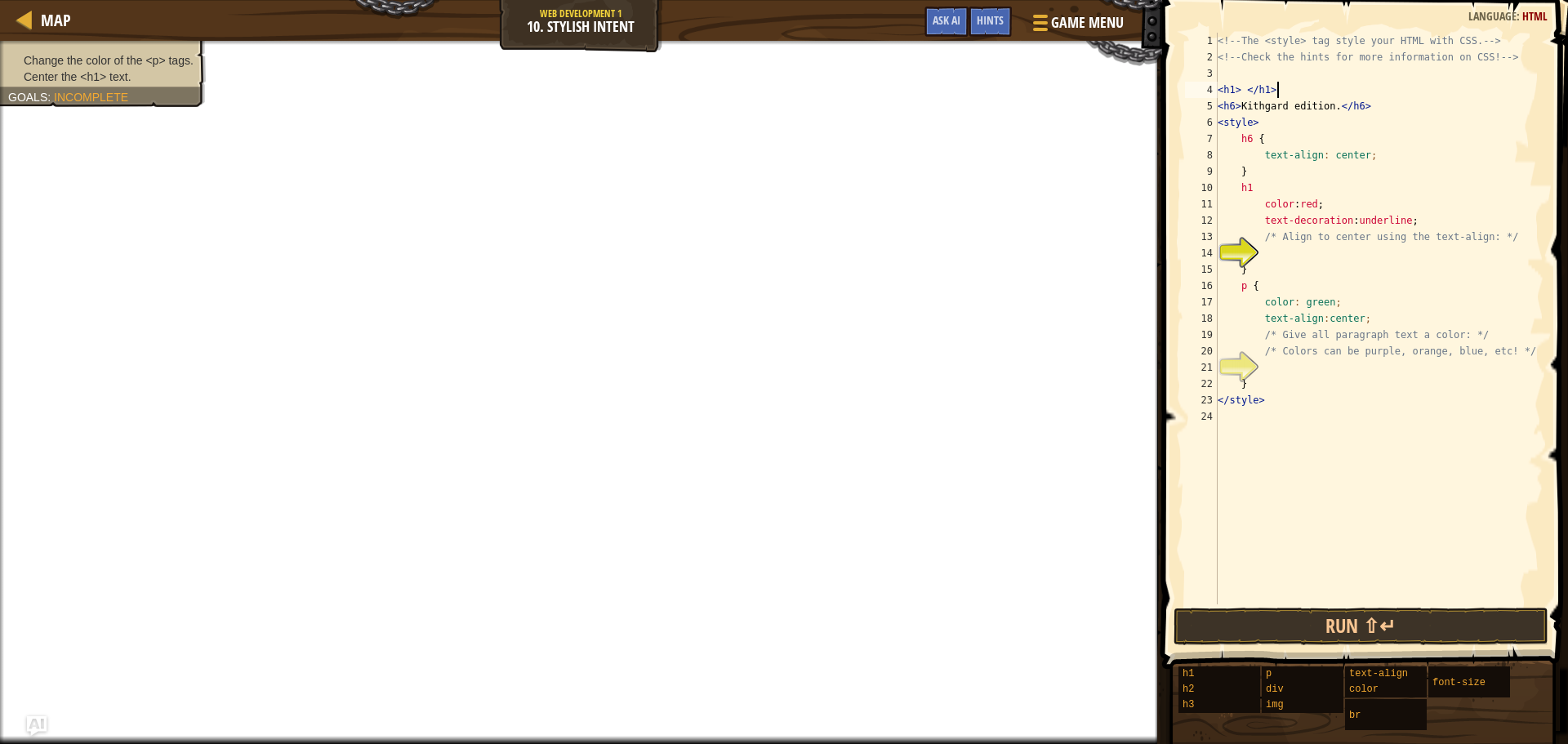
click at [1270, 91] on div "<!-- The <style> tag style your HTML with CSS. --> <!-- Check the hints for mor…" at bounding box center [1378, 335] width 329 height 604
click at [1239, 91] on div "<!-- The <style> tag style your HTML with CSS. --> <!-- Check the hints for mor…" at bounding box center [1378, 335] width 329 height 604
type textarea "<h1>newspaper reoprt </h1>"
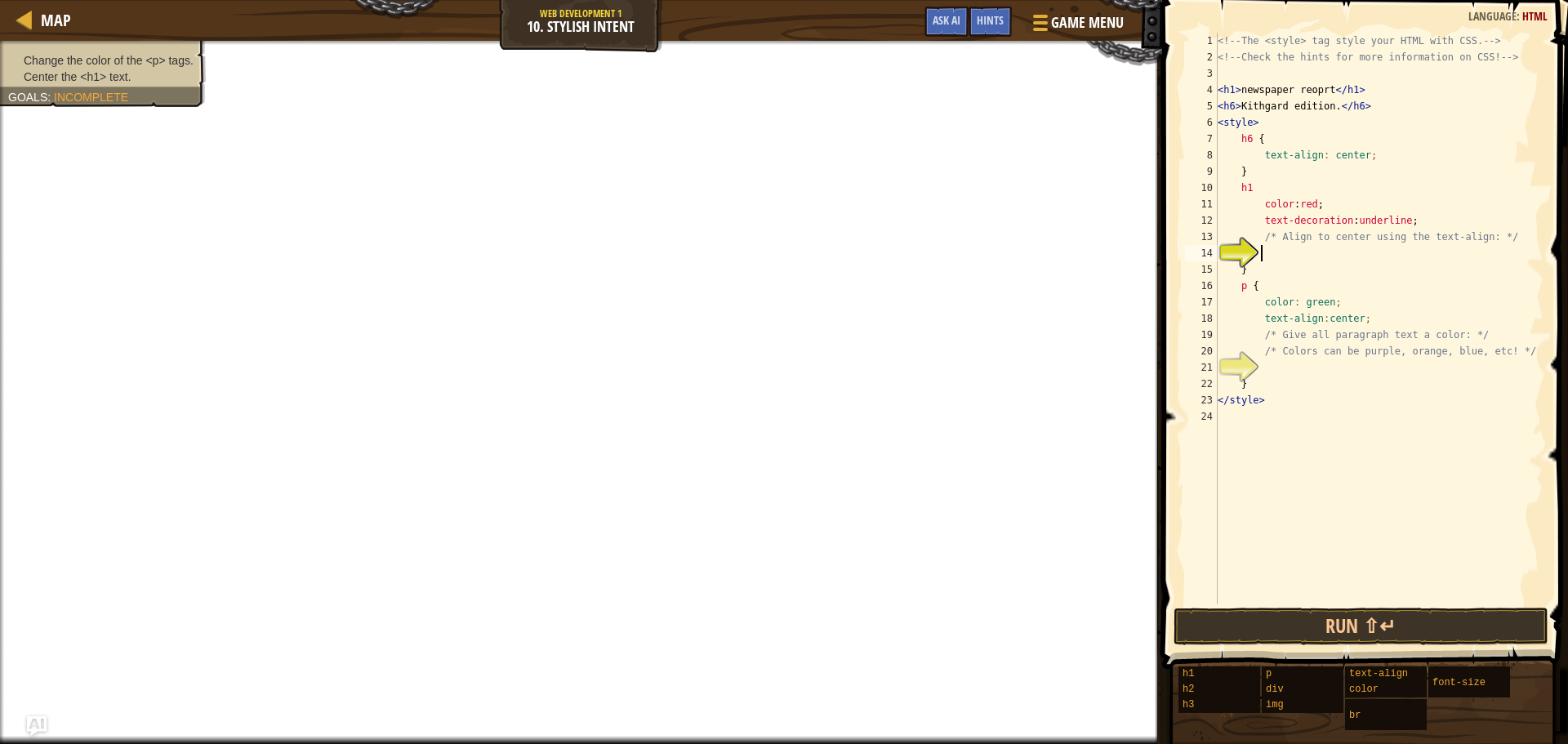
click at [1296, 257] on div "<!-- The <style> tag style your HTML with CSS. --> <!-- Check the hints for mor…" at bounding box center [1378, 335] width 329 height 604
drag, startPoint x: 1255, startPoint y: 289, endPoint x: 1269, endPoint y: 283, distance: 15.2
click at [1260, 287] on div "<!-- The <style> tag style your HTML with CSS. --> <!-- Check the hints for mor…" at bounding box center [1378, 335] width 329 height 604
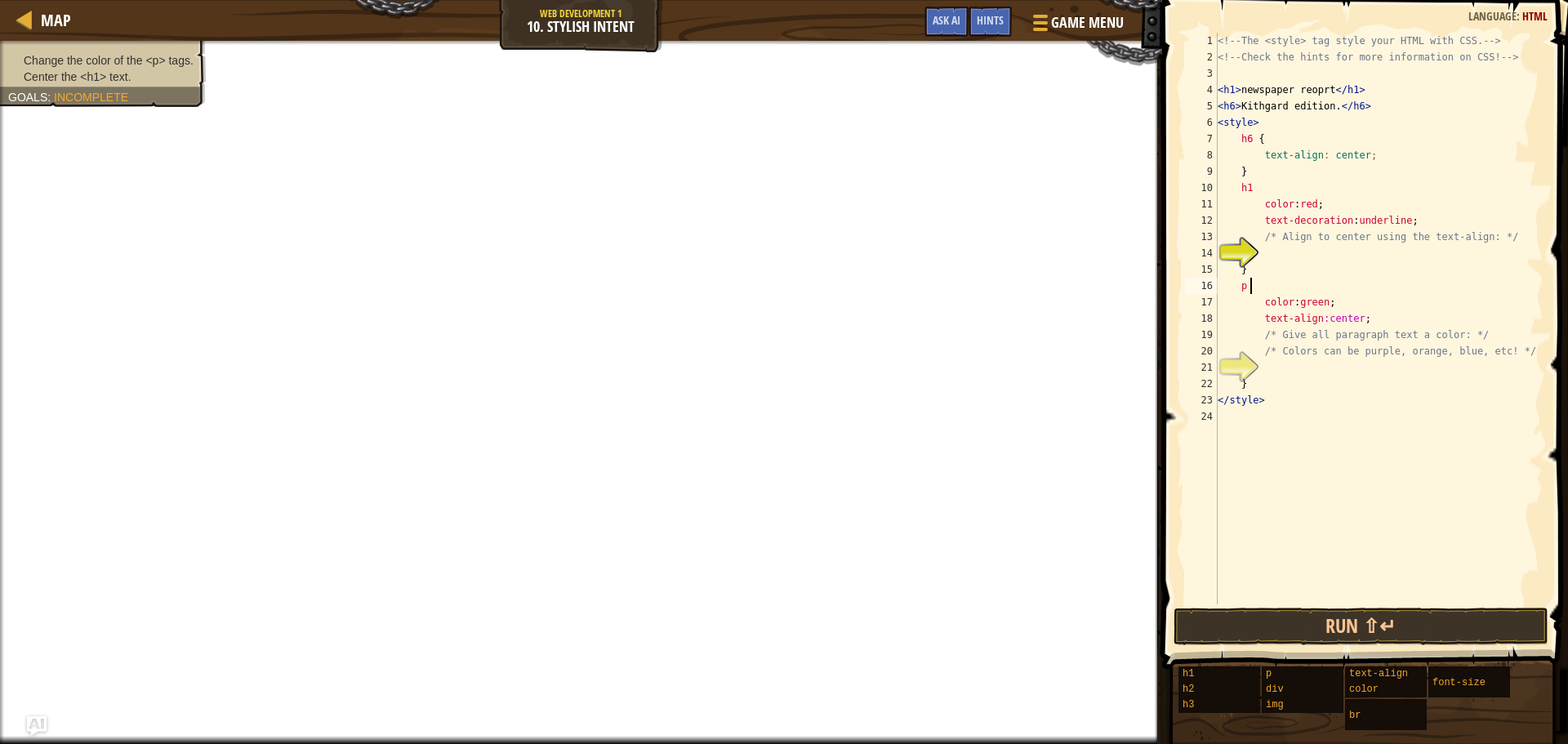
type textarea "p"
click at [35, 15] on link "Map" at bounding box center [51, 20] width 39 height 22
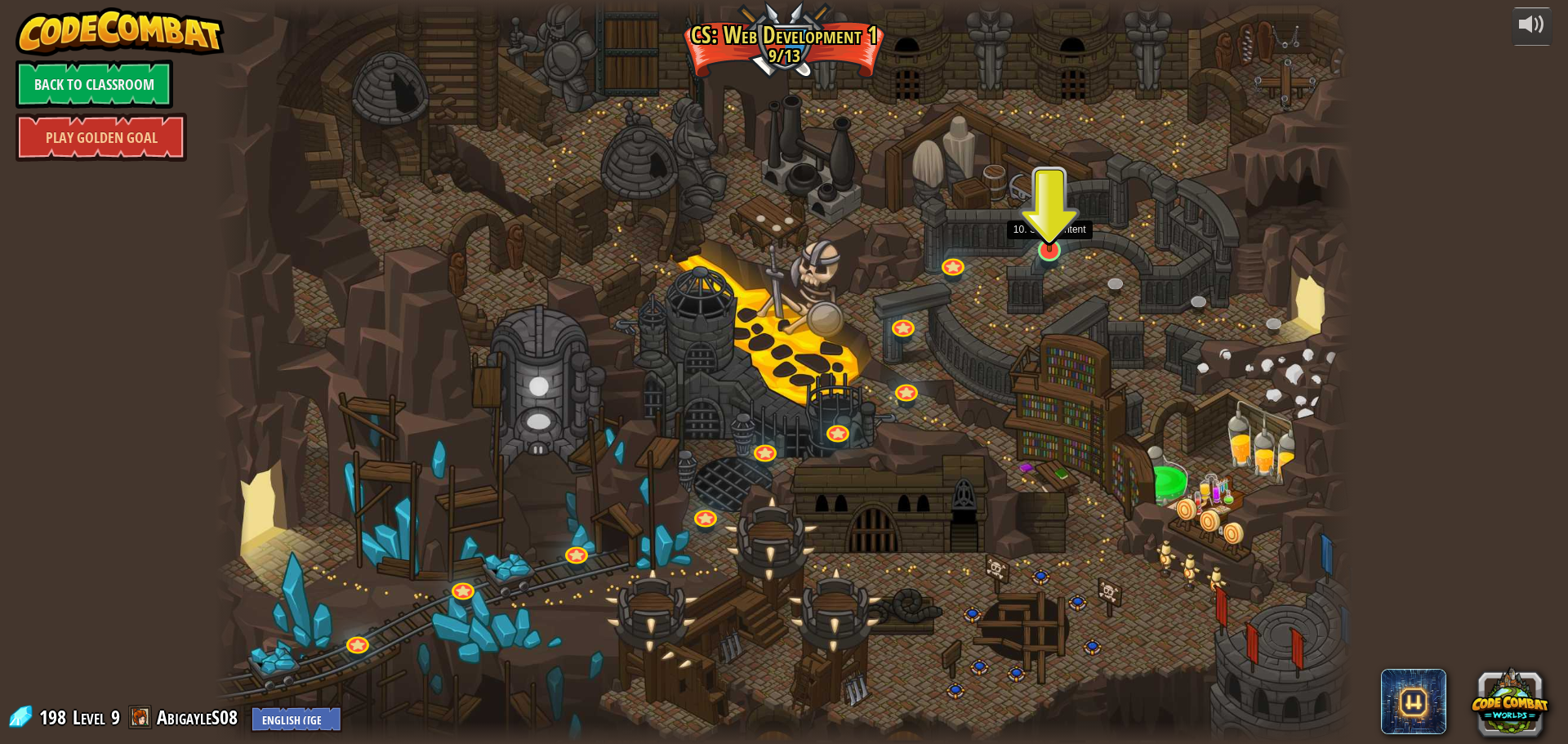
click at [1052, 245] on img at bounding box center [1049, 217] width 30 height 70
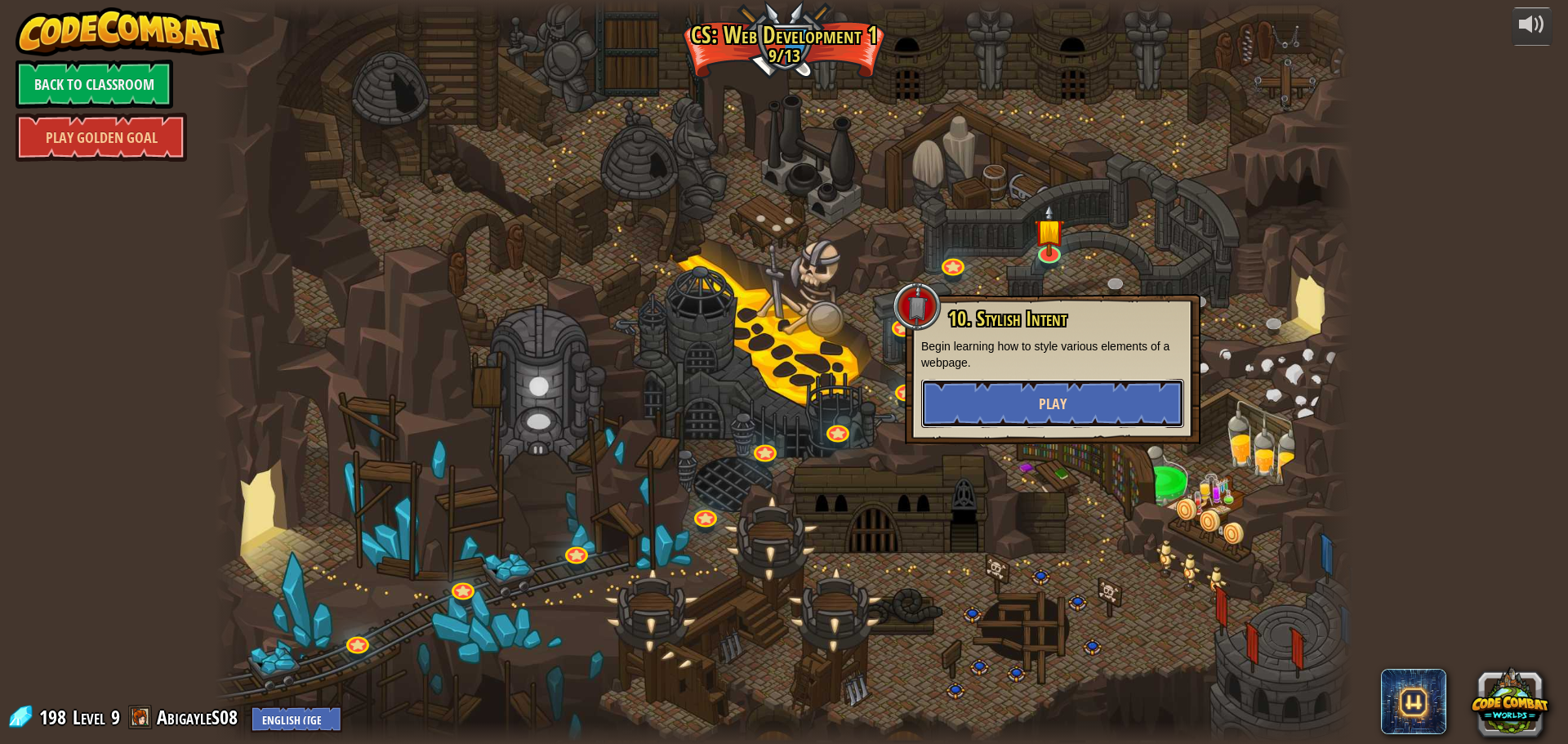
click at [1016, 413] on button "Play" at bounding box center [1052, 402] width 263 height 49
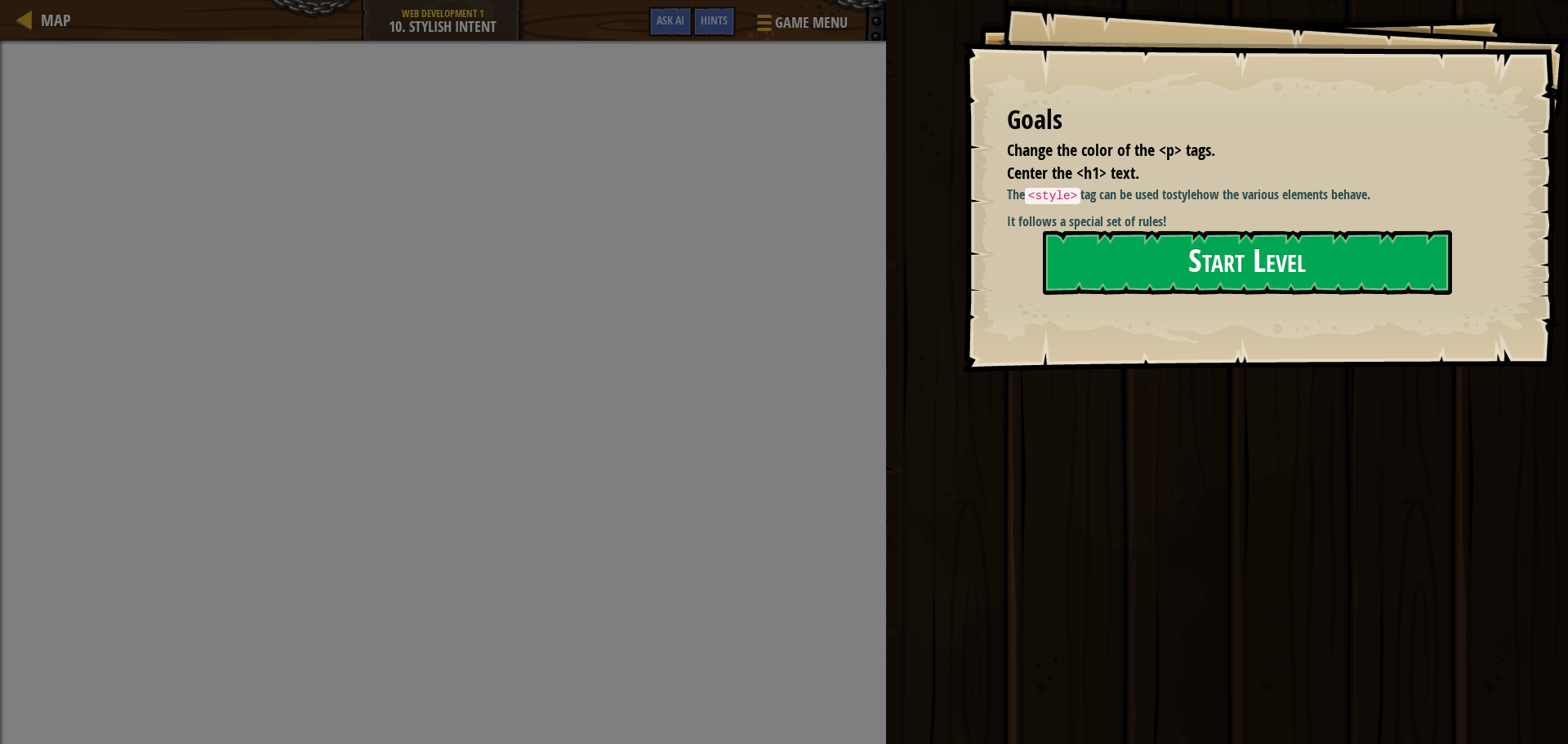
click at [1153, 275] on button "Start Level" at bounding box center [1247, 262] width 409 height 64
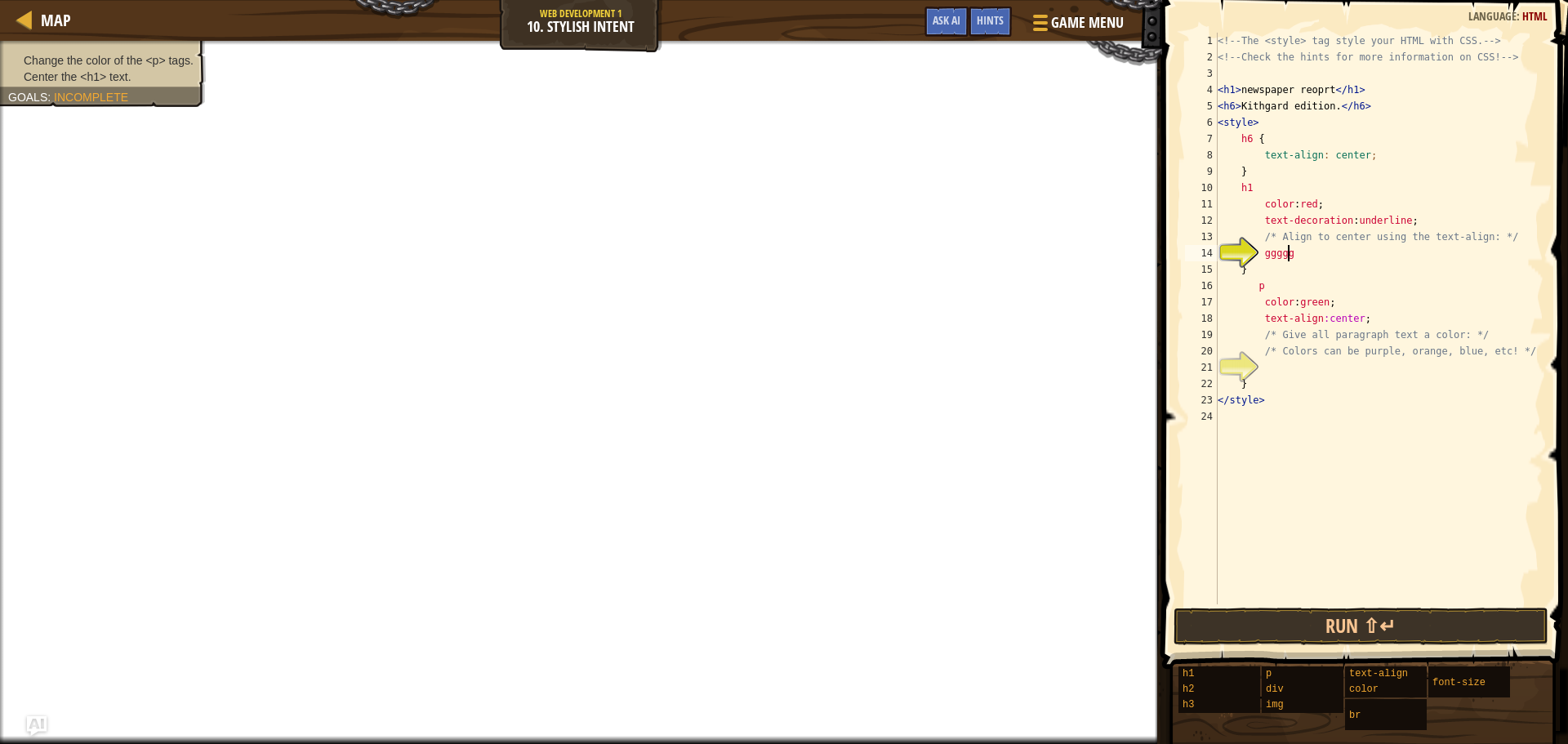
scroll to position [8, 5]
click at [1268, 377] on div "<!-- The <style> tag style your HTML with CSS. --> <!-- Check the hints for mor…" at bounding box center [1378, 335] width 329 height 604
drag, startPoint x: 1293, startPoint y: 287, endPoint x: 1297, endPoint y: 344, distance: 57.1
click at [1295, 337] on div "<!-- The <style> tag style your HTML with CSS. --> <!-- Check the hints for mor…" at bounding box center [1378, 335] width 329 height 604
type textarea "text-align:center; /* Give all paragraph text a color: */"
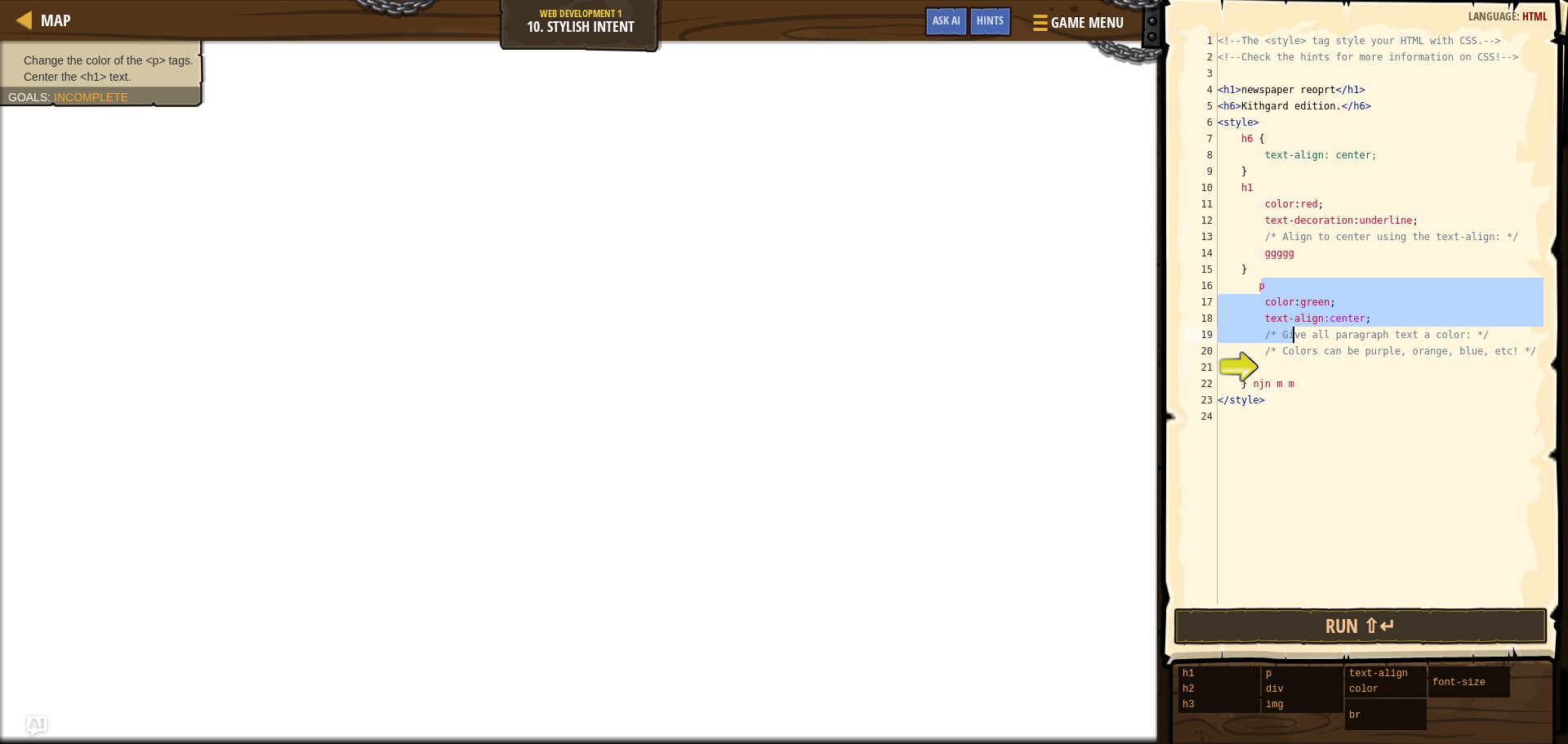
click at [1292, 372] on div "<!-- The <style> tag style your HTML with CSS. --> <!-- Check the hints for mor…" at bounding box center [1378, 335] width 329 height 604
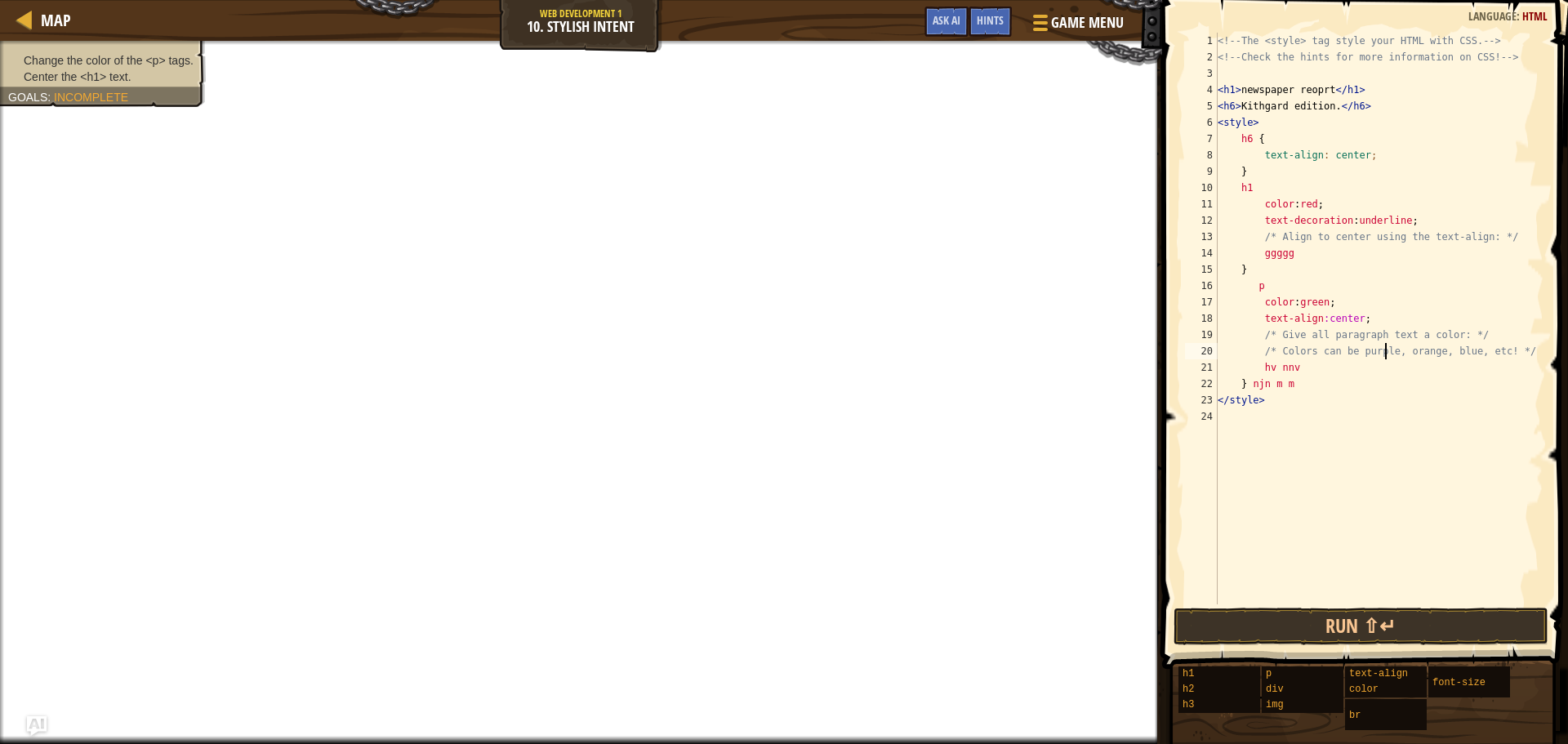
drag, startPoint x: 1386, startPoint y: 355, endPoint x: 1370, endPoint y: 357, distance: 16.1
click at [1379, 354] on div "<!-- The <style> tag style your HTML with CSS. --> <!-- Check the hints for mor…" at bounding box center [1378, 335] width 329 height 604
click at [1264, 286] on div "<!-- The <style> tag style your HTML with CSS. --> <!-- Check the hints for mor…" at bounding box center [1378, 335] width 329 height 604
click at [1261, 283] on div "<!-- The <style> tag style your HTML with CSS. --> <!-- Check the hints for mor…" at bounding box center [1378, 335] width 329 height 604
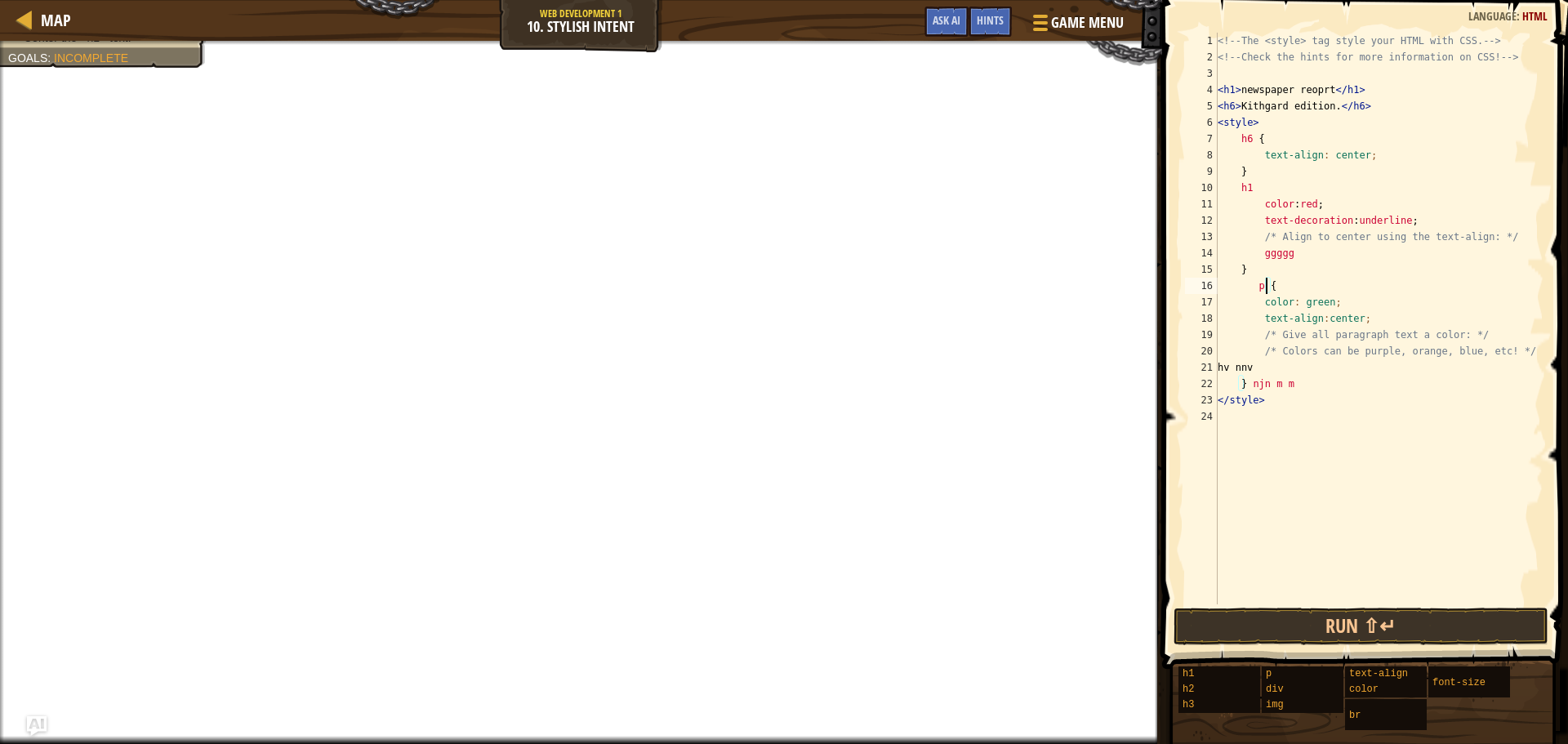
type textarea "p {"
click at [1554, 552] on span at bounding box center [1366, 311] width 419 height 717
click at [1317, 524] on div "<!-- The <style> tag style your HTML with CSS. --> <!-- Check the hints for mor…" at bounding box center [1378, 335] width 329 height 604
click at [1233, 387] on div "<!-- The <style> tag style your HTML with CSS. --> <!-- Check the hints for mor…" at bounding box center [1378, 335] width 329 height 604
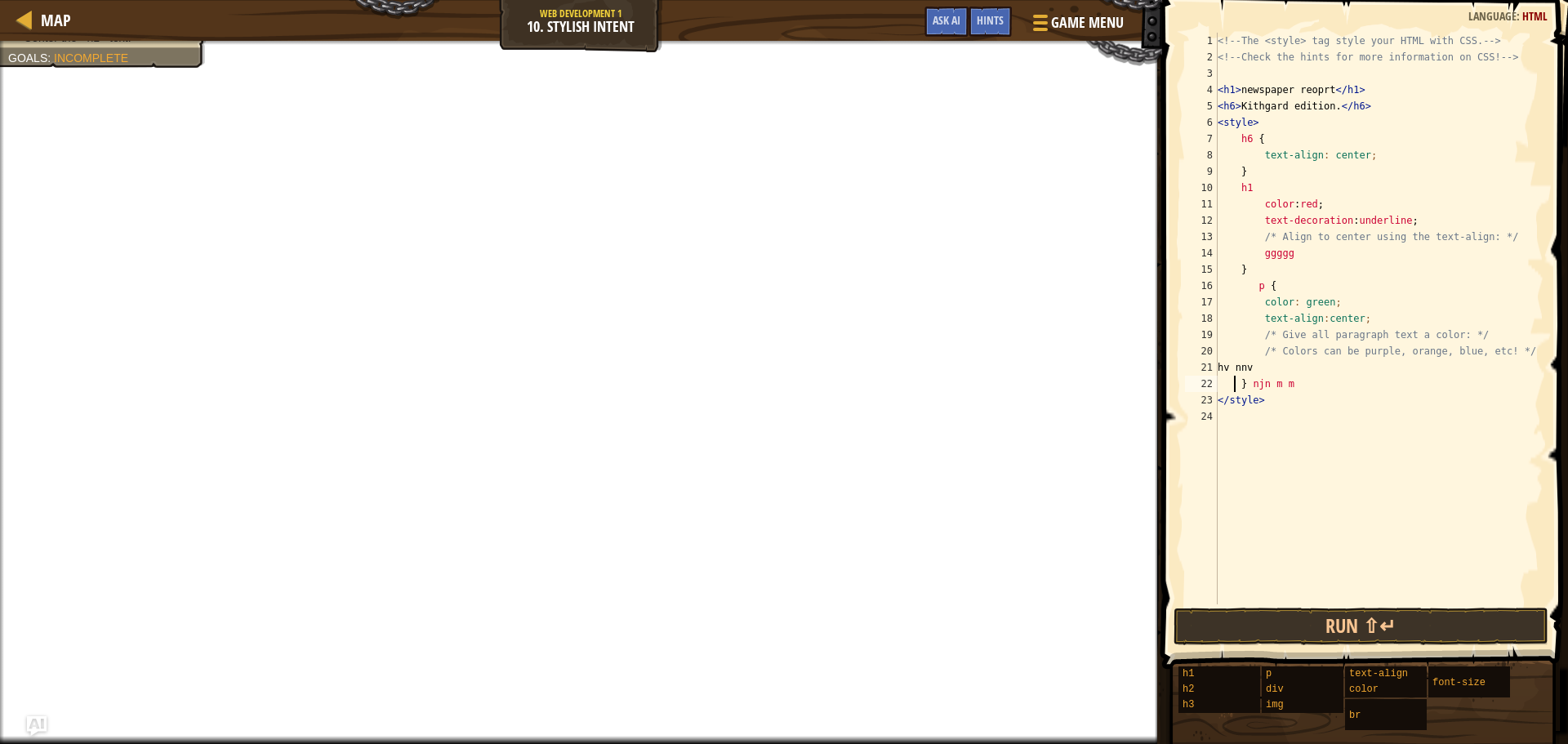
scroll to position [8, 2]
drag, startPoint x: 1230, startPoint y: 25, endPoint x: 1359, endPoint y: 213, distance: 228.0
click at [1359, 213] on div "p } njn m m 1 2 3 4 5 6 7 8 9 10 11 12 13 14 15 16 17 18 19 20 21 22 23 24 <!--…" at bounding box center [1362, 366] width 411 height 717
click at [1216, 39] on div "1" at bounding box center [1201, 40] width 33 height 16
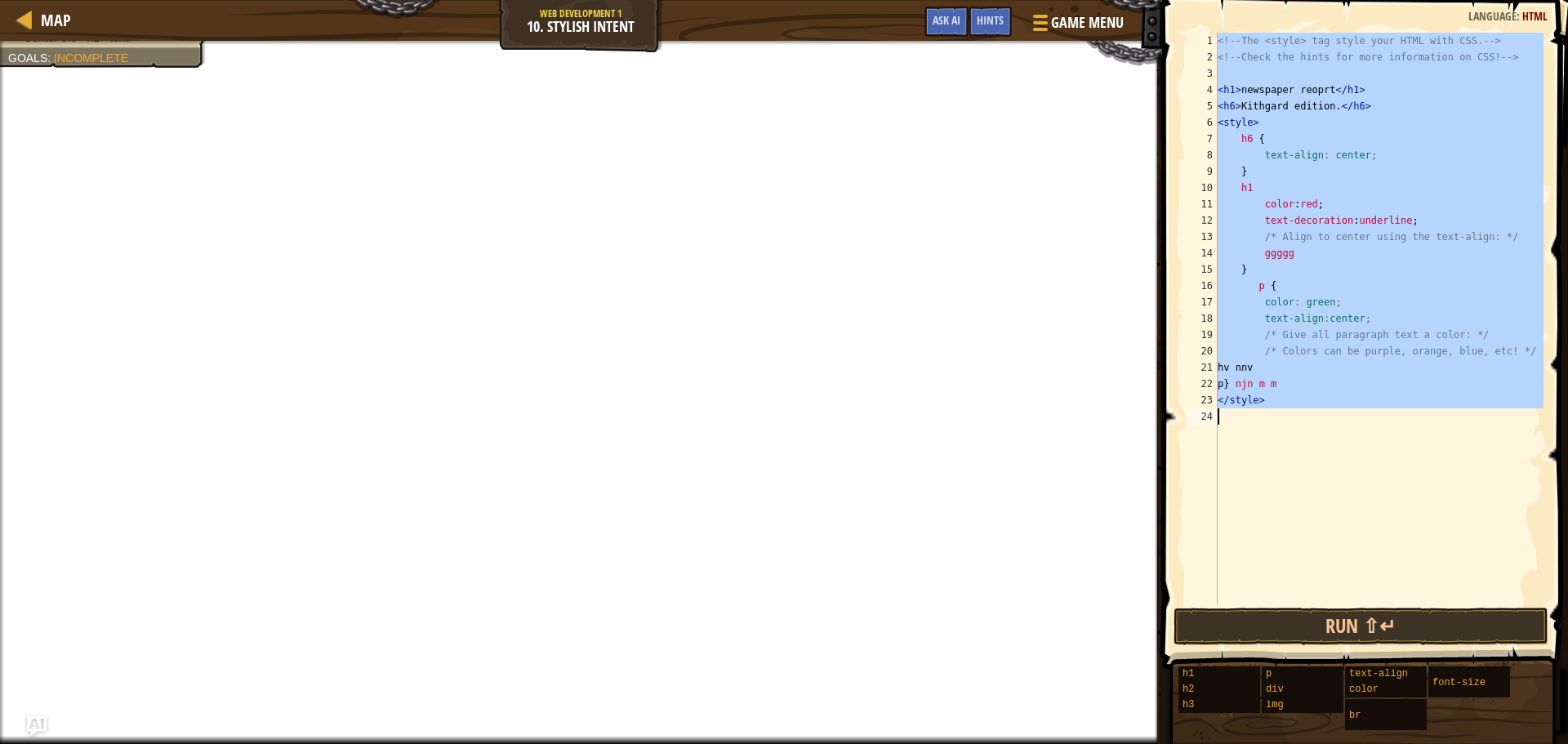
drag, startPoint x: 1218, startPoint y: 40, endPoint x: 1552, endPoint y: 561, distance: 618.9
click at [1552, 561] on div "<!-- The <style> tag style your HTML with CSS. --> 1 2 3 4 5 6 7 8 9 10 11 12 1…" at bounding box center [1362, 366] width 411 height 717
type textarea "</style>"
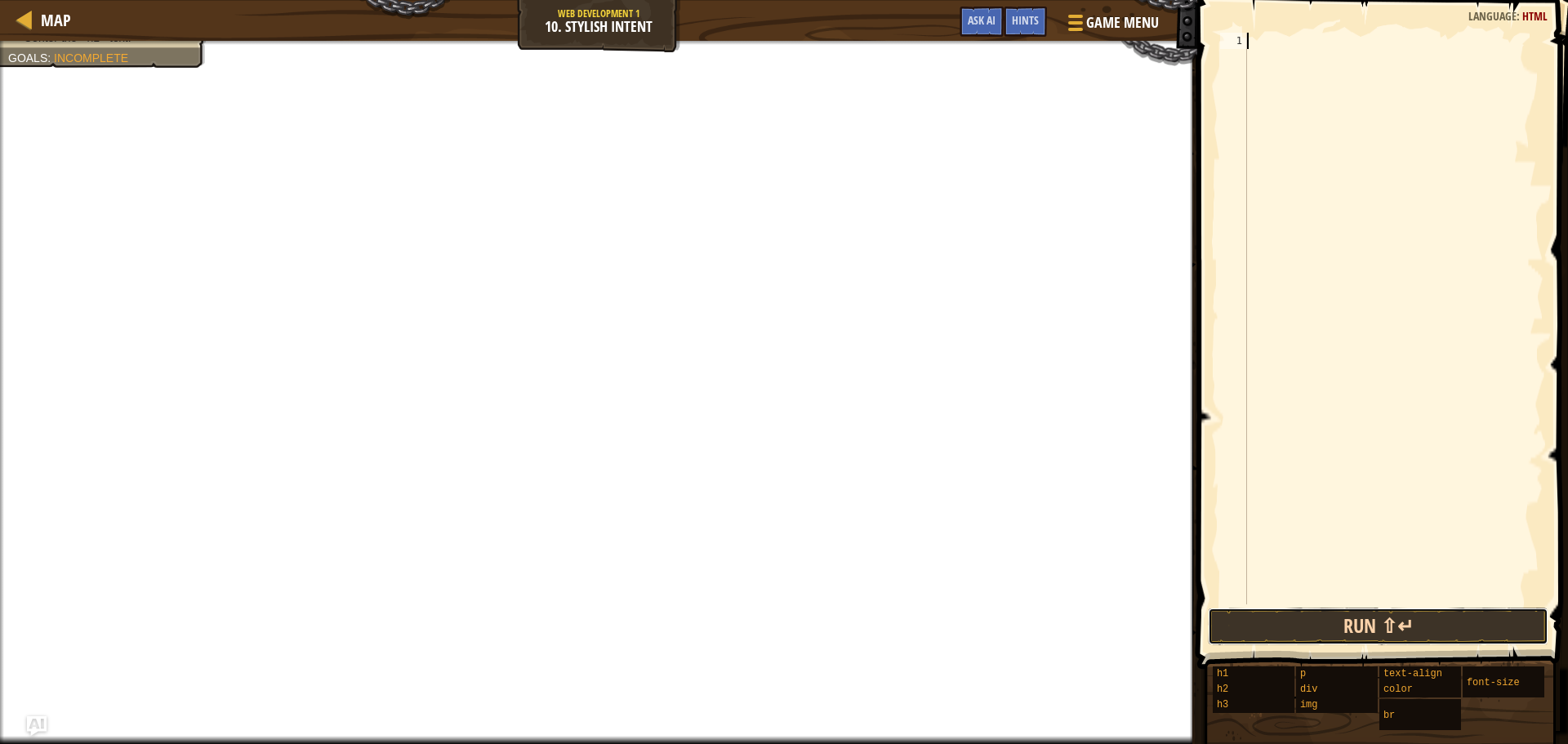
click at [1399, 635] on button "Run ⇧↵" at bounding box center [1377, 626] width 341 height 38
click at [1398, 635] on button "Run ⇧↵" at bounding box center [1377, 626] width 341 height 38
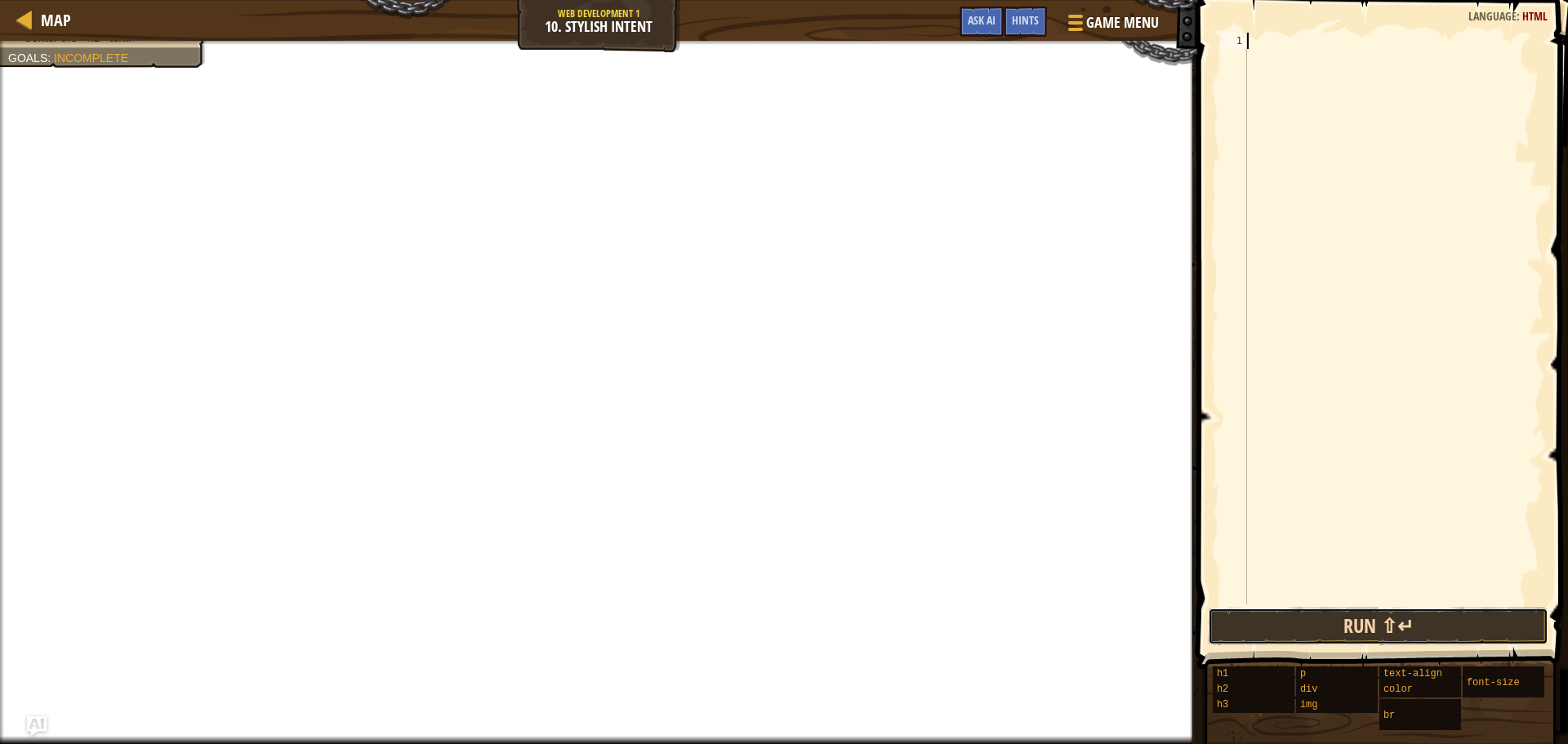
click at [1392, 635] on button "Run ⇧↵" at bounding box center [1377, 626] width 341 height 38
click at [1389, 634] on button "Run ⇧↵" at bounding box center [1377, 626] width 341 height 38
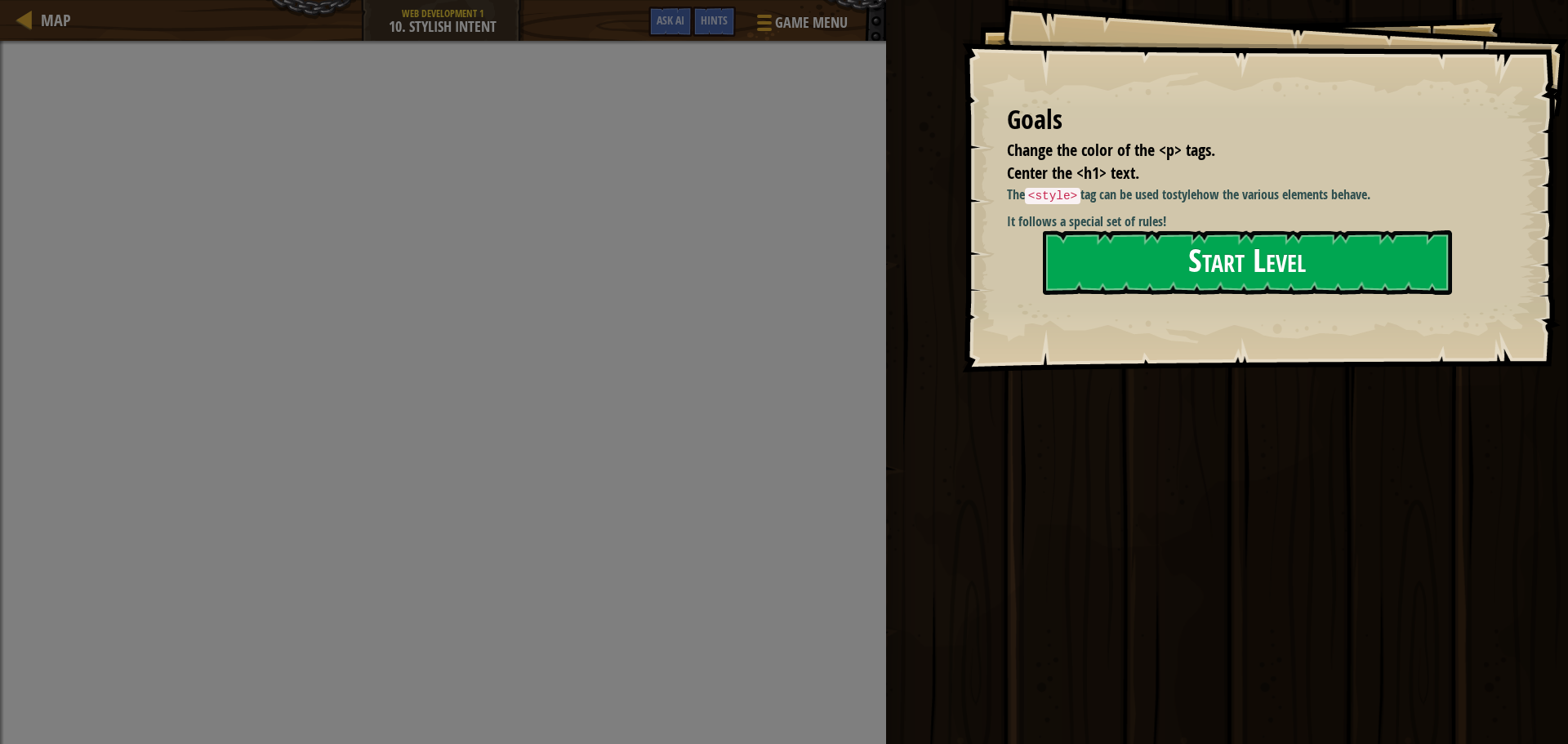
click at [1202, 251] on button "Start Level" at bounding box center [1247, 262] width 409 height 64
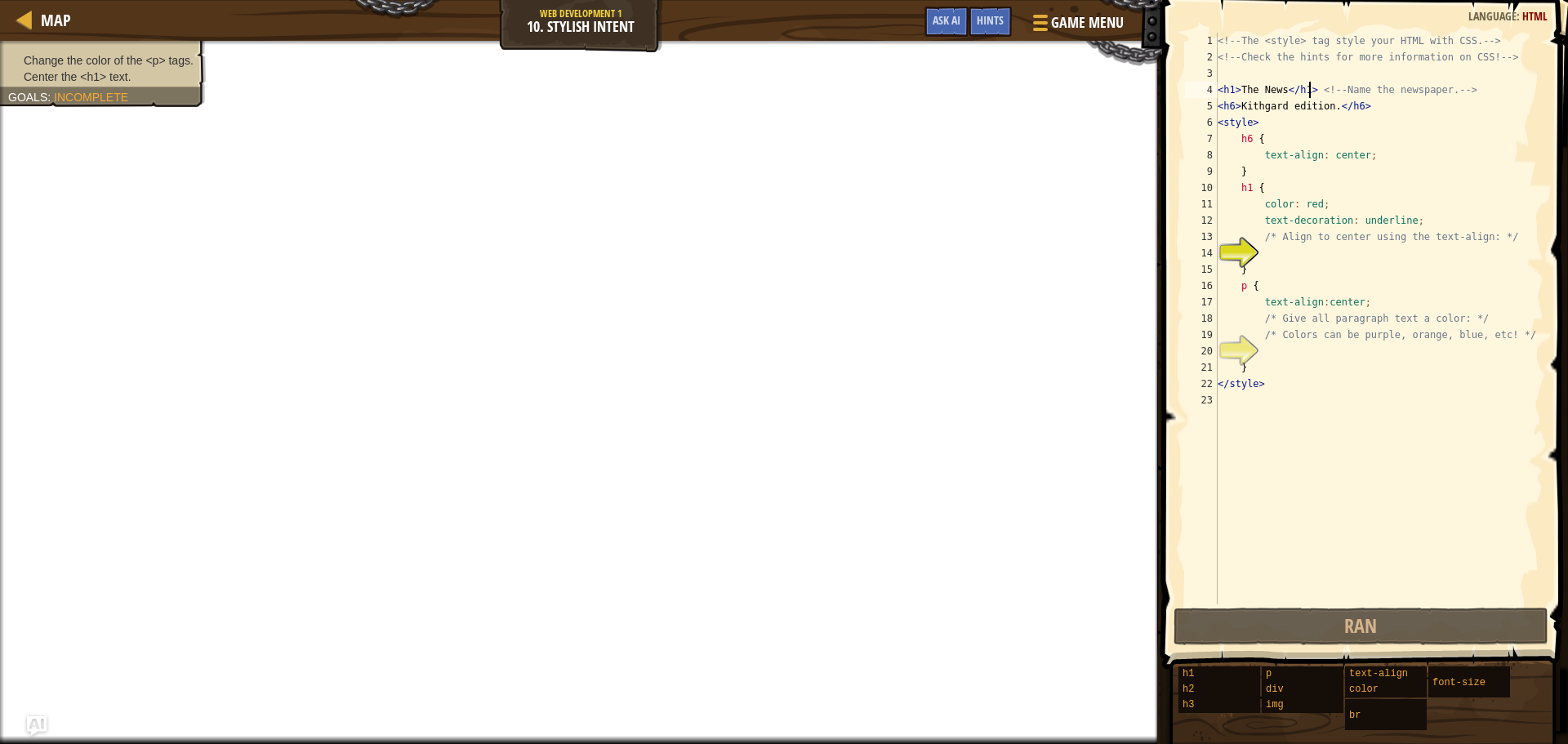
click at [1309, 86] on div "<!-- The <style> tag style your HTML with CSS. --> <!-- Check the hints for mor…" at bounding box center [1378, 335] width 329 height 604
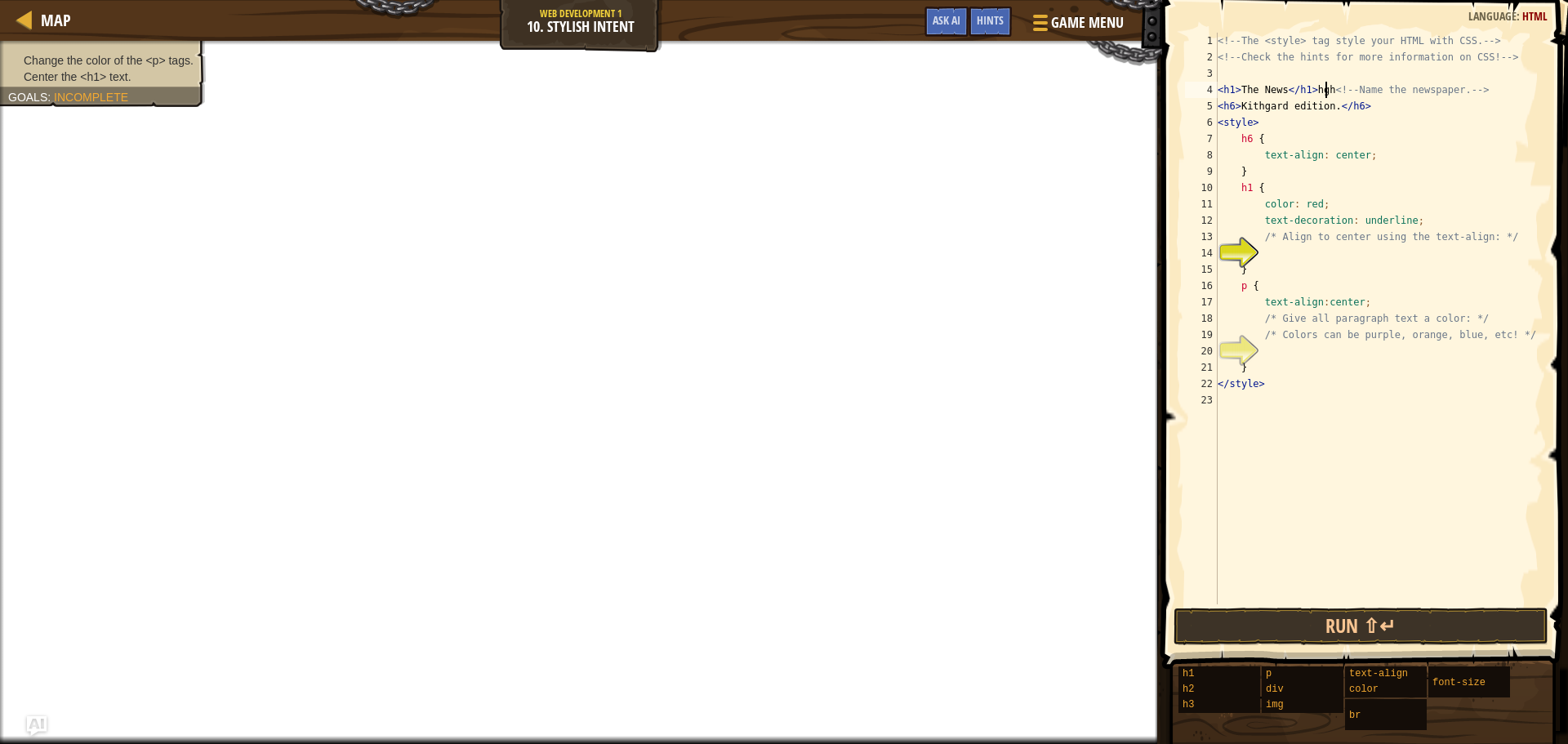
scroll to position [8, 9]
drag, startPoint x: 1282, startPoint y: 92, endPoint x: 1239, endPoint y: 88, distance: 43.2
click at [1239, 88] on div "<!-- The <style> tag style your HTML with CSS. --> <!-- Check the hints for mor…" at bounding box center [1378, 335] width 329 height 604
click at [1313, 87] on div "<!-- The <style> tag style your HTML with CSS. --> <!-- Check the hints for mor…" at bounding box center [1378, 335] width 329 height 604
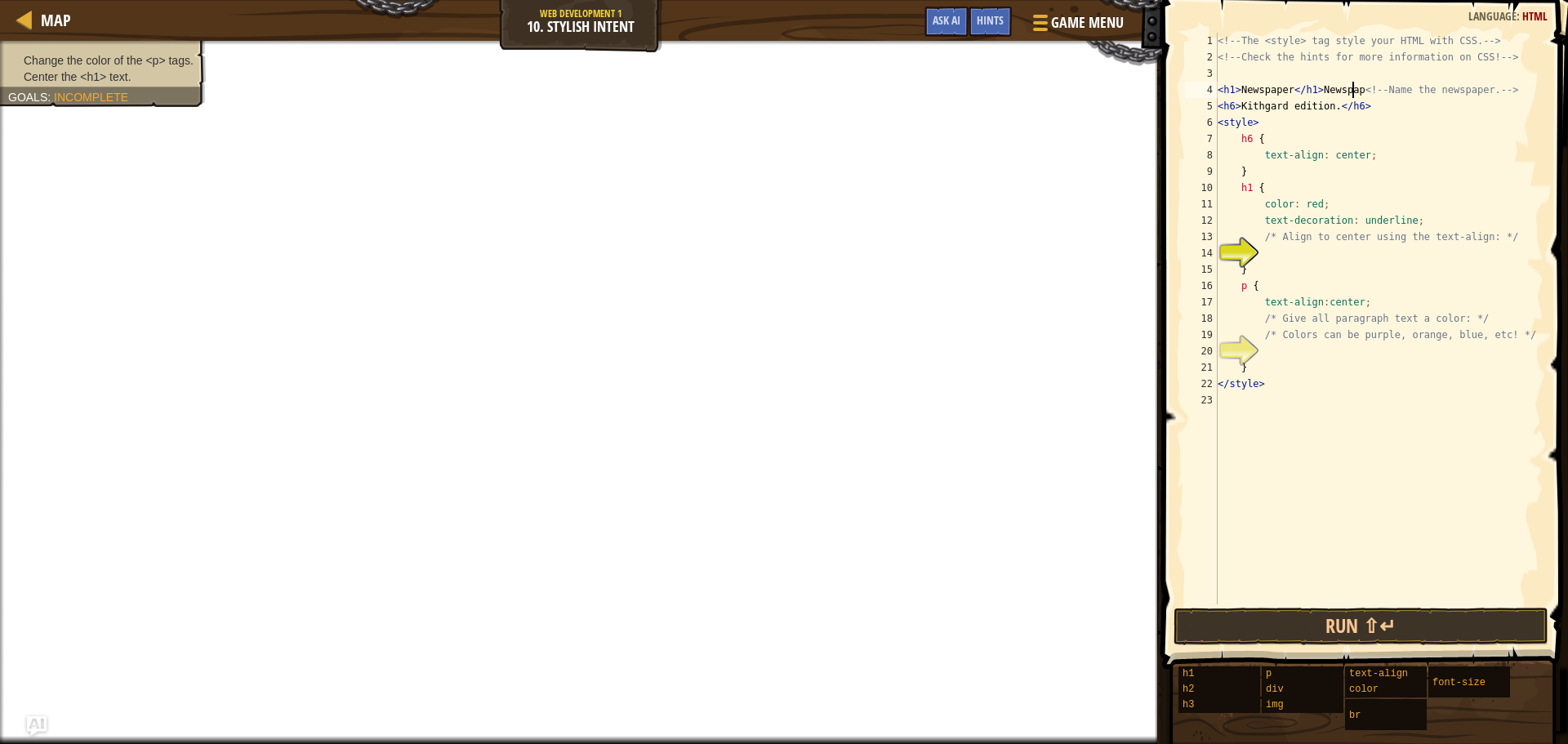
scroll to position [8, 11]
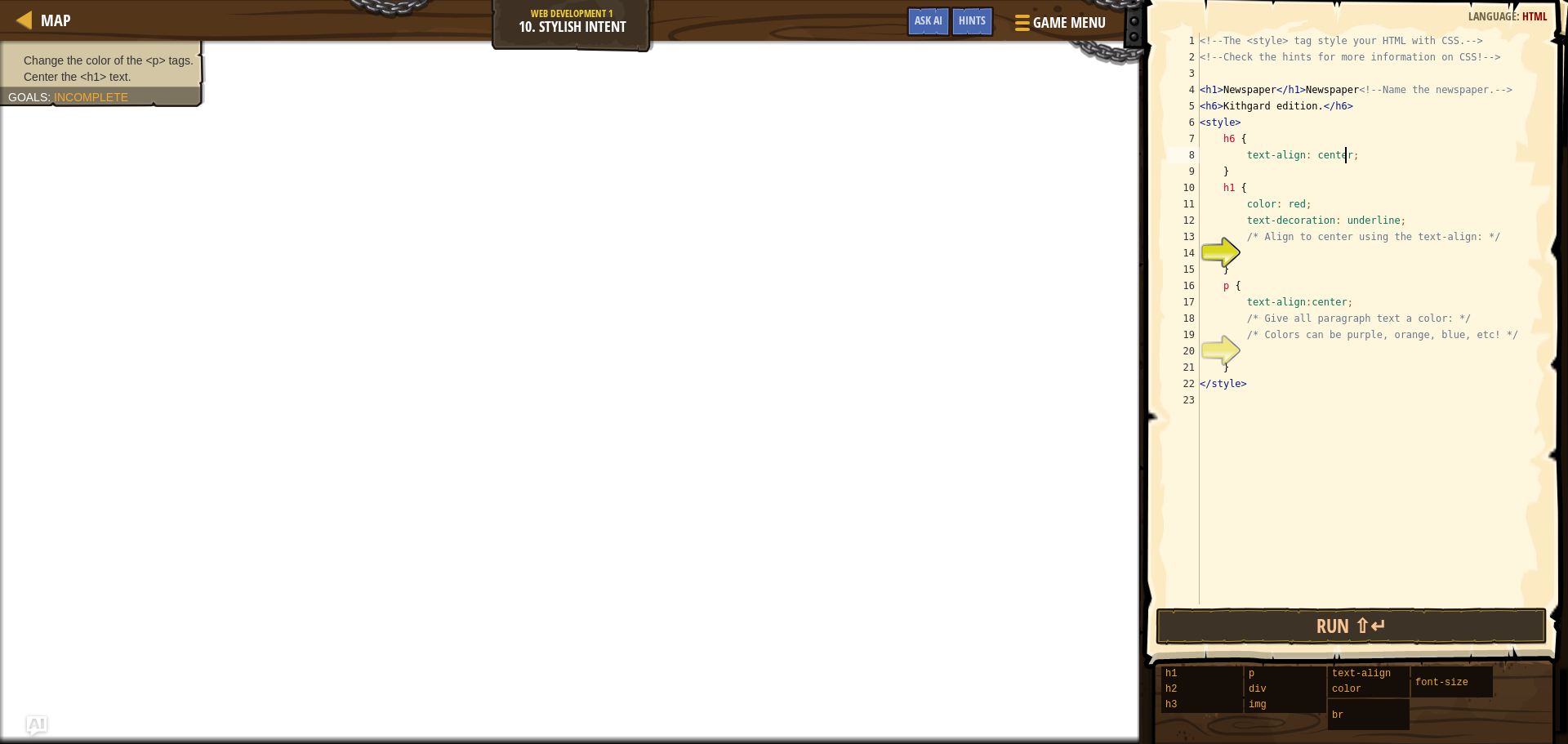
drag, startPoint x: 1393, startPoint y: 160, endPoint x: 1410, endPoint y: 160, distance: 17.0
click at [1410, 160] on div "<!-- The <style> tag style your HTML with CSS. --> <!-- Check the hints for mor…" at bounding box center [1370, 335] width 347 height 604
type textarea "text-align: center;"
